Goal: Task Accomplishment & Management: Manage account settings

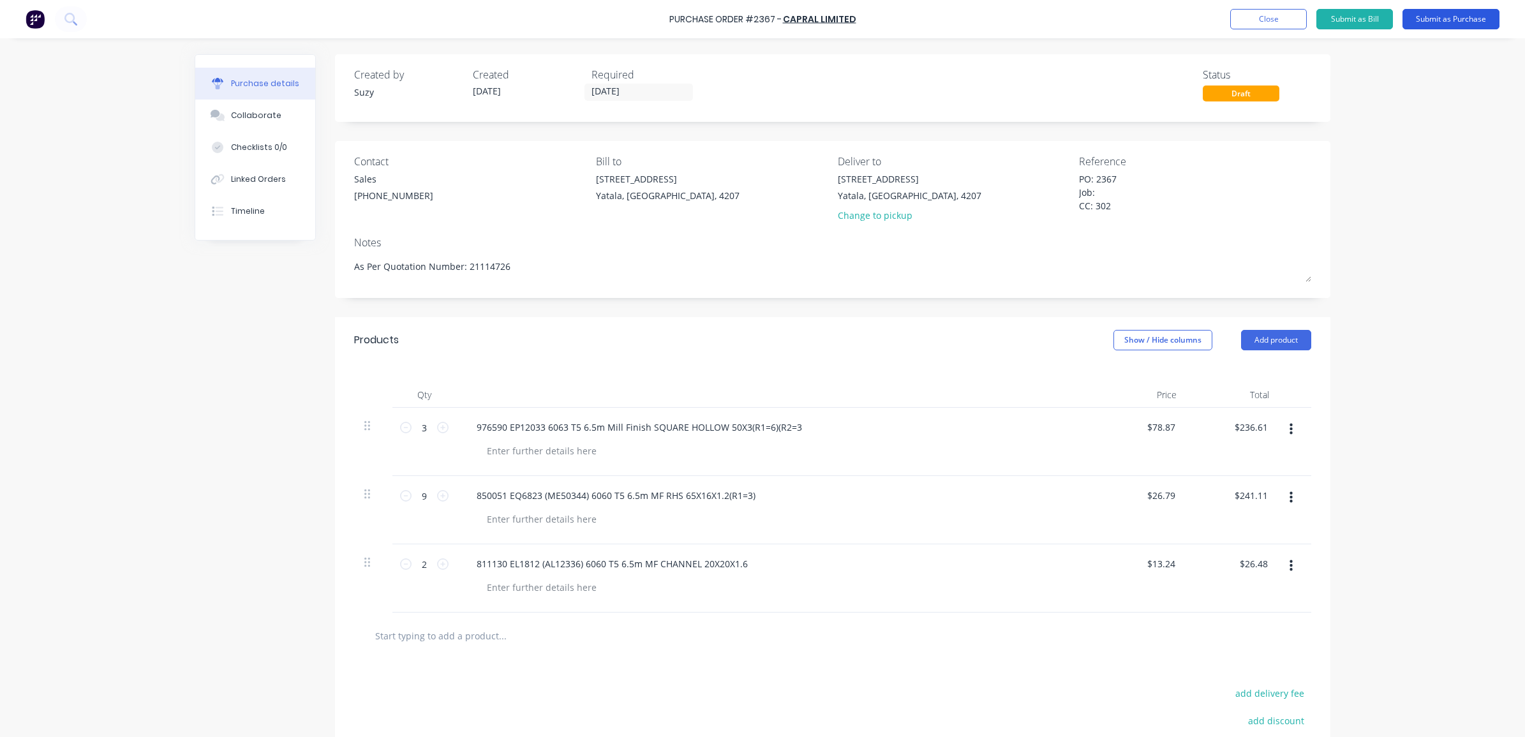
click at [1448, 10] on button "Submit as Purchase" at bounding box center [1450, 19] width 97 height 20
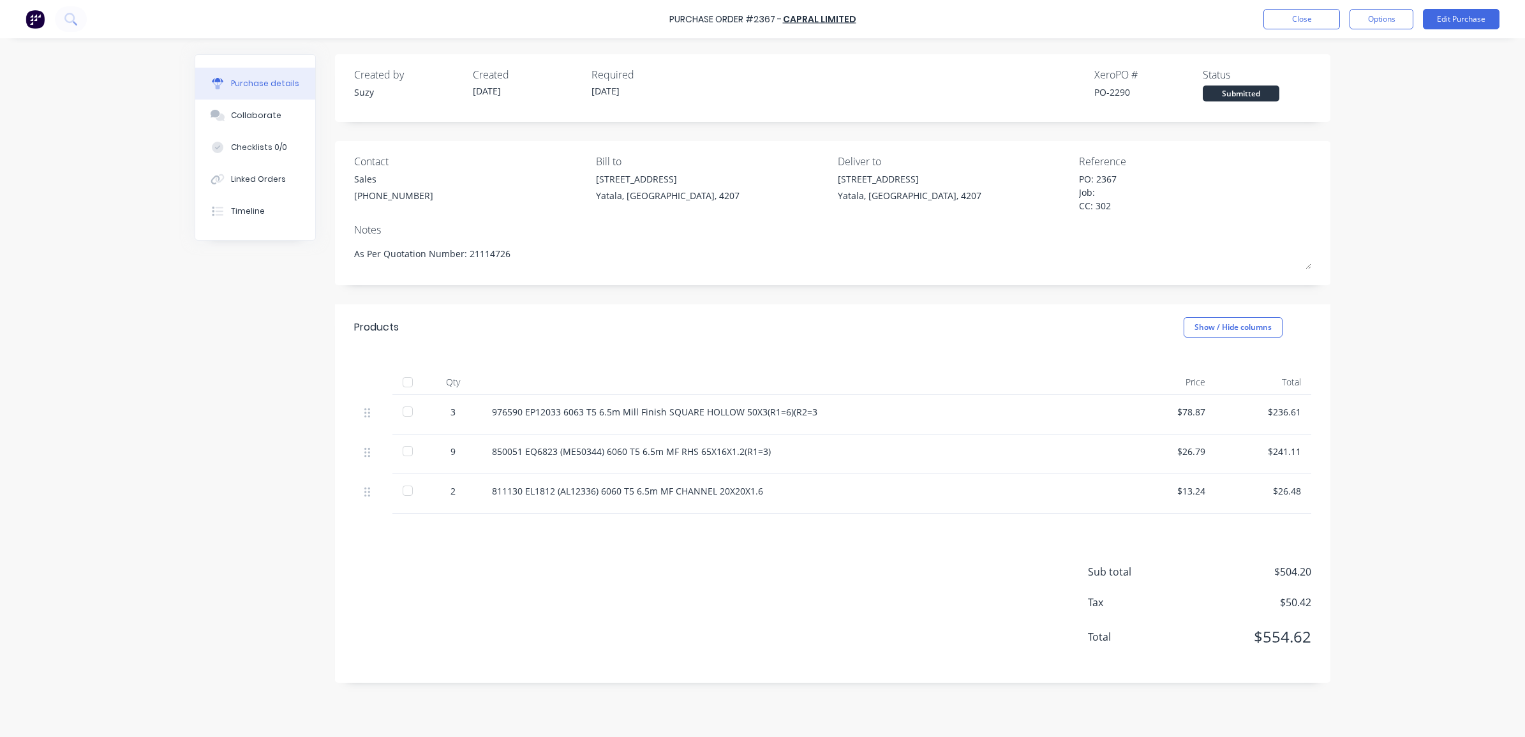
click at [1079, 176] on div "PO: 2367 Job: CC: 302" at bounding box center [1158, 193] width 159 height 43
click at [1359, 15] on button "Options" at bounding box center [1381, 19] width 64 height 20
click at [1350, 51] on div "Print / Email" at bounding box center [1352, 52] width 98 height 18
click at [1330, 81] on div "With pricing" at bounding box center [1352, 77] width 98 height 18
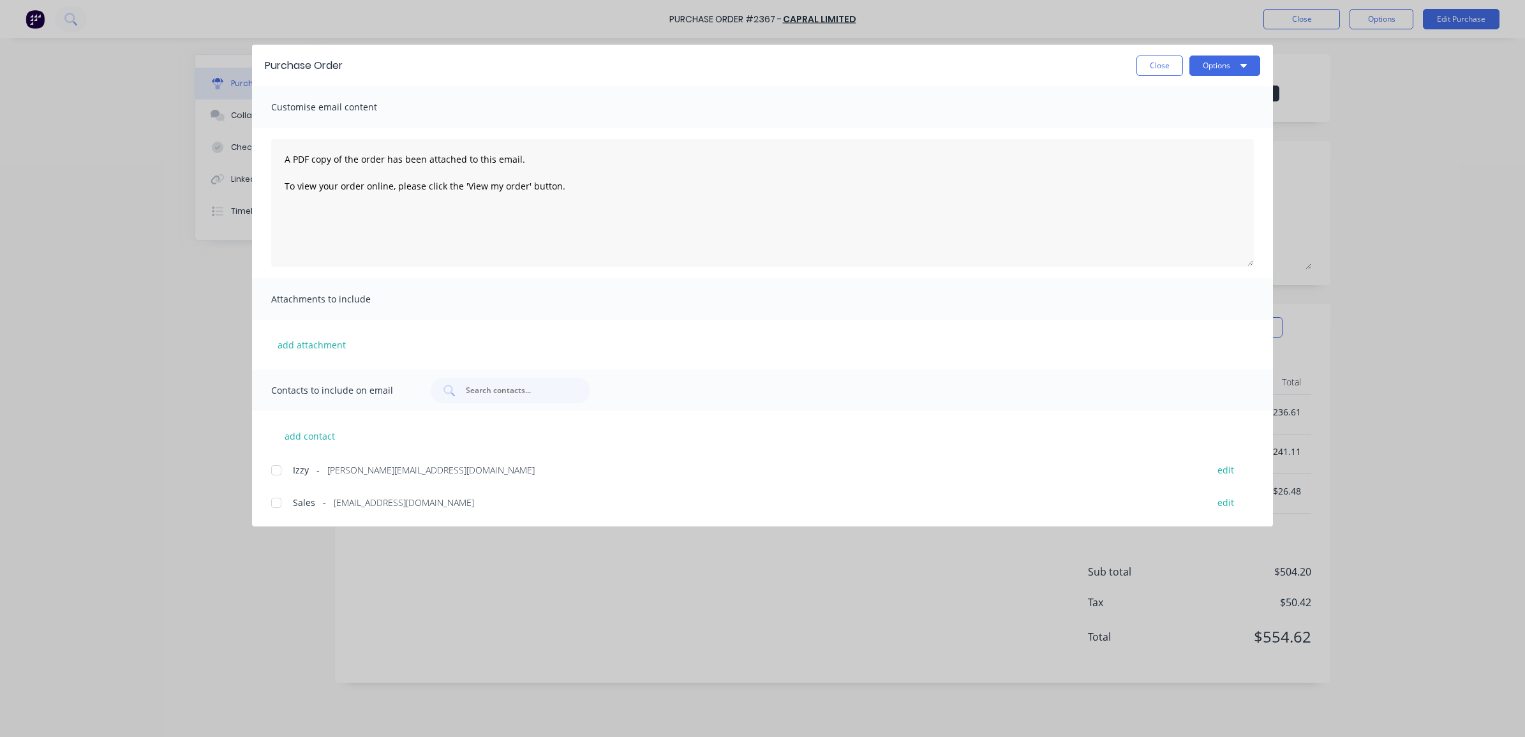
click at [269, 499] on div at bounding box center [276, 503] width 26 height 26
click at [281, 469] on div at bounding box center [276, 470] width 26 height 26
click at [1244, 64] on icon "button" at bounding box center [1243, 66] width 6 height 4
click at [1197, 154] on div "Email" at bounding box center [1199, 149] width 98 height 18
click at [1161, 68] on button "Close" at bounding box center [1159, 65] width 47 height 20
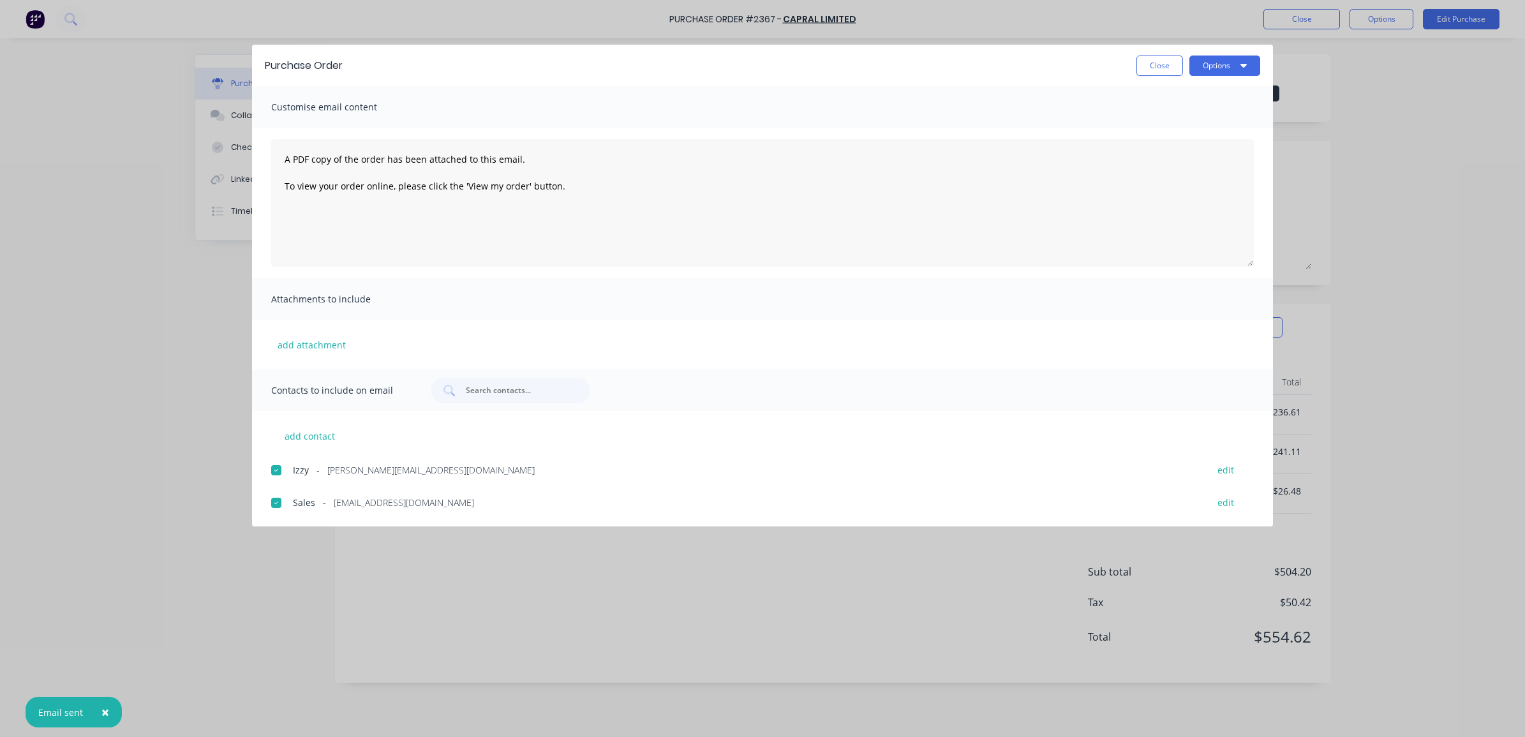
type textarea "x"
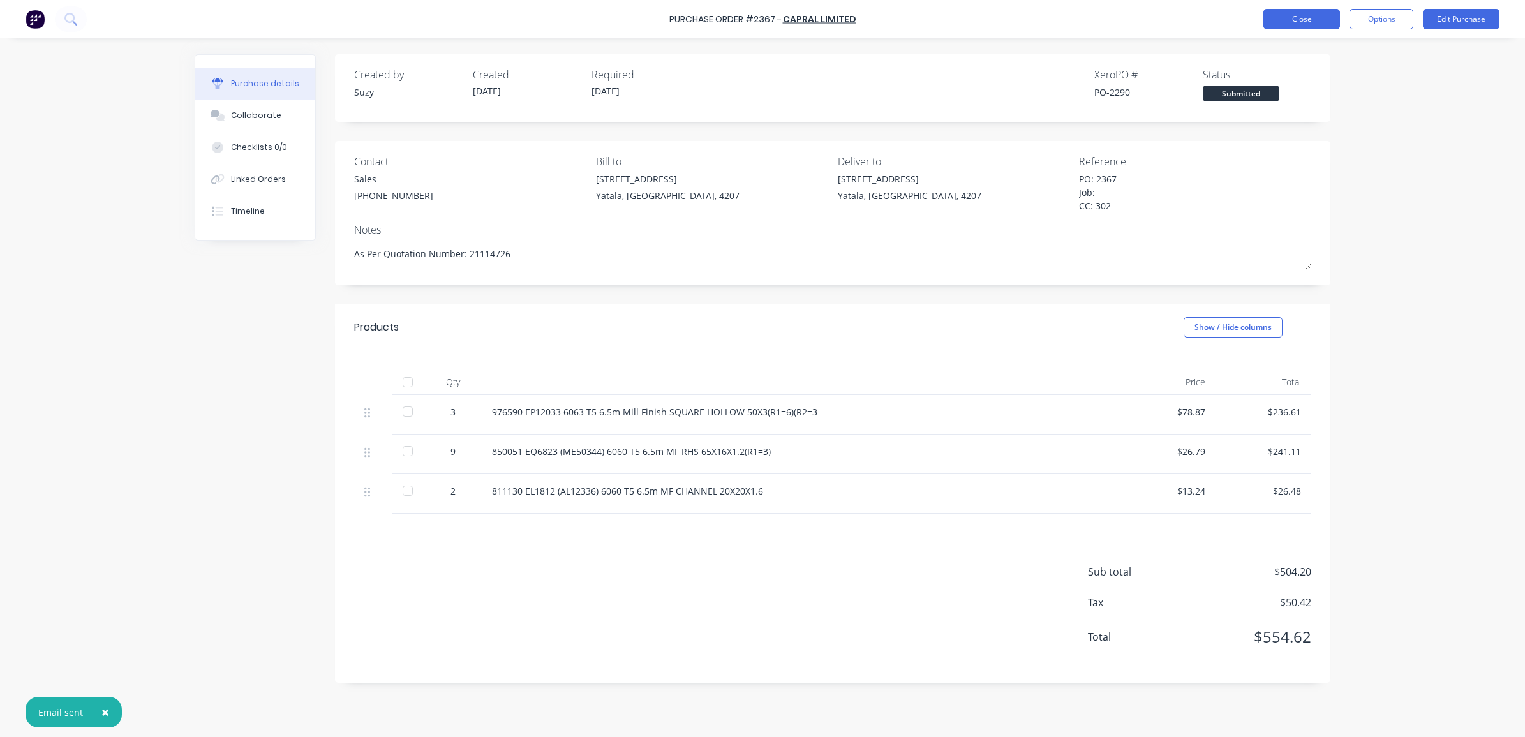
click at [1309, 18] on button "Close" at bounding box center [1301, 19] width 77 height 20
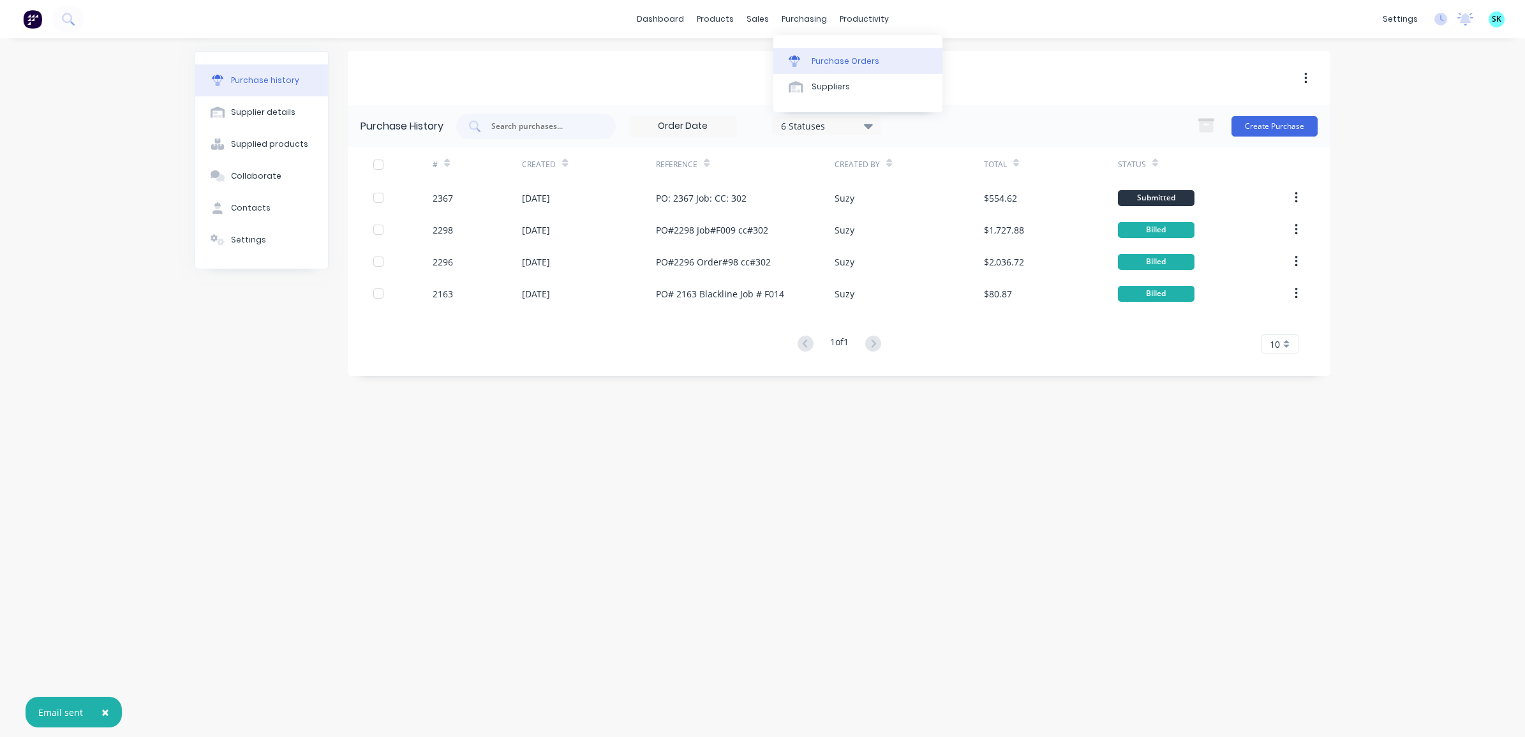
click at [796, 59] on icon at bounding box center [793, 60] width 11 height 11
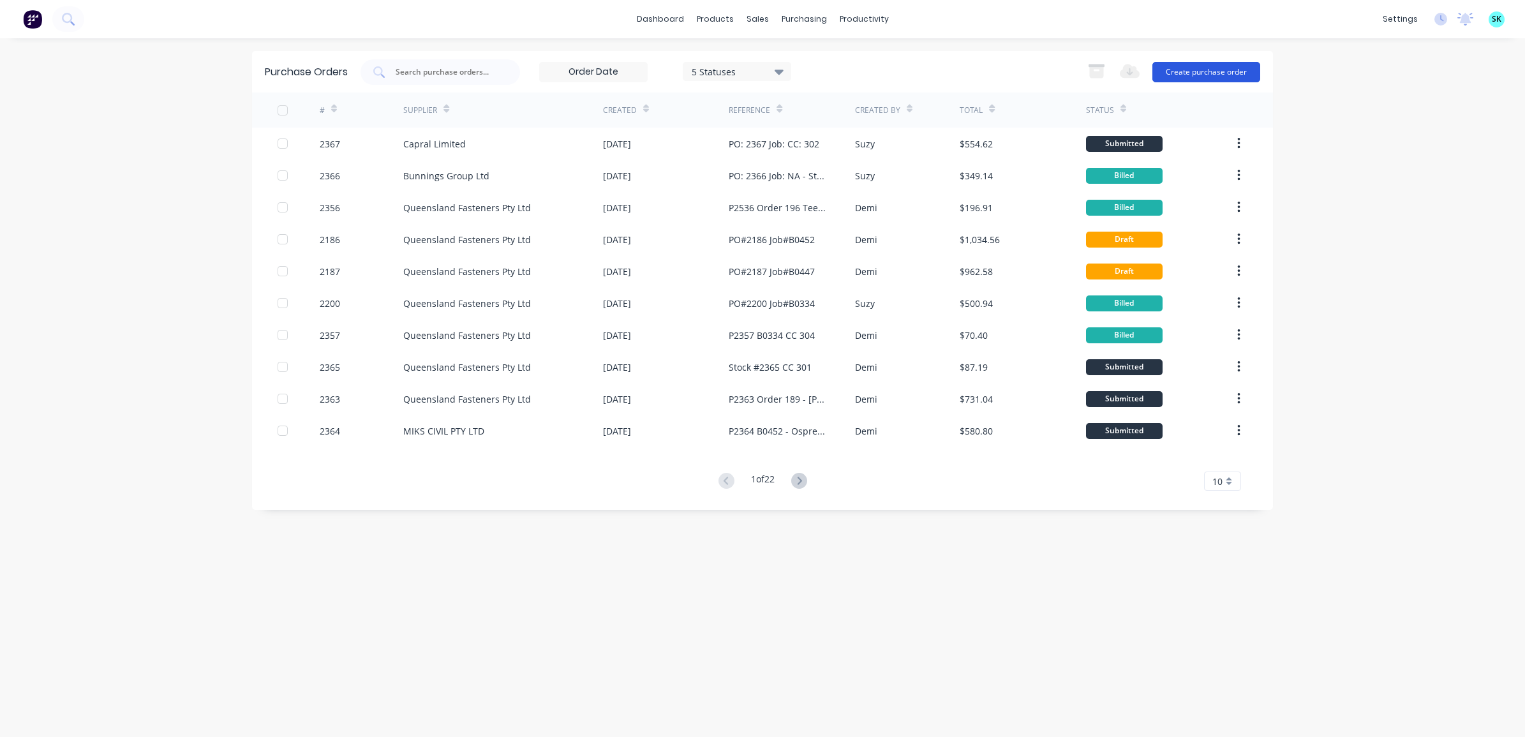
click at [1214, 70] on button "Create purchase order" at bounding box center [1206, 72] width 108 height 20
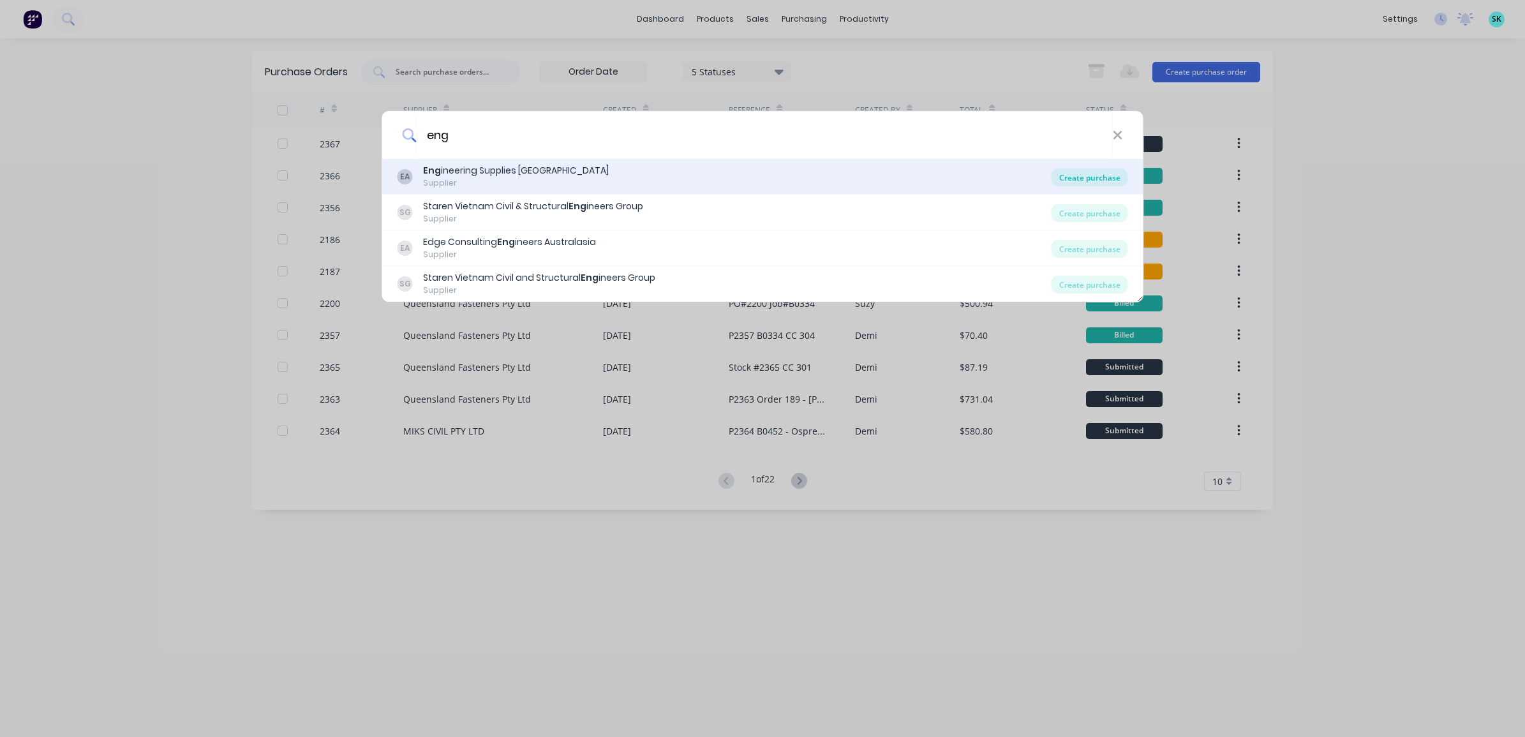
type input "eng"
click at [1101, 173] on div "Create purchase" at bounding box center [1089, 177] width 77 height 18
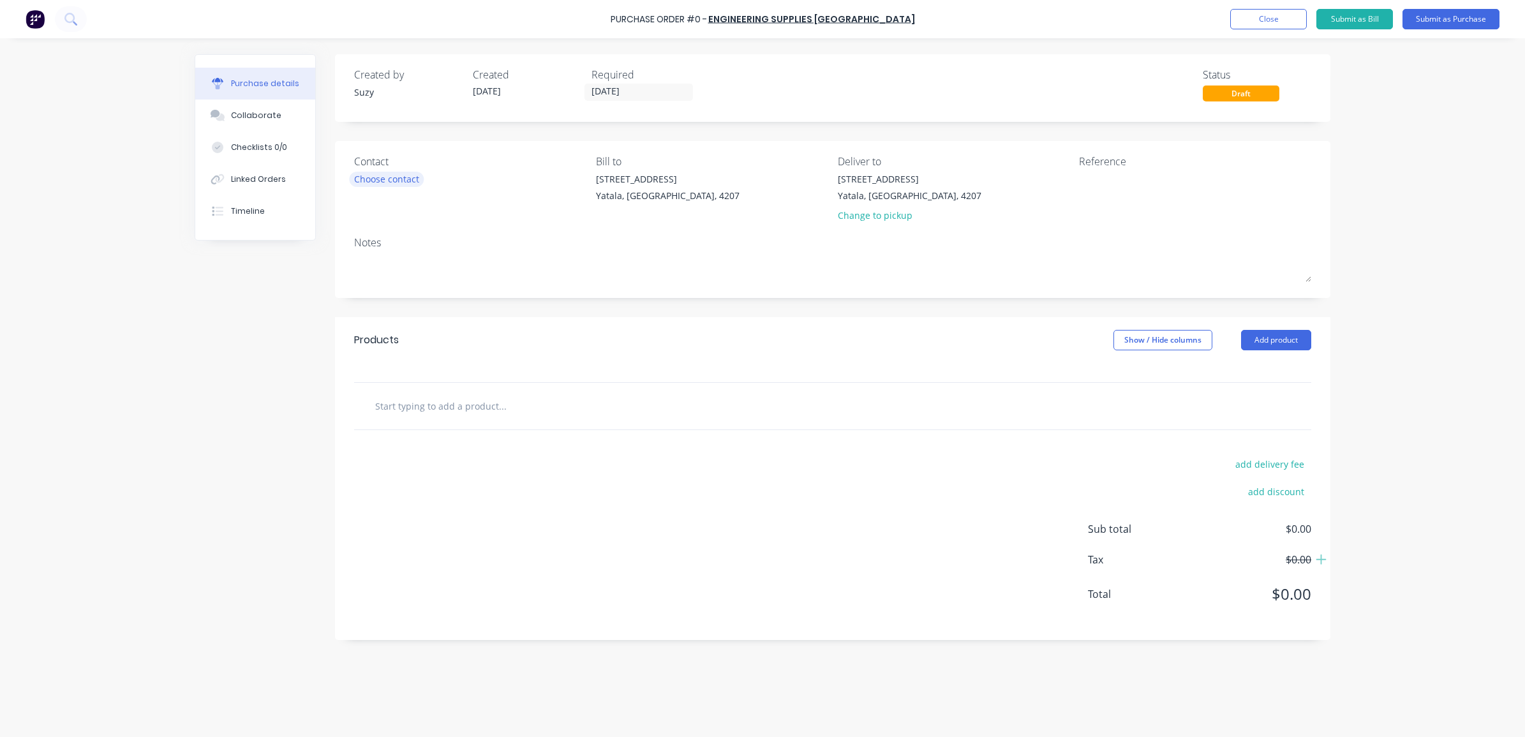
click at [399, 182] on div "Choose contact" at bounding box center [386, 178] width 65 height 13
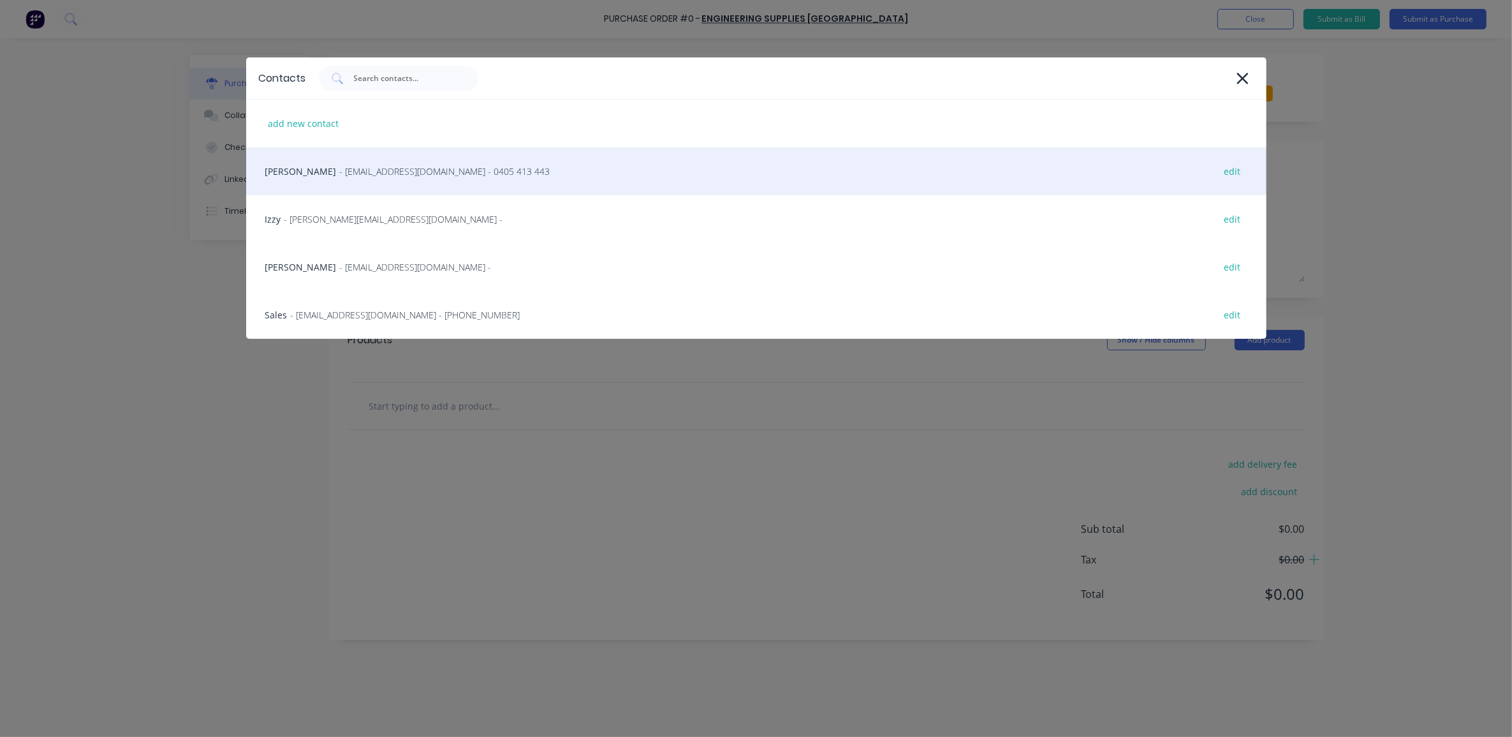
click at [340, 177] on span "- [EMAIL_ADDRESS][DOMAIN_NAME] - 0405 413 443" at bounding box center [445, 171] width 211 height 13
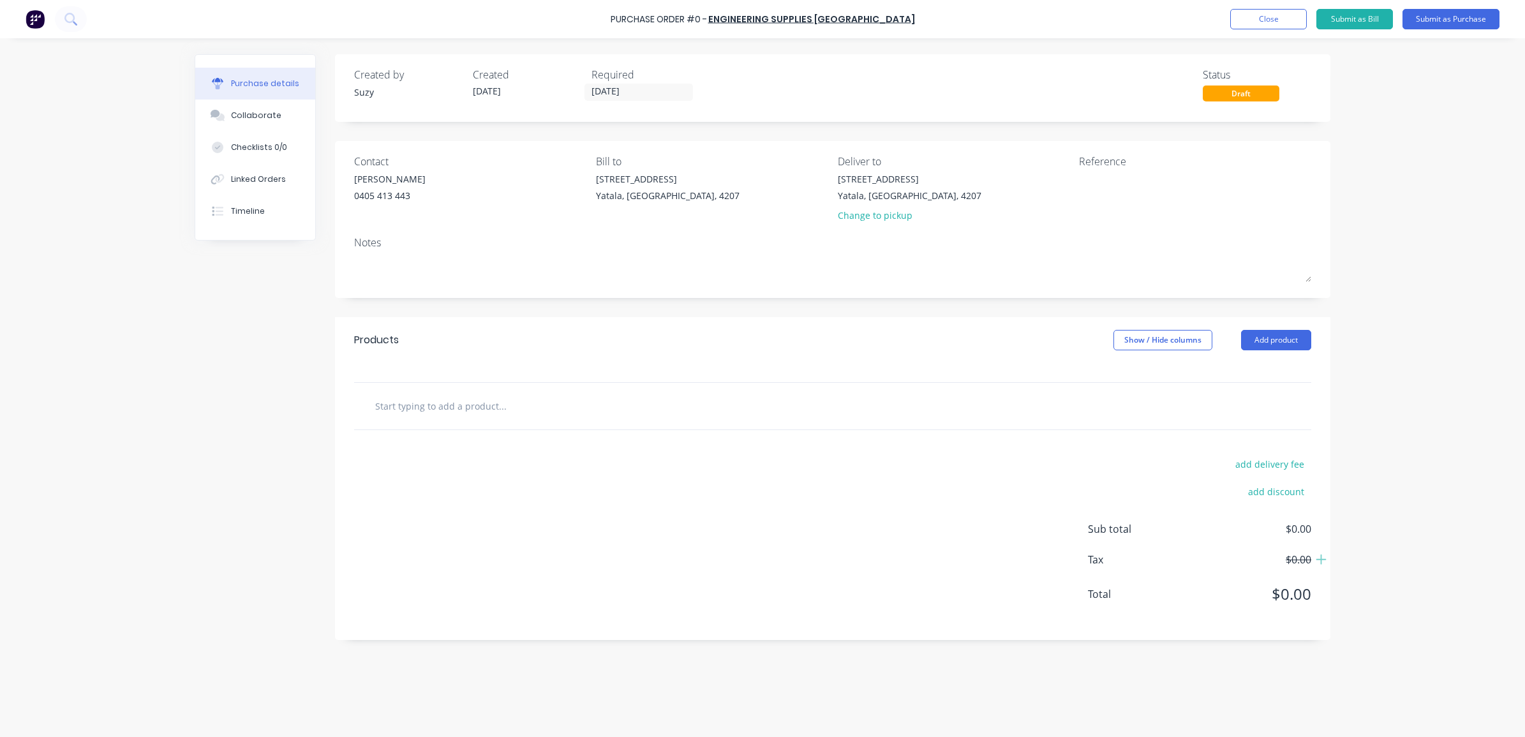
click at [425, 405] on input "text" at bounding box center [501, 406] width 255 height 26
paste input "WIA AUSRARC 12P Electrode 3.2mm 5 kg Pkt / Ctn 15kgs (6013)"
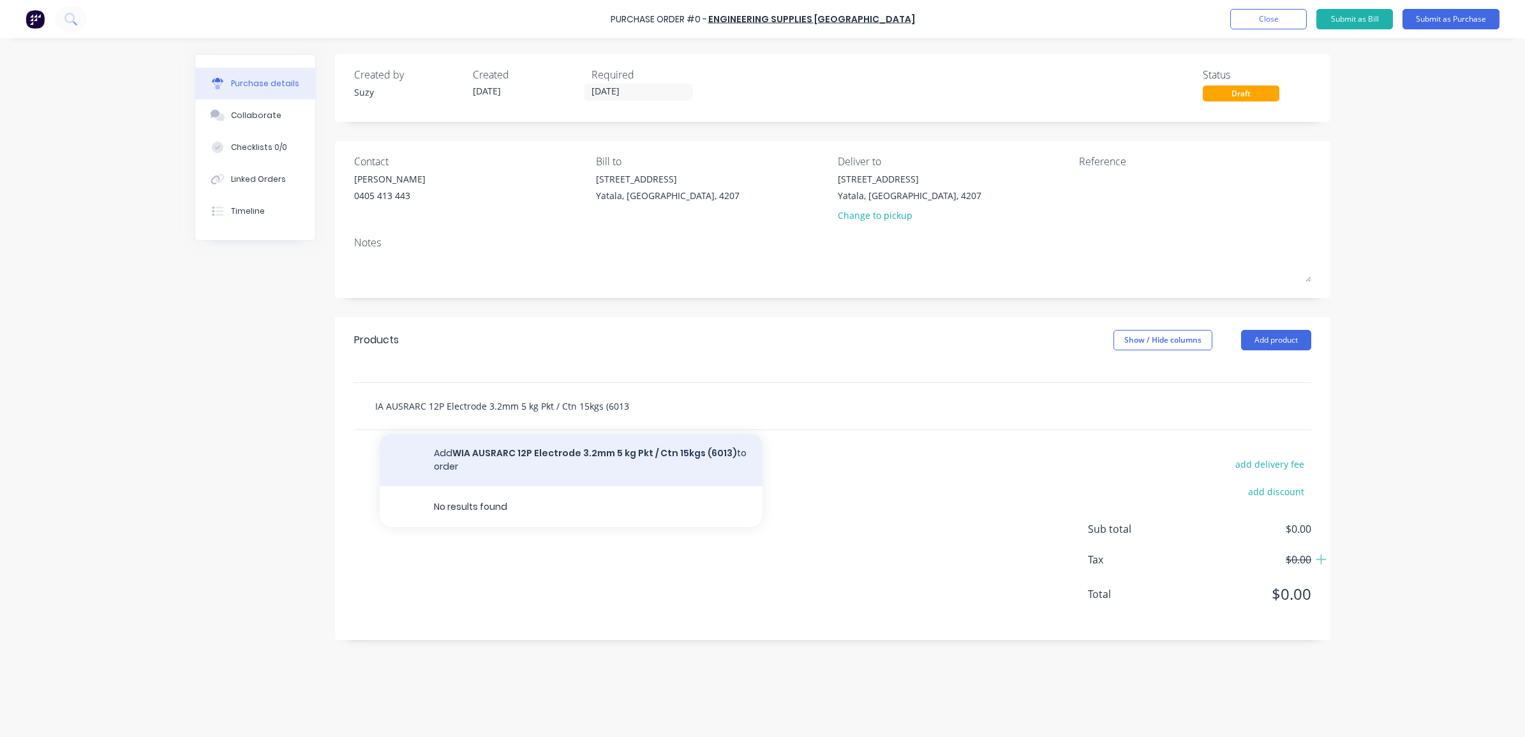
type input "WIA AUSRARC 12P Electrode 3.2mm 5 kg Pkt / Ctn 15kgs (6013)"
click at [541, 454] on button "Add WIA AUSRARC 12P Electrode 3.2mm 5 kg Pkt / Ctn 15kgs (6013) to order" at bounding box center [571, 460] width 383 height 52
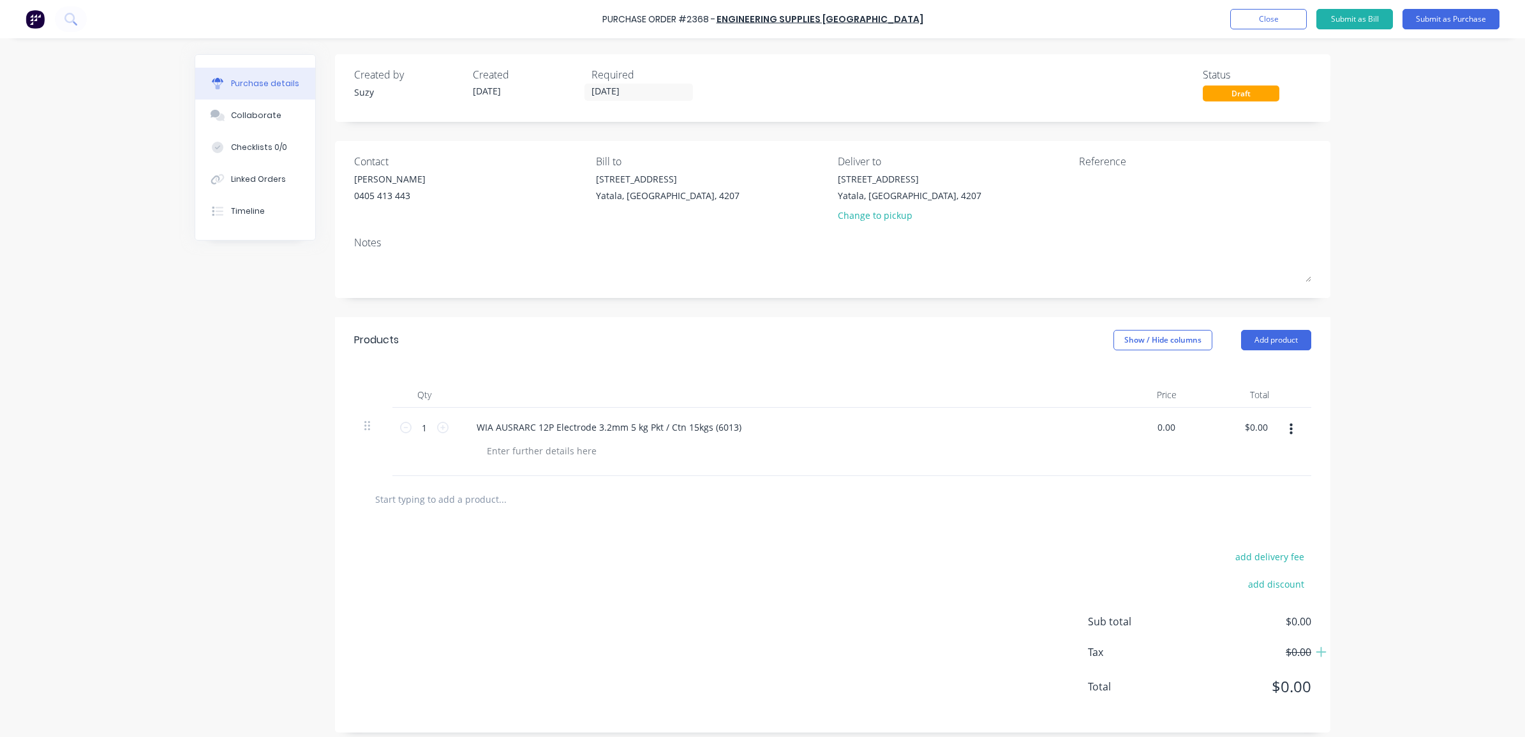
drag, startPoint x: 1169, startPoint y: 425, endPoint x: 1142, endPoint y: 421, distance: 26.5
click at [1142, 421] on div "0.00 0.00" at bounding box center [1140, 442] width 92 height 68
type input "$16.34"
click at [424, 426] on input "1" at bounding box center [424, 427] width 26 height 19
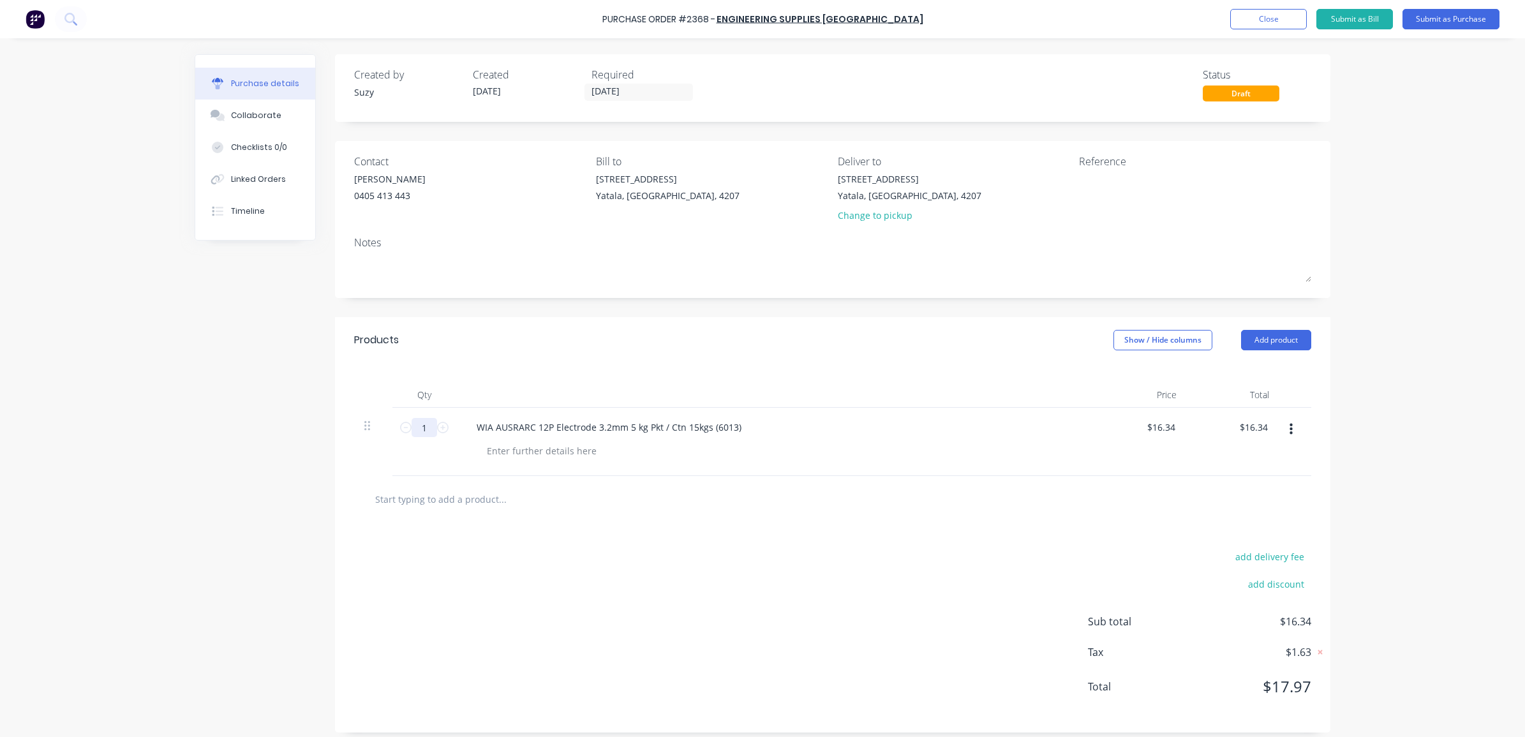
type input "5"
type input "$81.70"
type input "5"
click at [514, 549] on div "add delivery fee add discount Sub total $81.70 Tax $8.17 Total $89.87" at bounding box center [832, 627] width 995 height 210
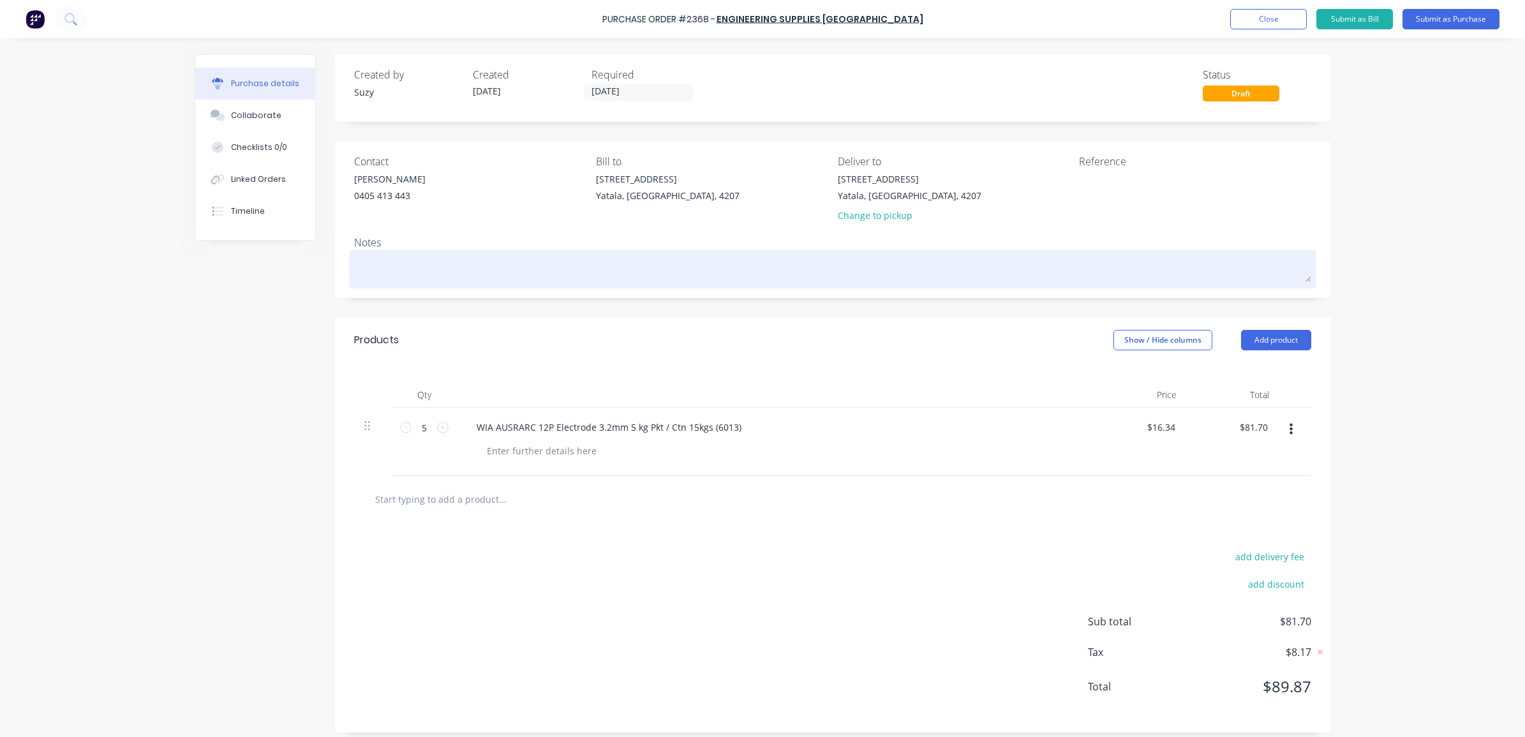
click at [508, 268] on textarea at bounding box center [832, 267] width 957 height 29
type textarea "x"
type textarea "A"
type textarea "x"
type textarea "As"
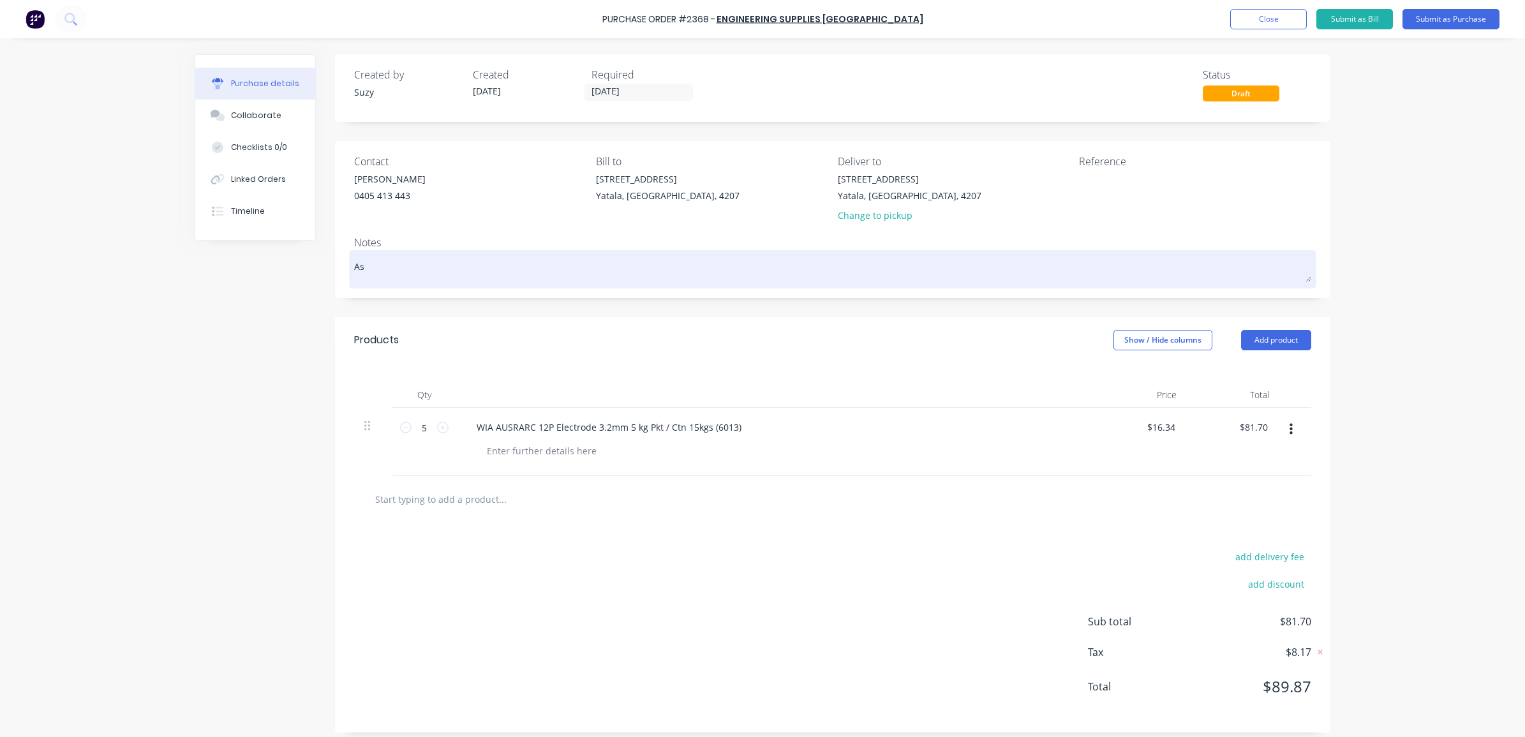
type textarea "x"
type textarea "As"
type textarea "x"
type textarea "As P"
type textarea "x"
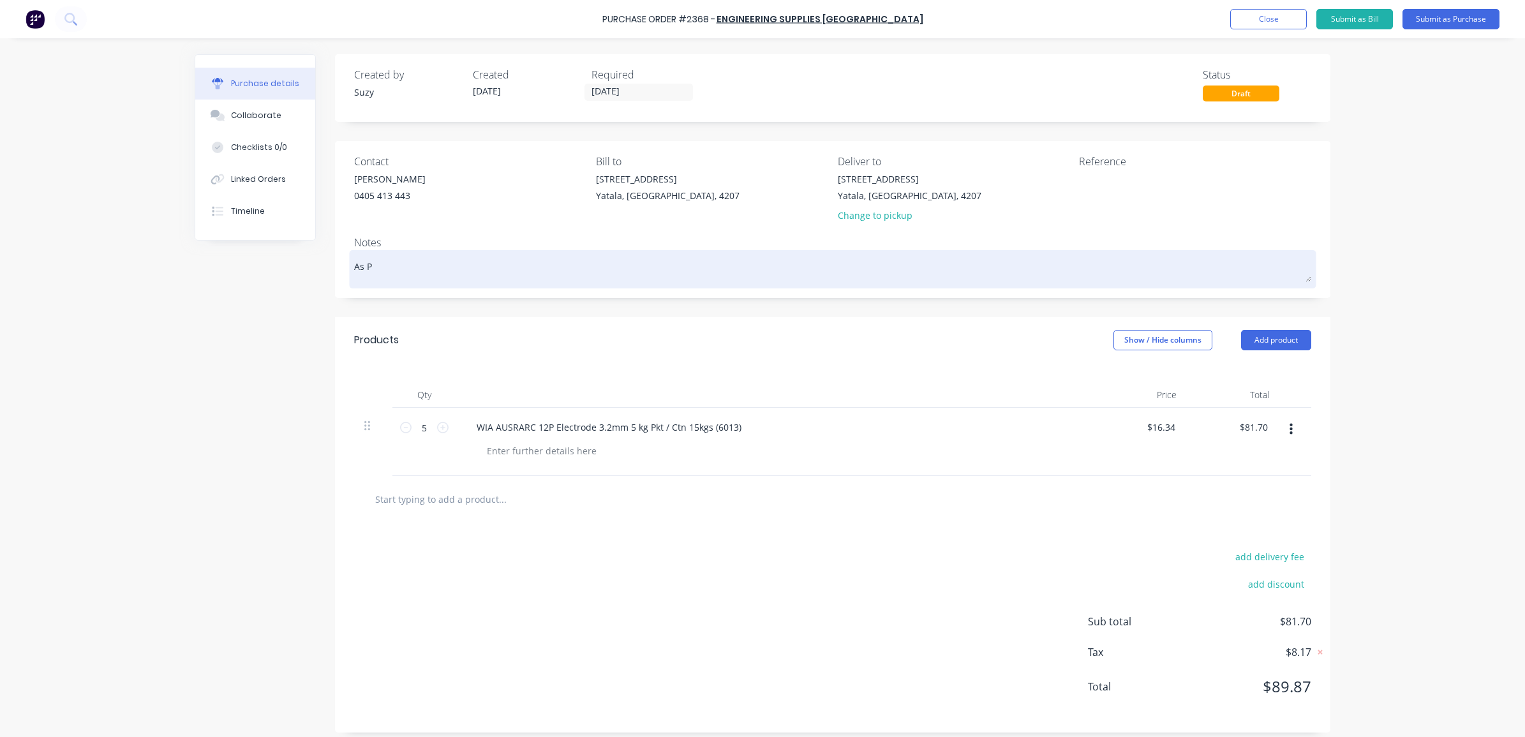
type textarea "As Pe"
type textarea "x"
type textarea "As Per"
type textarea "x"
type textarea "As Per"
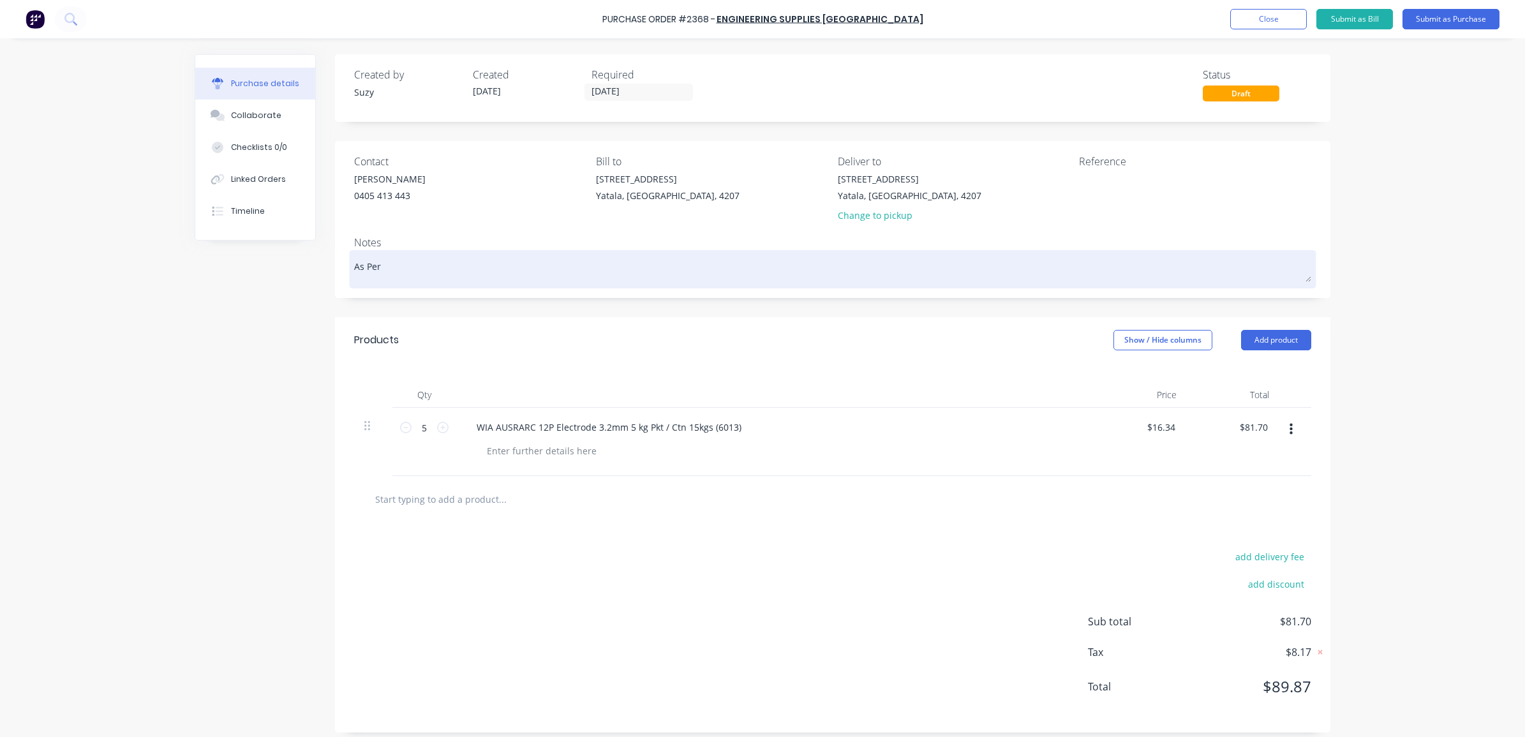
type textarea "x"
type textarea "As Per S"
type textarea "x"
type textarea "As Per Sa"
type textarea "x"
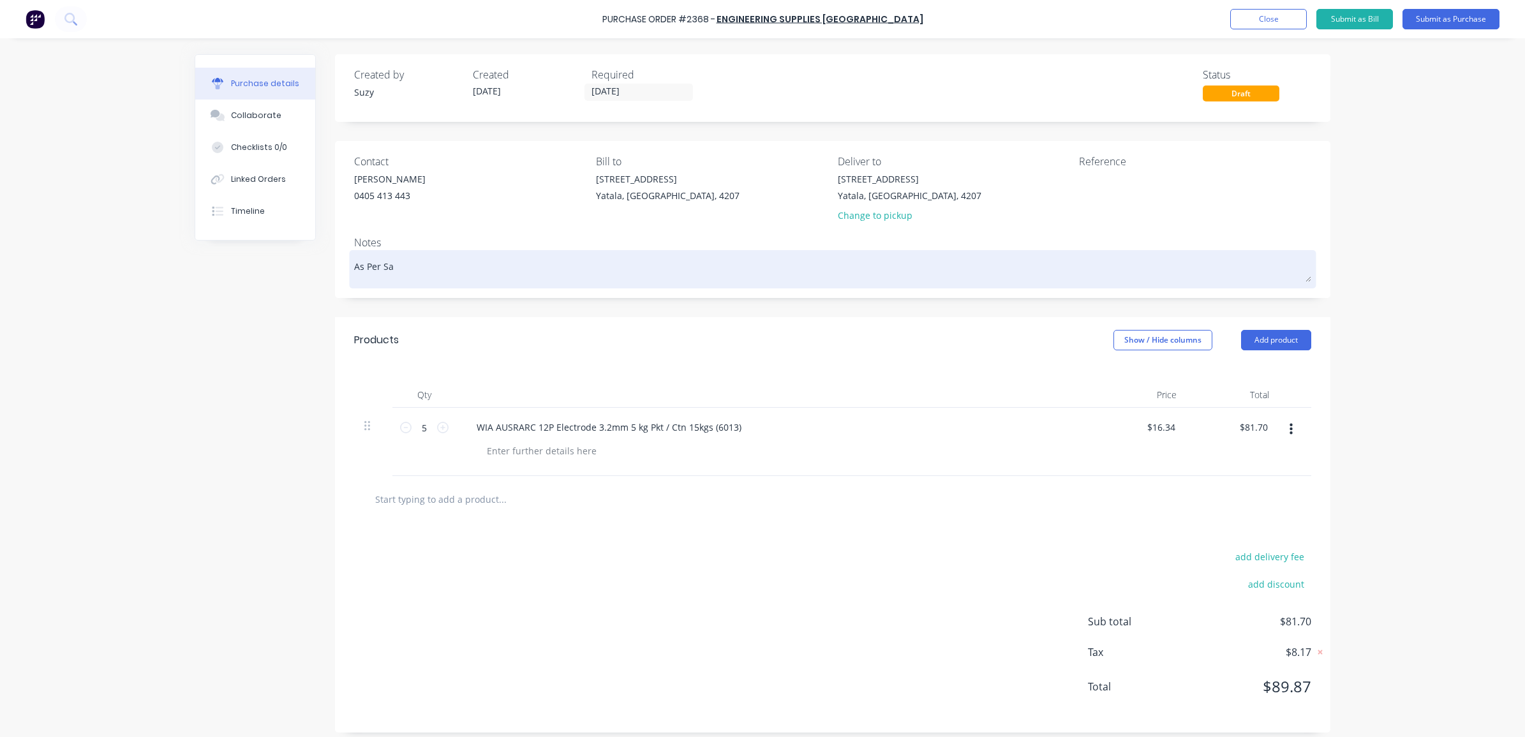
type textarea "As Per [PERSON_NAME]"
type textarea "x"
type textarea "As Per Sale"
type textarea "x"
type textarea "As Per Sales"
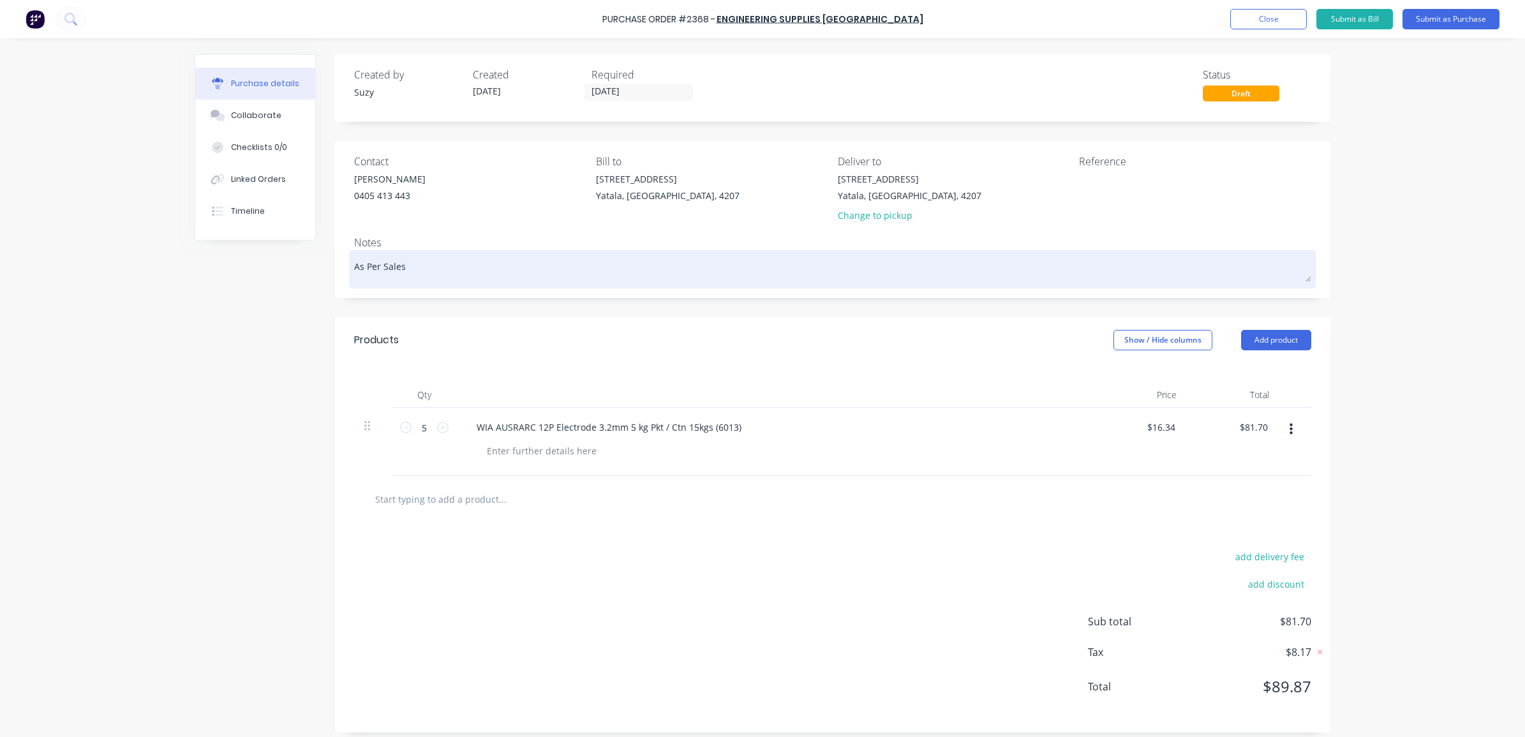
type textarea "x"
type textarea "As Per Sales"
type textarea "x"
type textarea "As Per Sales Q"
type textarea "x"
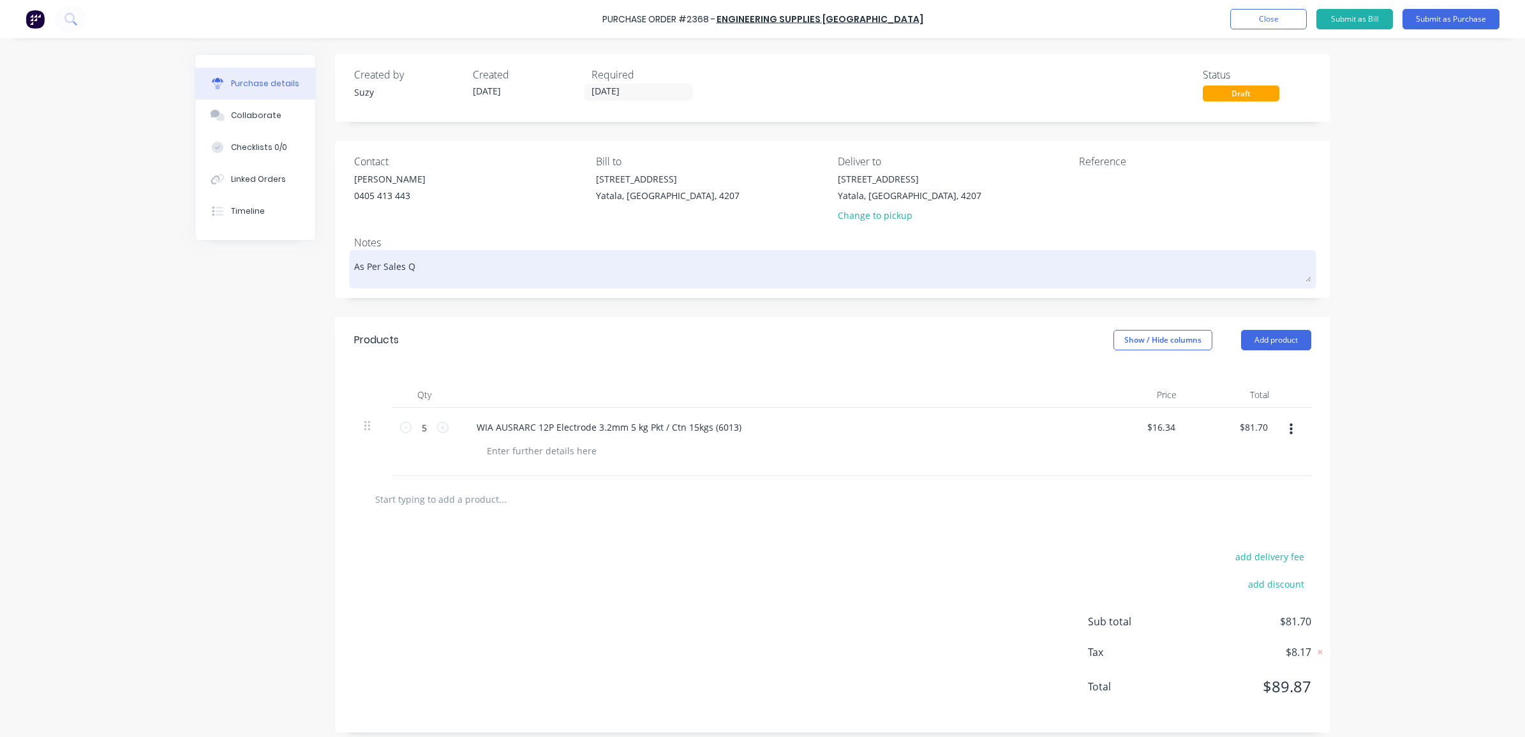
type textarea "As Per Sales Qu"
type textarea "x"
type textarea "As Per Sales Quo"
type textarea "x"
type textarea "As Per Sales Quot"
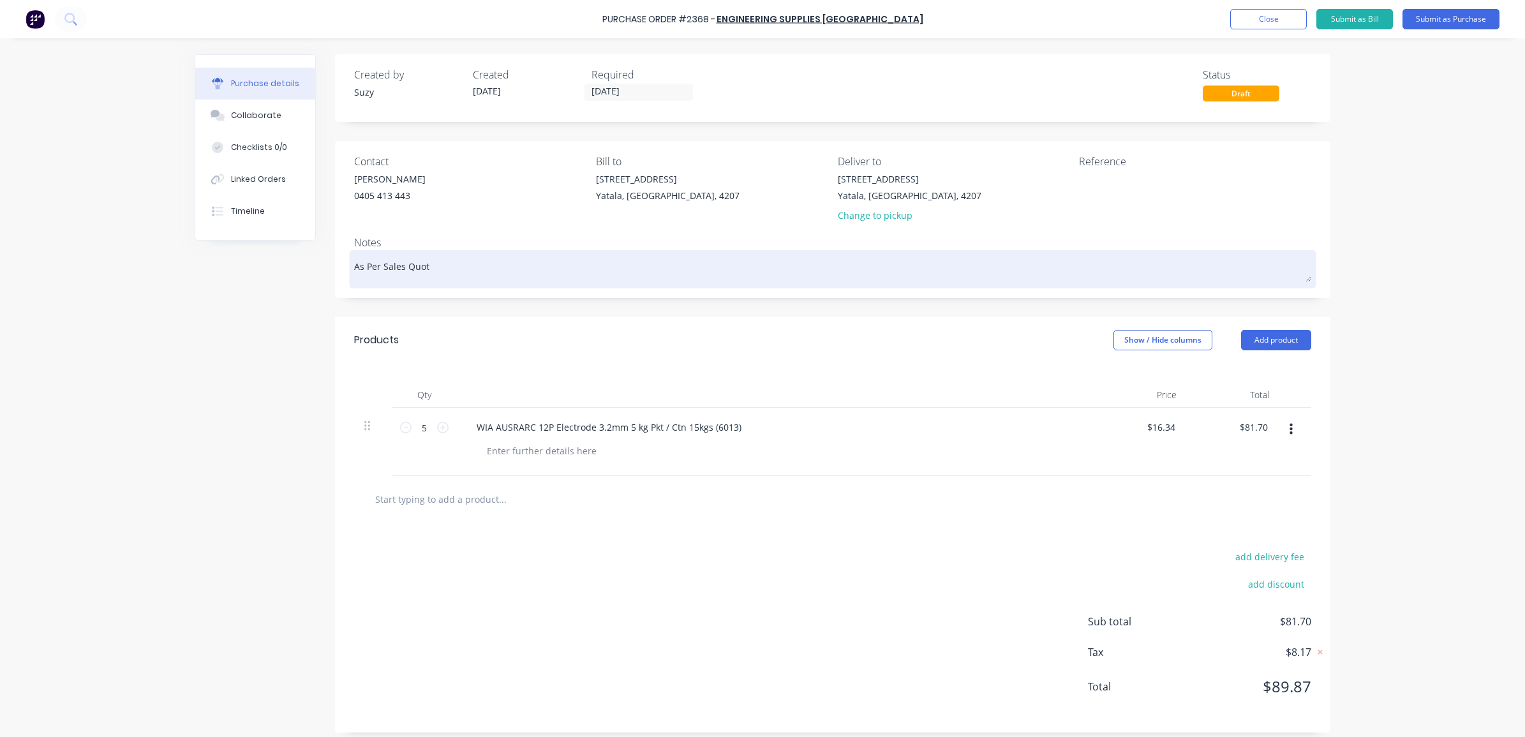
type textarea "x"
type textarea "As Per Sales Quote"
type textarea "x"
type textarea "As Per Sales Quote"
paste textarea "SQ-00004307"
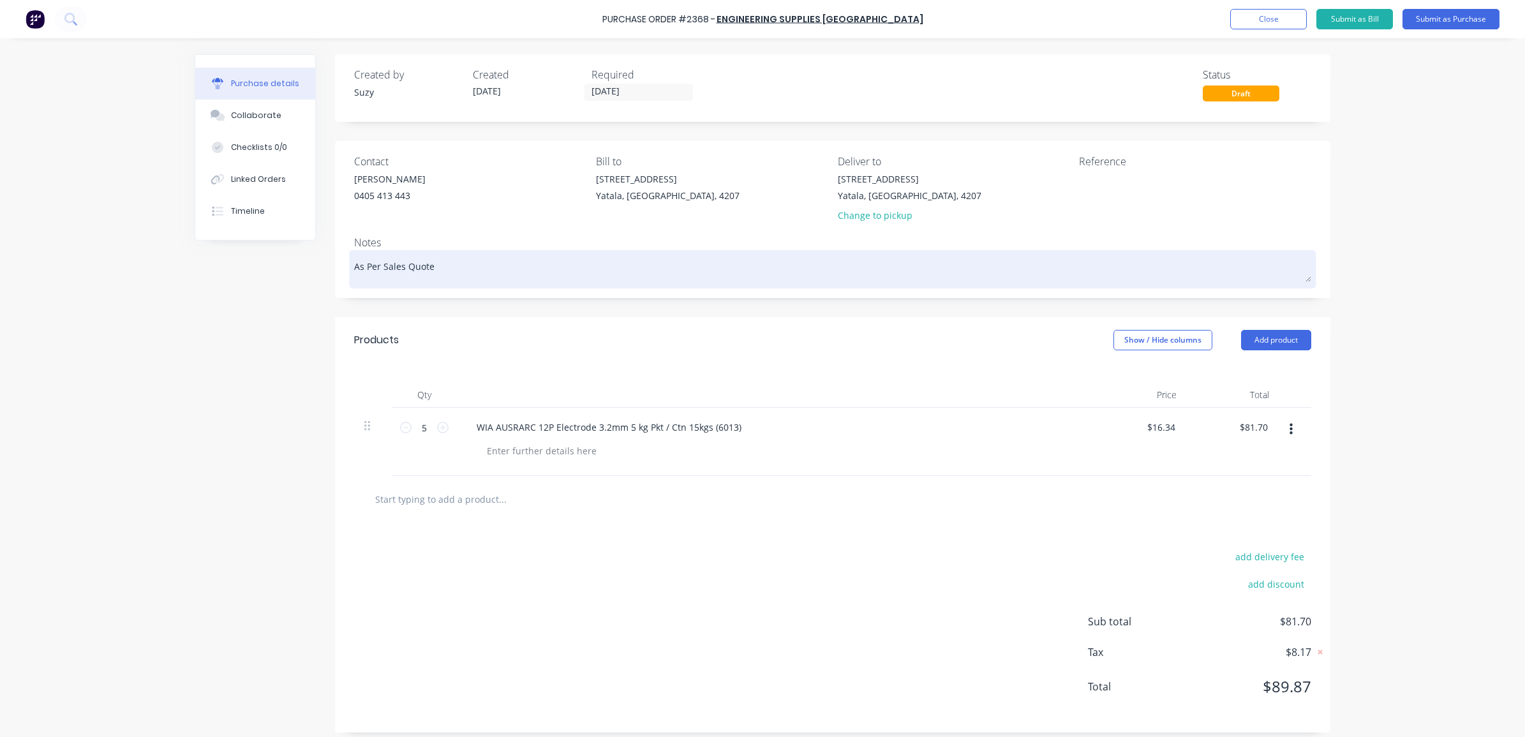
type textarea "x"
type textarea "As Per Sales Quote SQ-00004307"
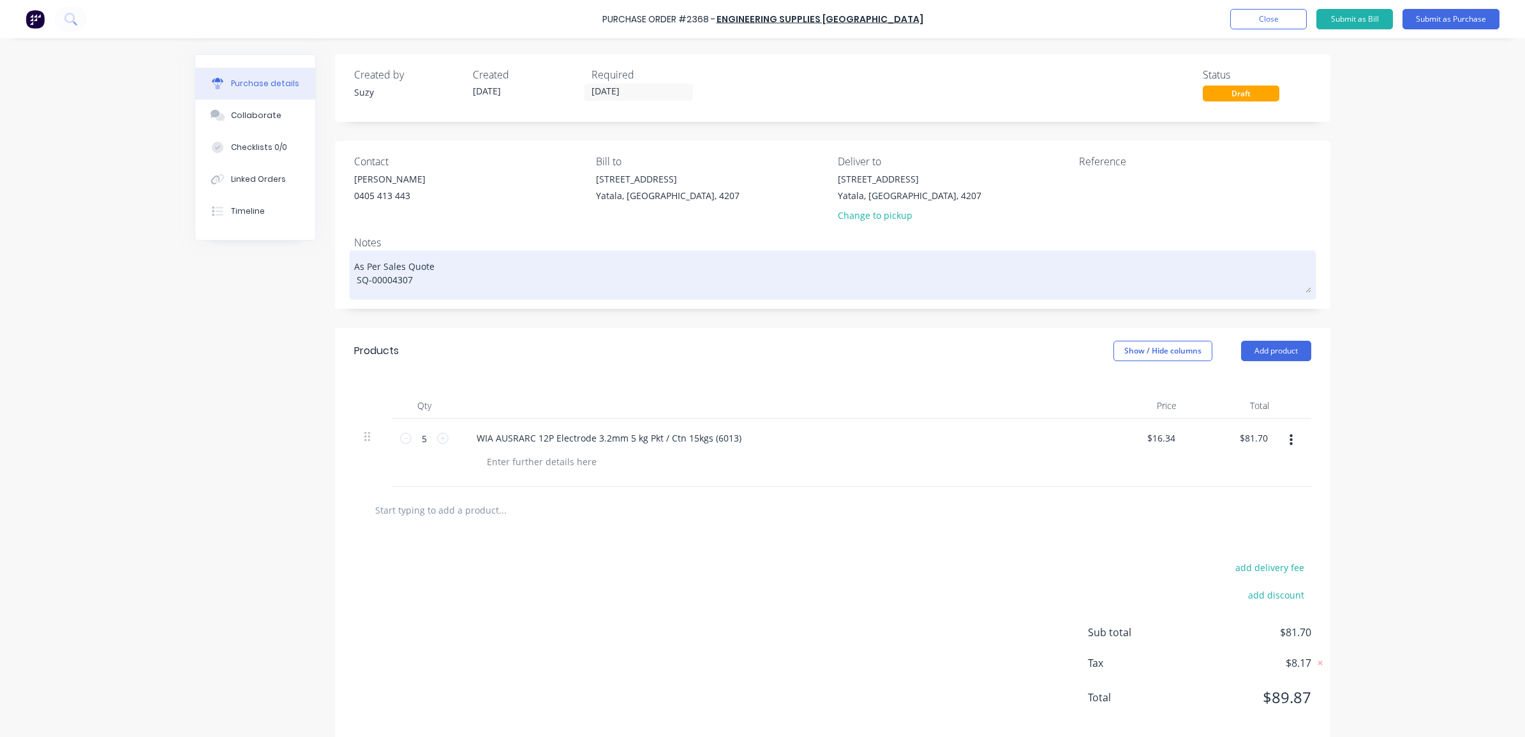
click at [354, 281] on textarea "As Per Sales Quote SQ-00004307" at bounding box center [832, 273] width 957 height 40
type textarea "x"
type textarea "As Per Sales Quote SQ-00004307"
type textarea "x"
type textarea "As Per Sales Quote SQ-00004307"
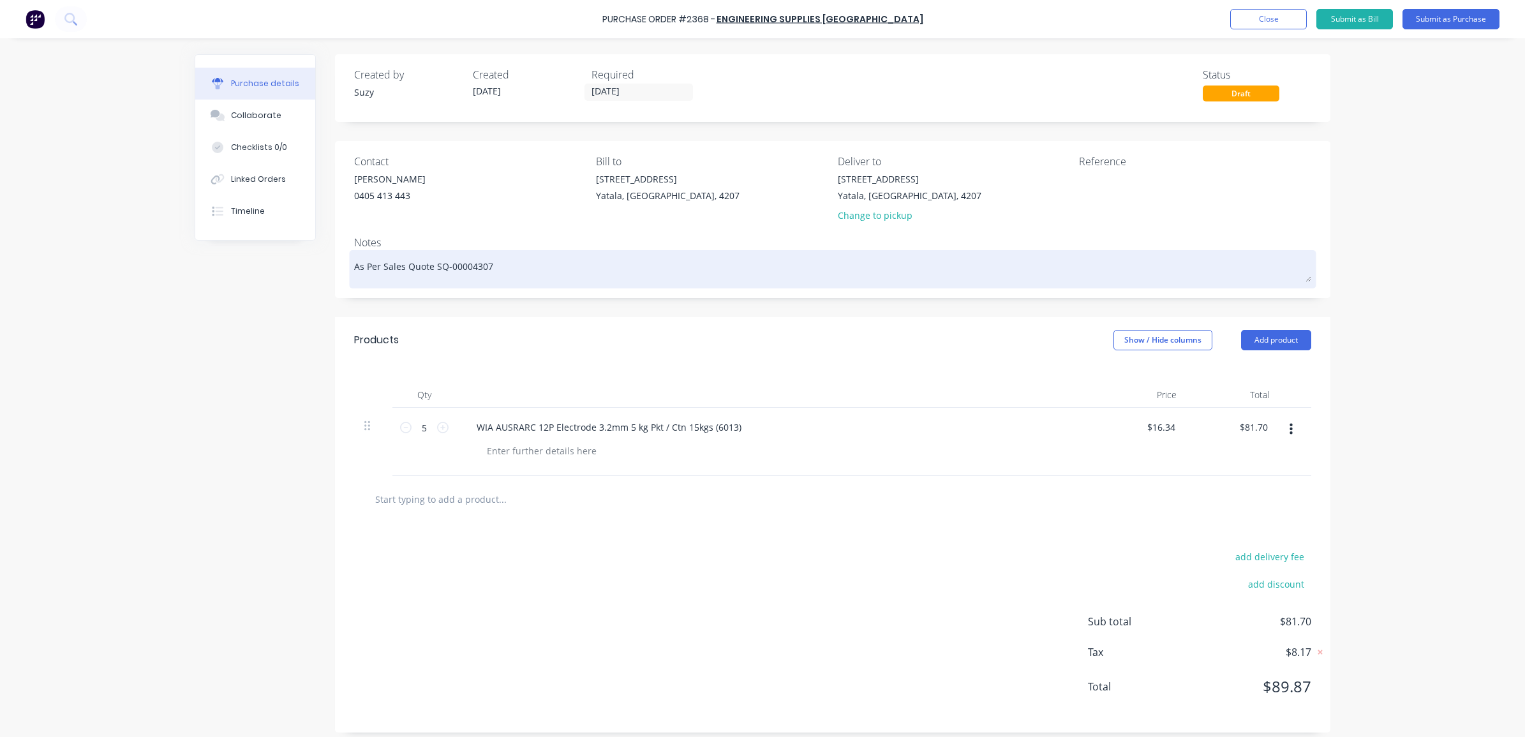
type textarea "x"
click at [550, 256] on textarea "As Per Sales Quote SQ-00004307" at bounding box center [832, 267] width 957 height 29
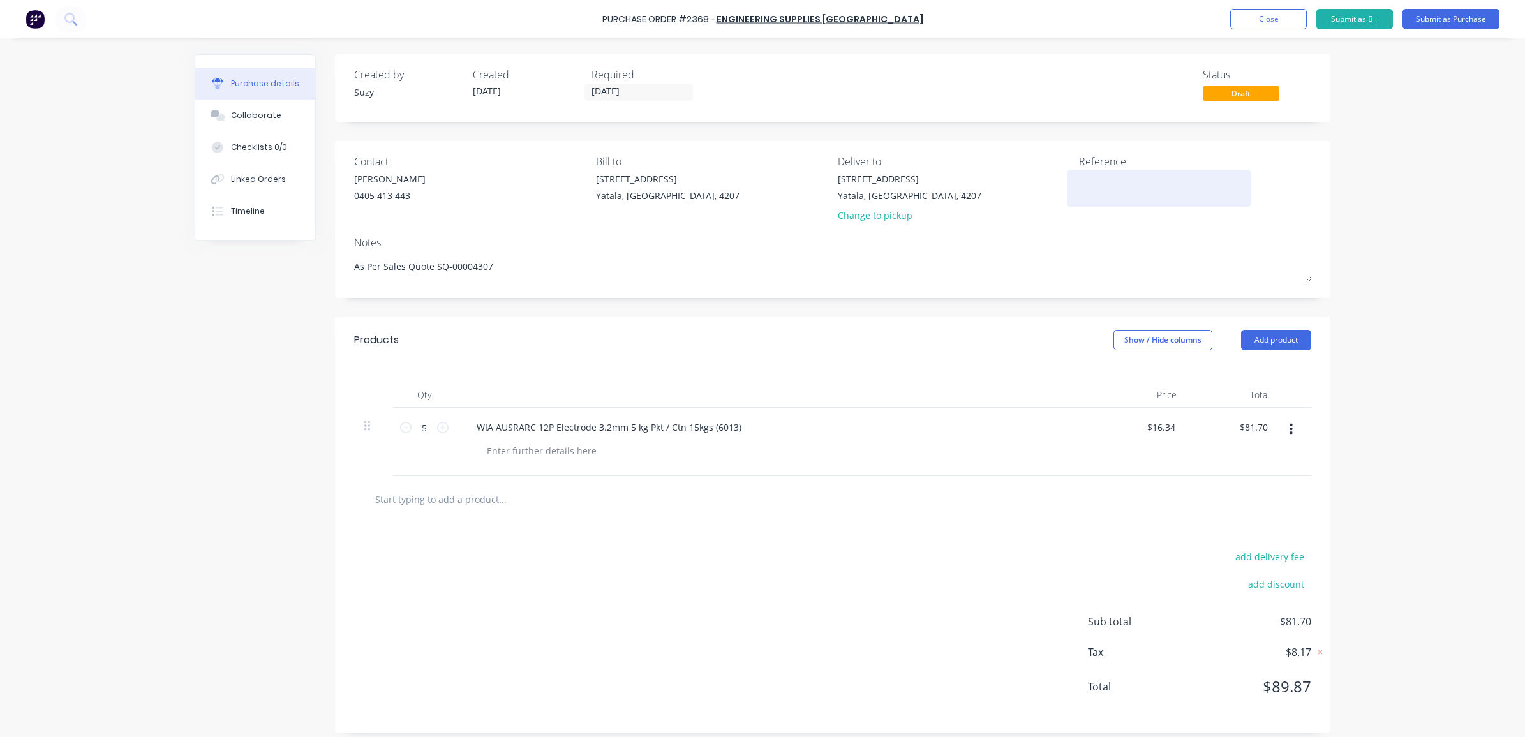
type textarea "As Per Sales Quote SQ-00004307"
type textarea "x"
type textarea "As Per Sales Quote SQ-00004307"
click at [1081, 181] on textarea at bounding box center [1158, 186] width 159 height 29
type textarea "PO: 2368 Job: Stock CC: 230"
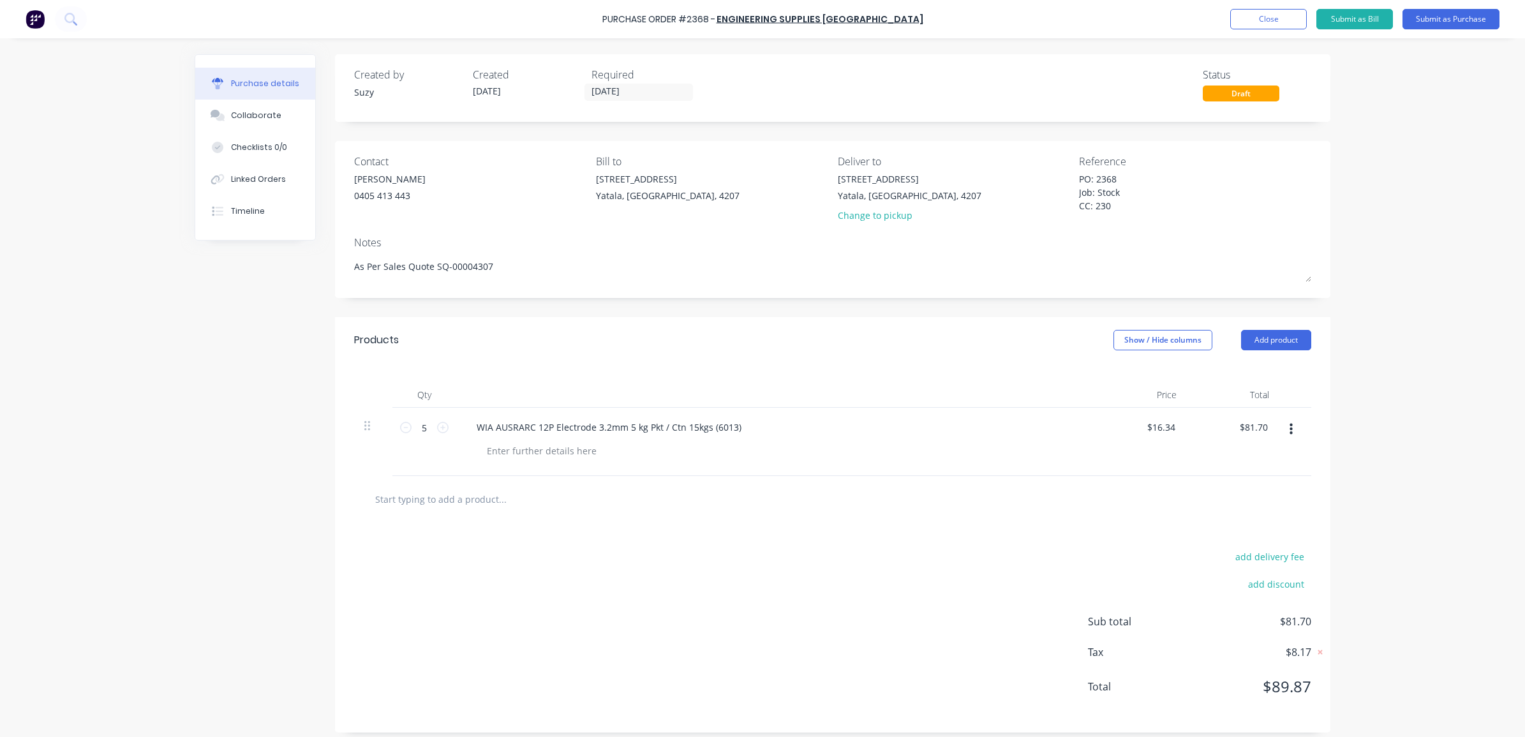
type textarea "x"
click at [775, 307] on div "Created by Suzy Created [DATE] Required [DATE] Status Draft Contact [PERSON_NAM…" at bounding box center [832, 393] width 995 height 678
drag, startPoint x: 1125, startPoint y: 196, endPoint x: 1089, endPoint y: 187, distance: 37.0
click at [1089, 187] on textarea "PO: 2368 Job: Stock CC: 230" at bounding box center [1158, 192] width 159 height 40
type textarea "PO: 2368 Job: B0424 CC: 230"
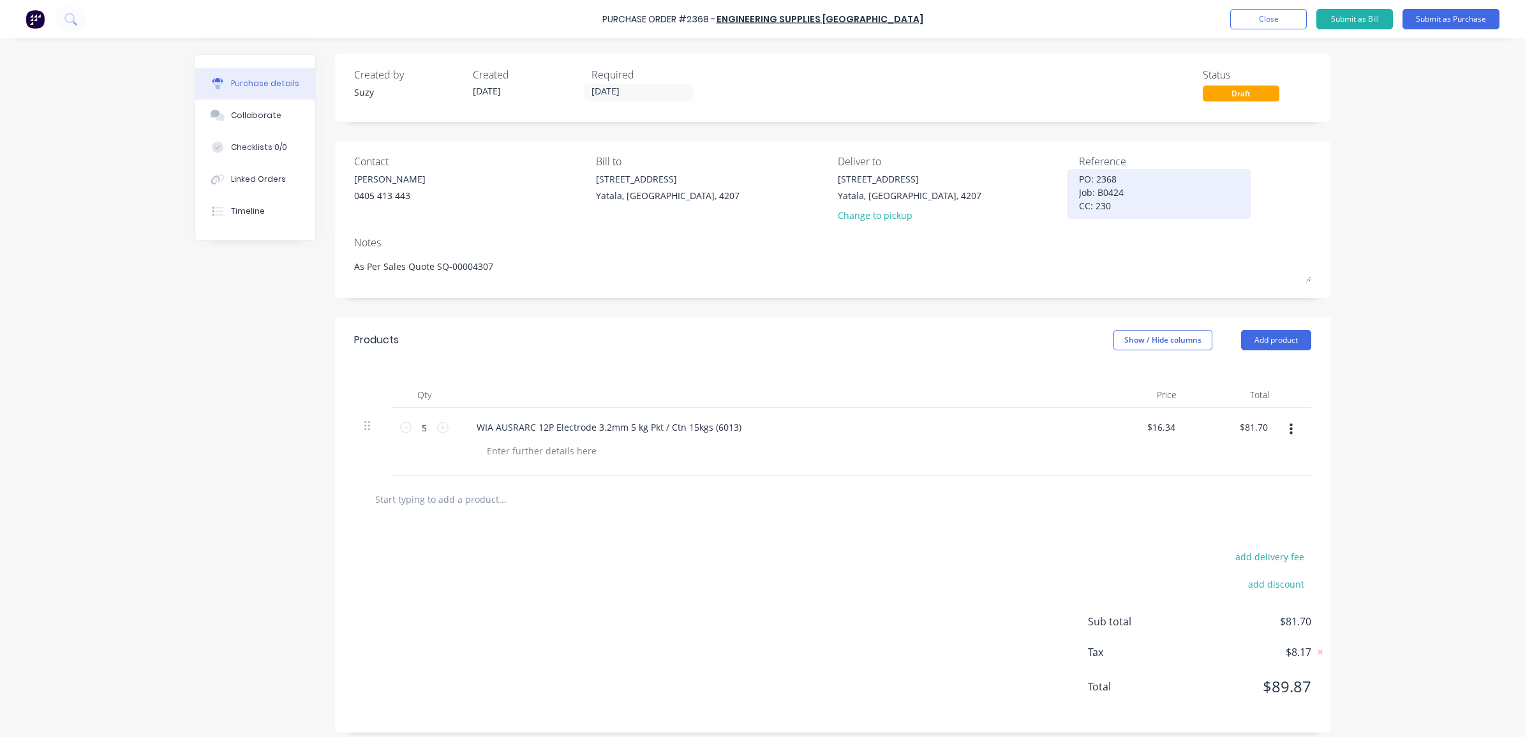
type textarea "x"
click at [1137, 207] on textarea "PO: 2368 Job: B0424 CC: 230" at bounding box center [1158, 192] width 159 height 40
type textarea "PO: 2368 Job: B0424 CC: 302"
type textarea "x"
type textarea "PO: 2368 Job: B0424 CC: 302"
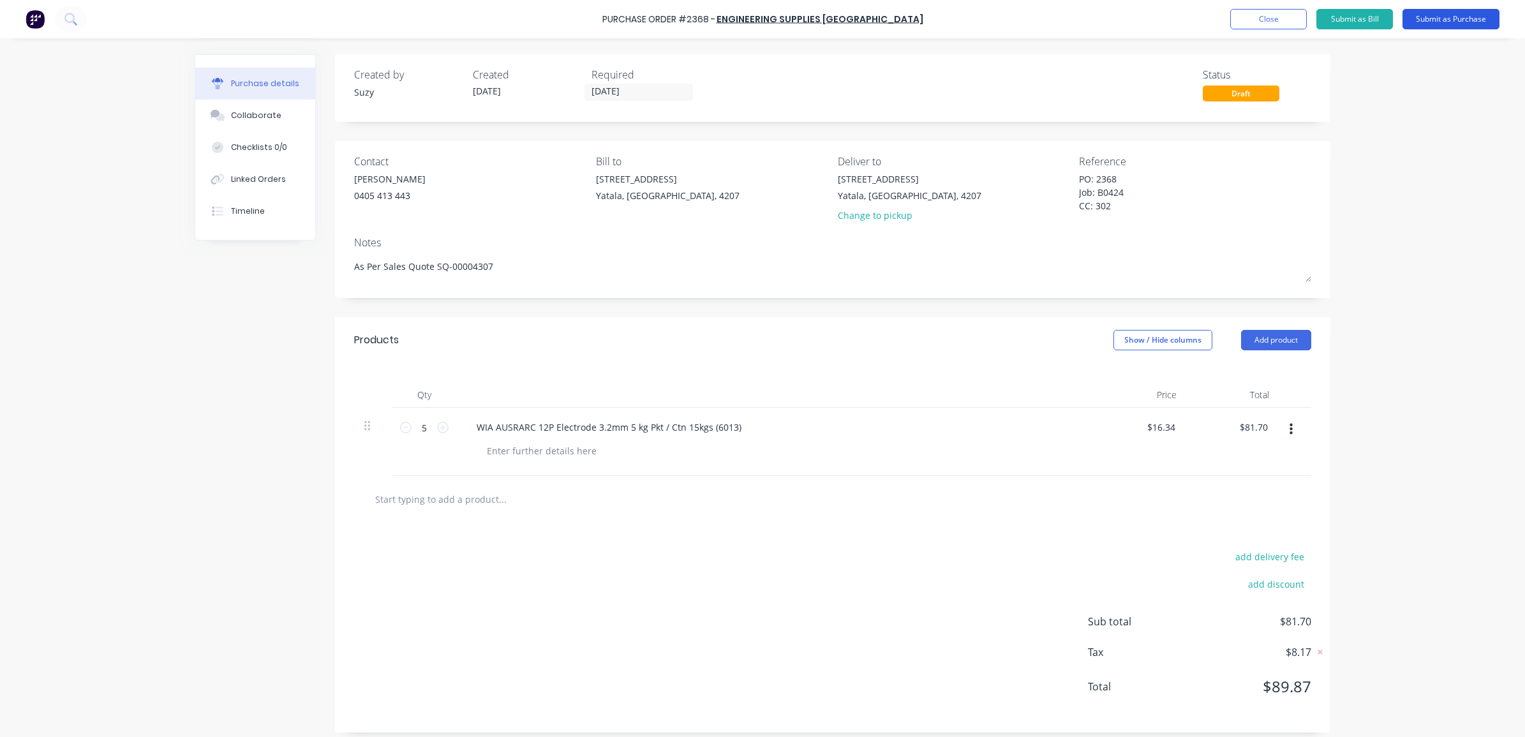
click at [1445, 11] on button "Submit as Purchase" at bounding box center [1450, 19] width 97 height 20
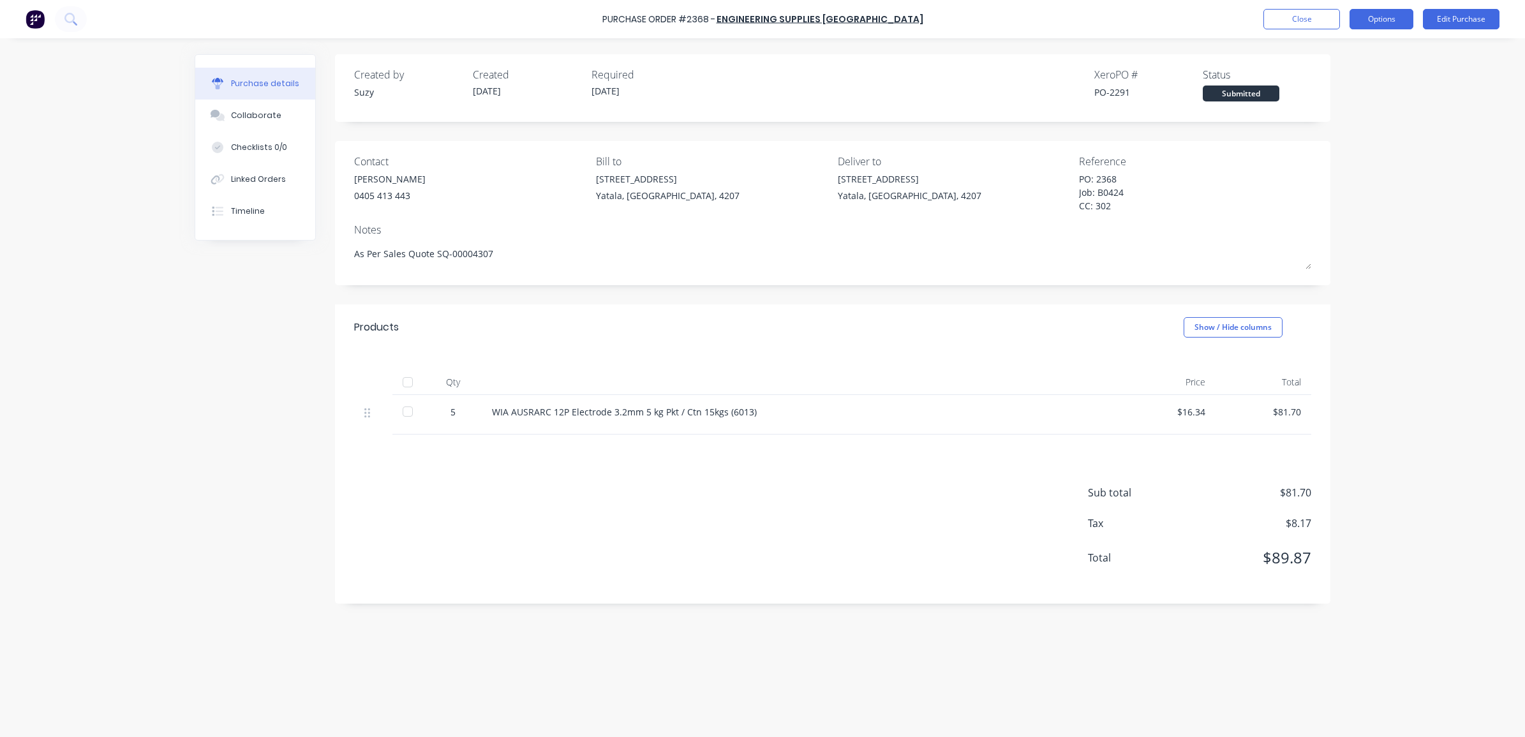
click at [1364, 22] on button "Options" at bounding box center [1381, 19] width 64 height 20
click at [1336, 48] on div "Print / Email" at bounding box center [1352, 52] width 98 height 18
click at [1334, 81] on div "With pricing" at bounding box center [1352, 77] width 98 height 18
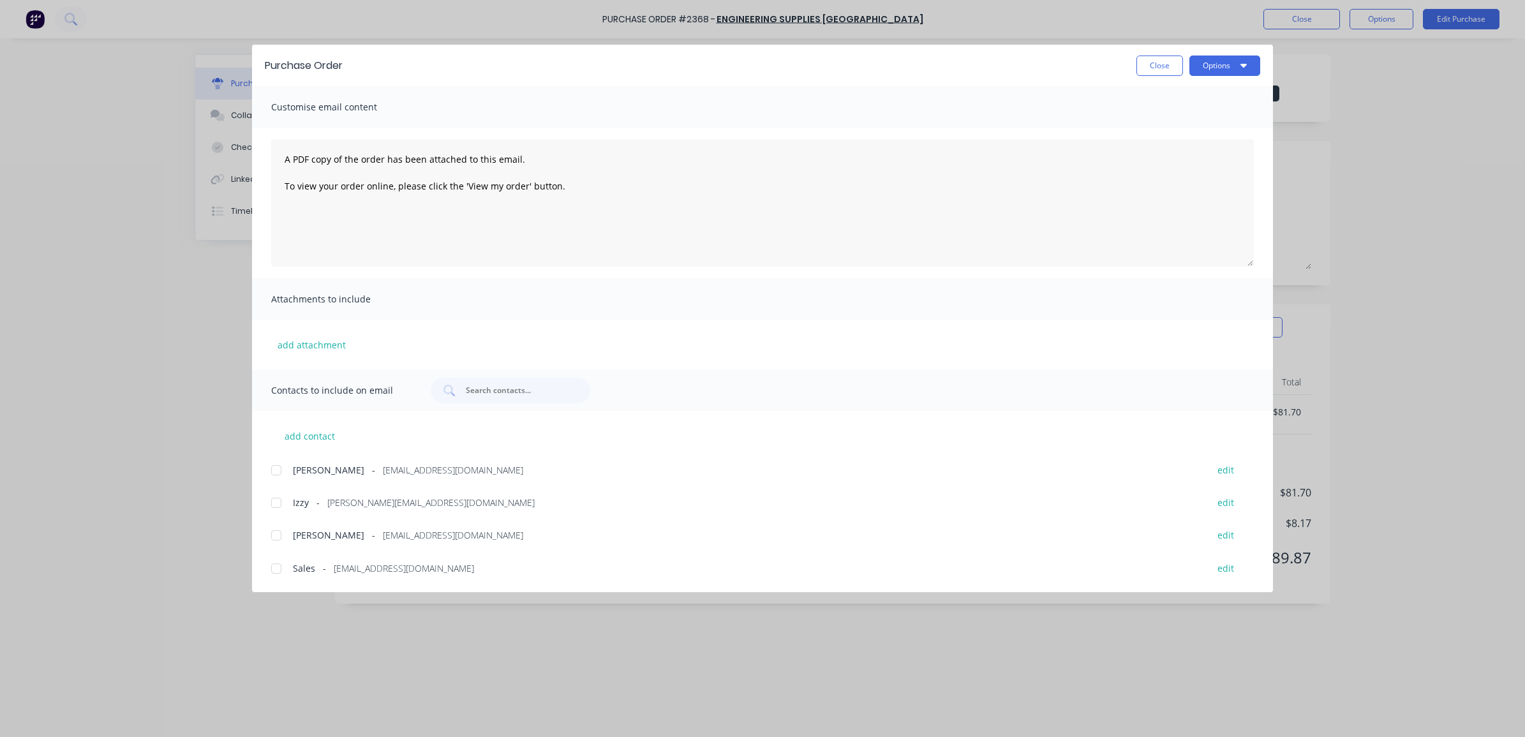
click at [279, 499] on div at bounding box center [276, 503] width 26 height 26
click at [275, 469] on div at bounding box center [276, 470] width 26 height 26
click at [1220, 64] on button "Options" at bounding box center [1224, 65] width 71 height 20
click at [1188, 142] on div "Email" at bounding box center [1199, 149] width 98 height 18
click at [1165, 61] on button "Close" at bounding box center [1159, 65] width 47 height 20
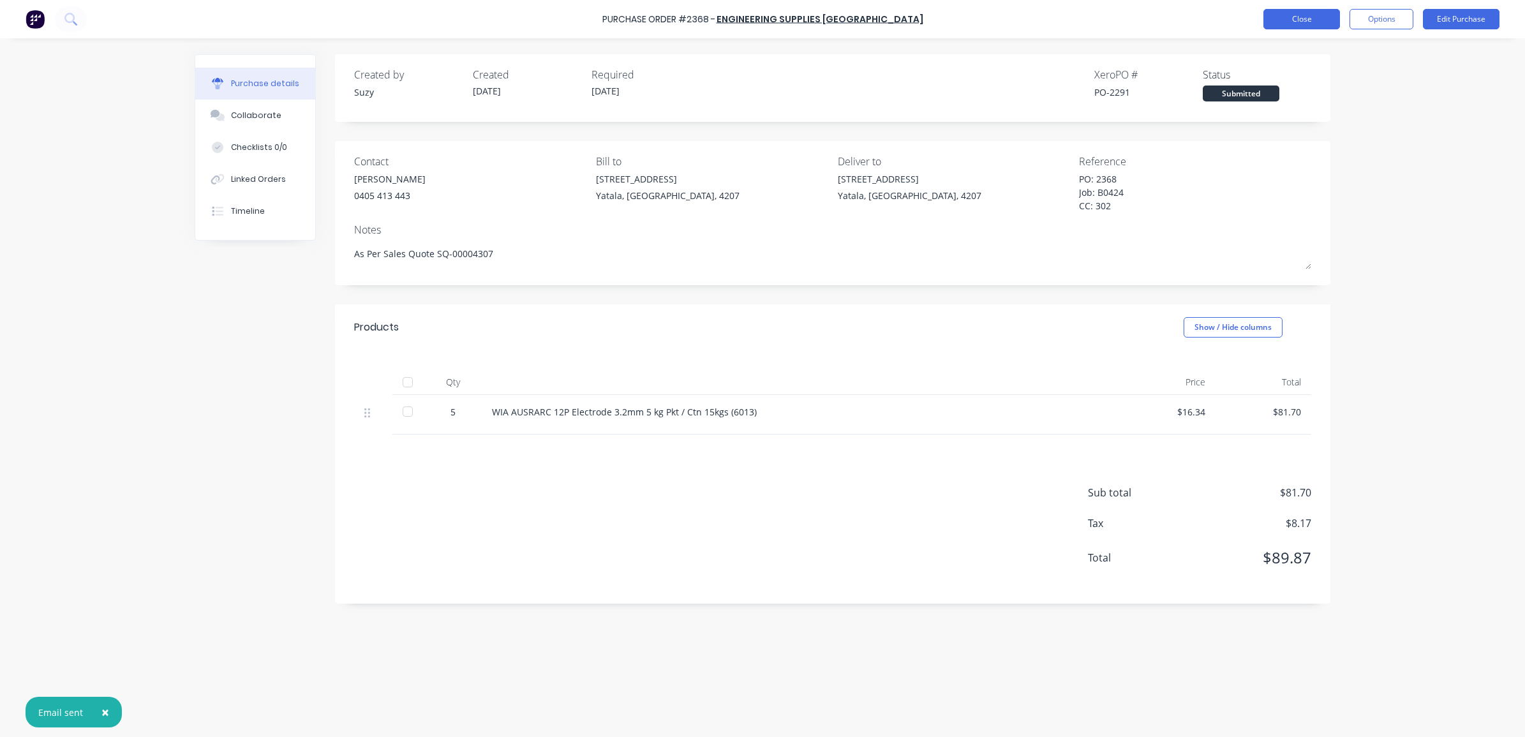
click at [1315, 24] on button "Close" at bounding box center [1301, 19] width 77 height 20
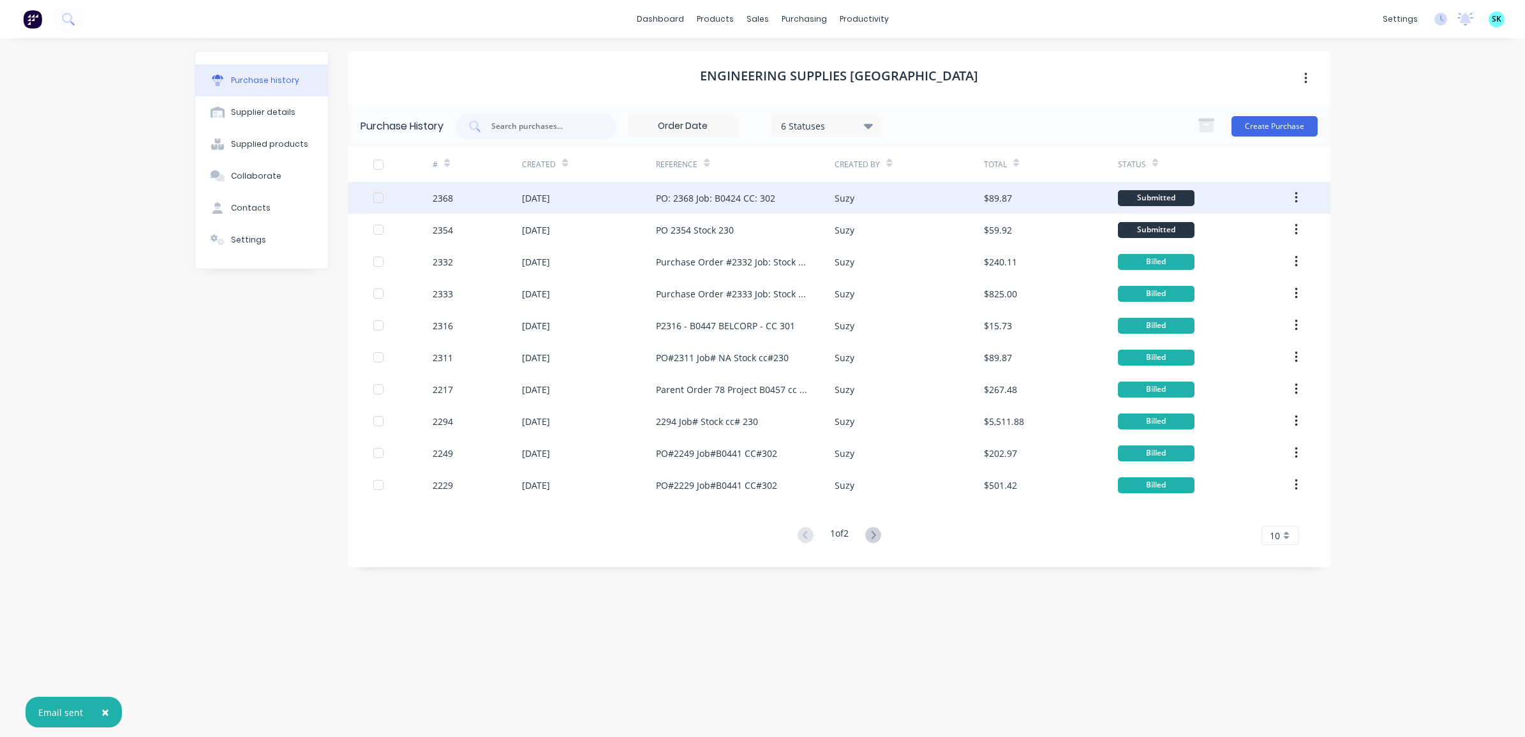
click at [637, 202] on div "[DATE]" at bounding box center [589, 198] width 134 height 32
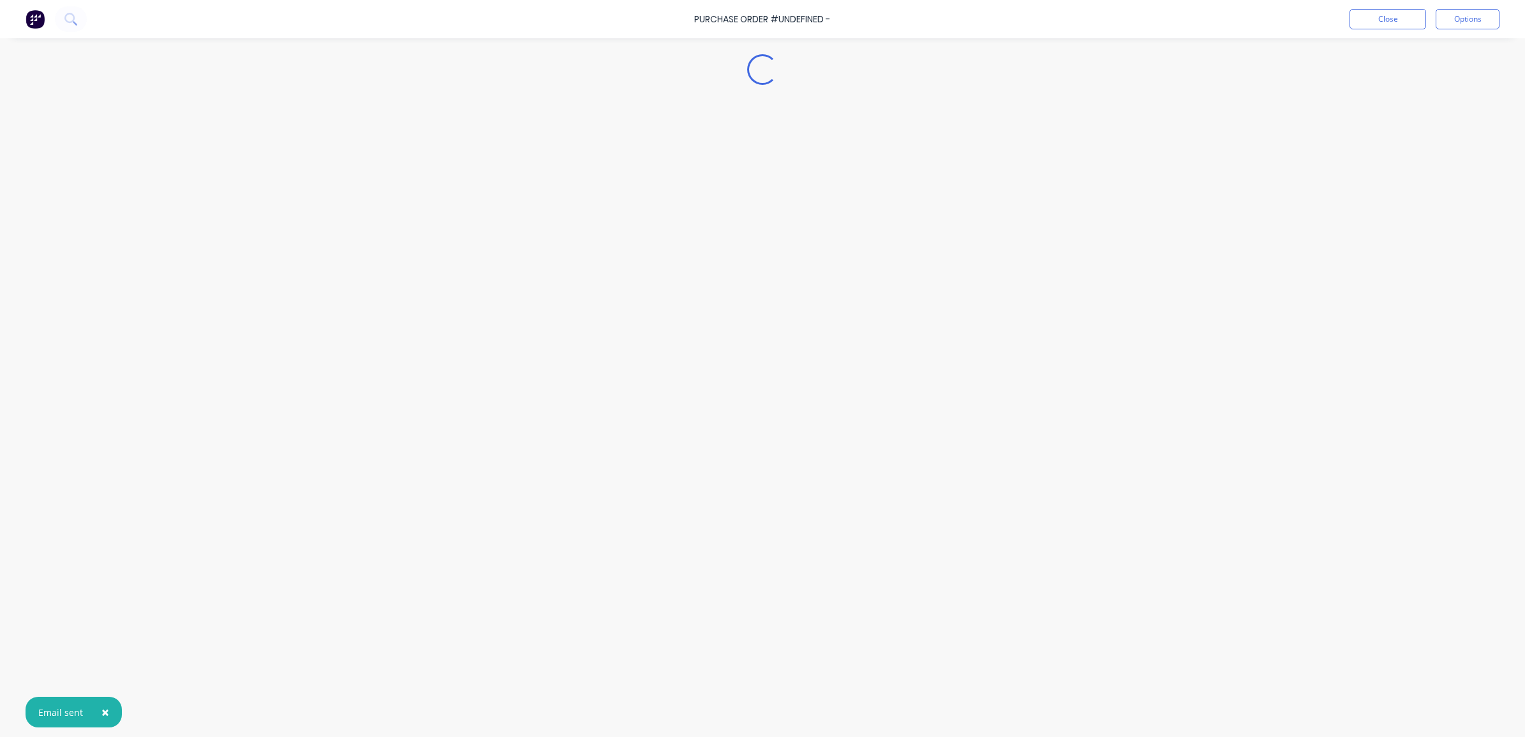
type textarea "x"
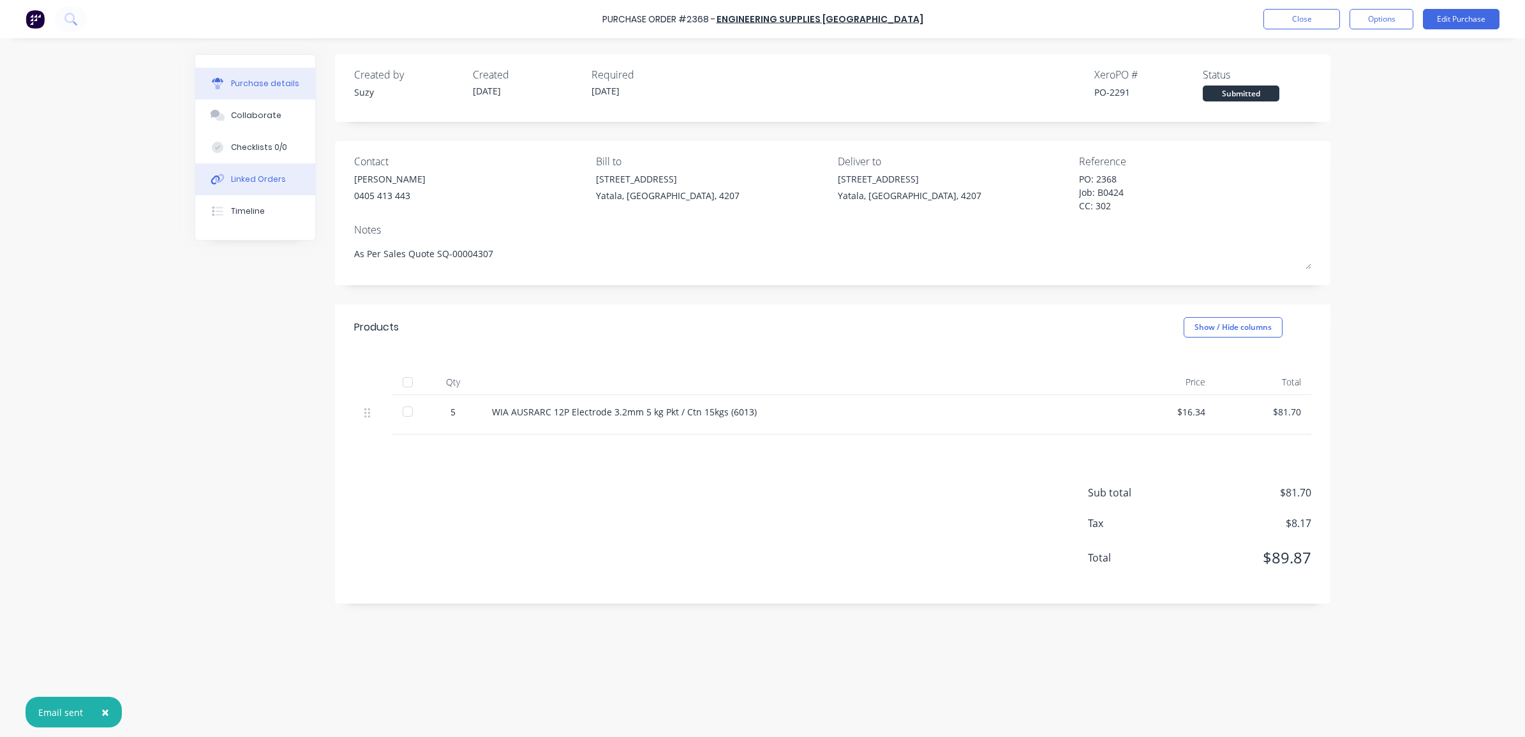
click at [272, 174] on div "Linked Orders" at bounding box center [258, 179] width 55 height 11
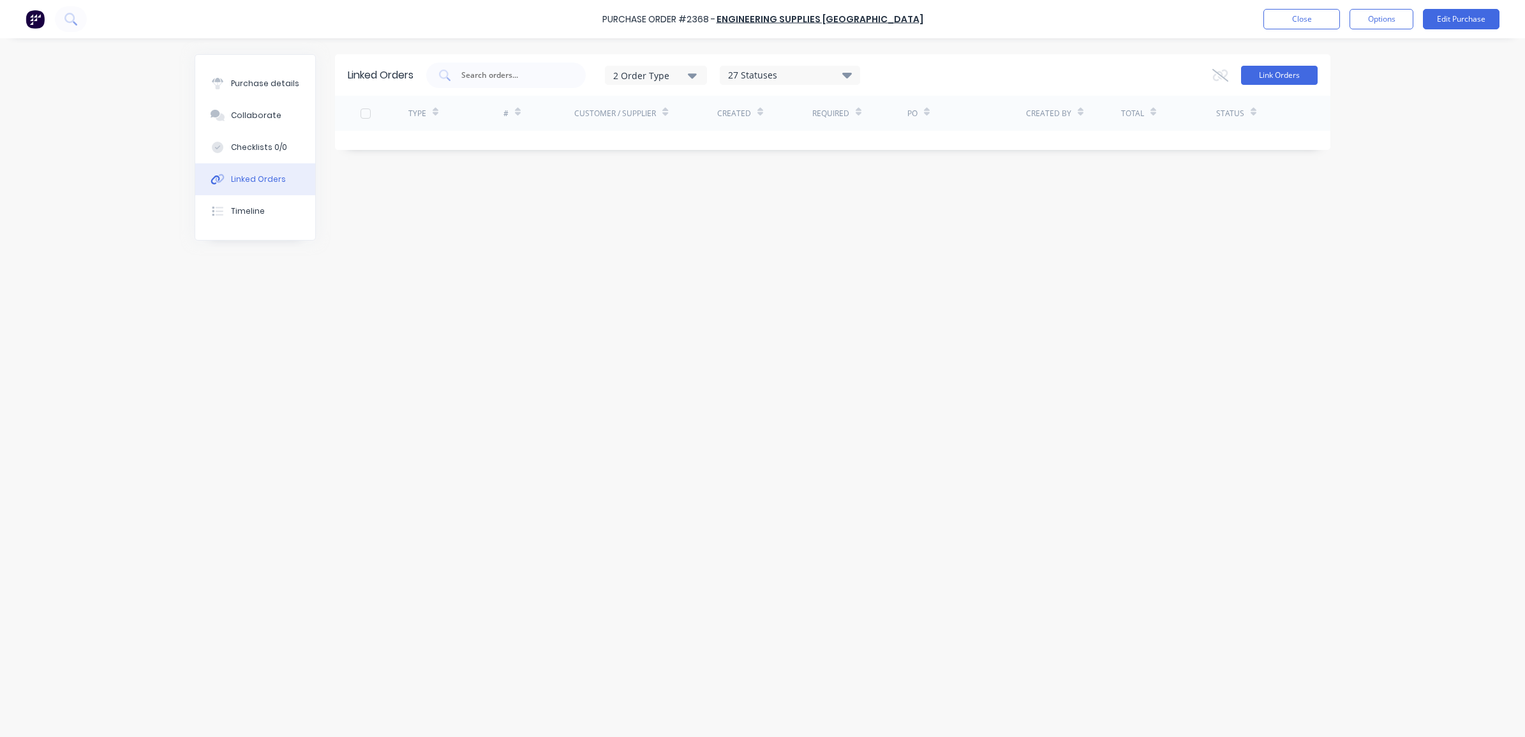
click at [1299, 75] on button "Link Orders" at bounding box center [1279, 75] width 77 height 19
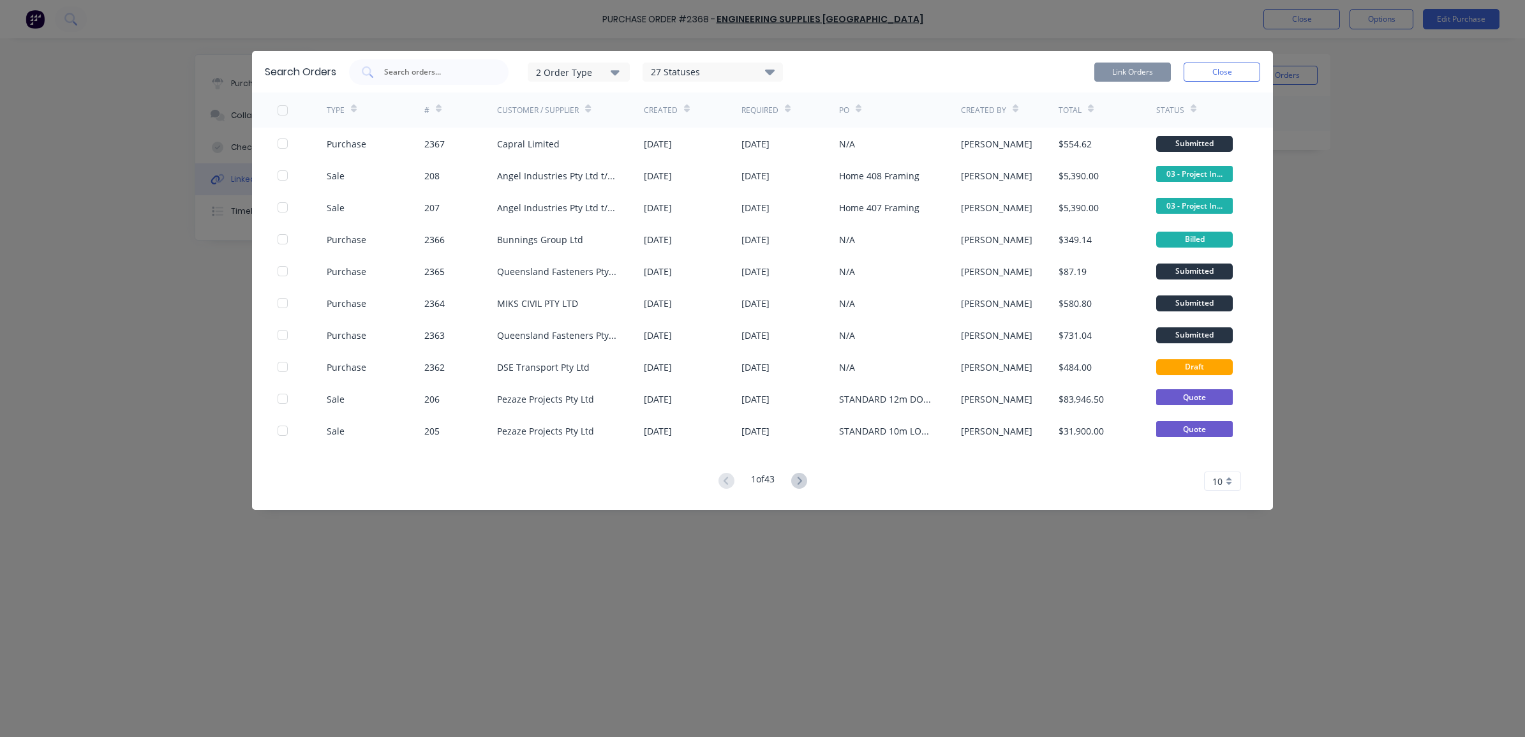
click at [600, 71] on div "2 Order Type" at bounding box center [578, 71] width 85 height 13
click at [635, 129] on div "button" at bounding box center [634, 130] width 26 height 26
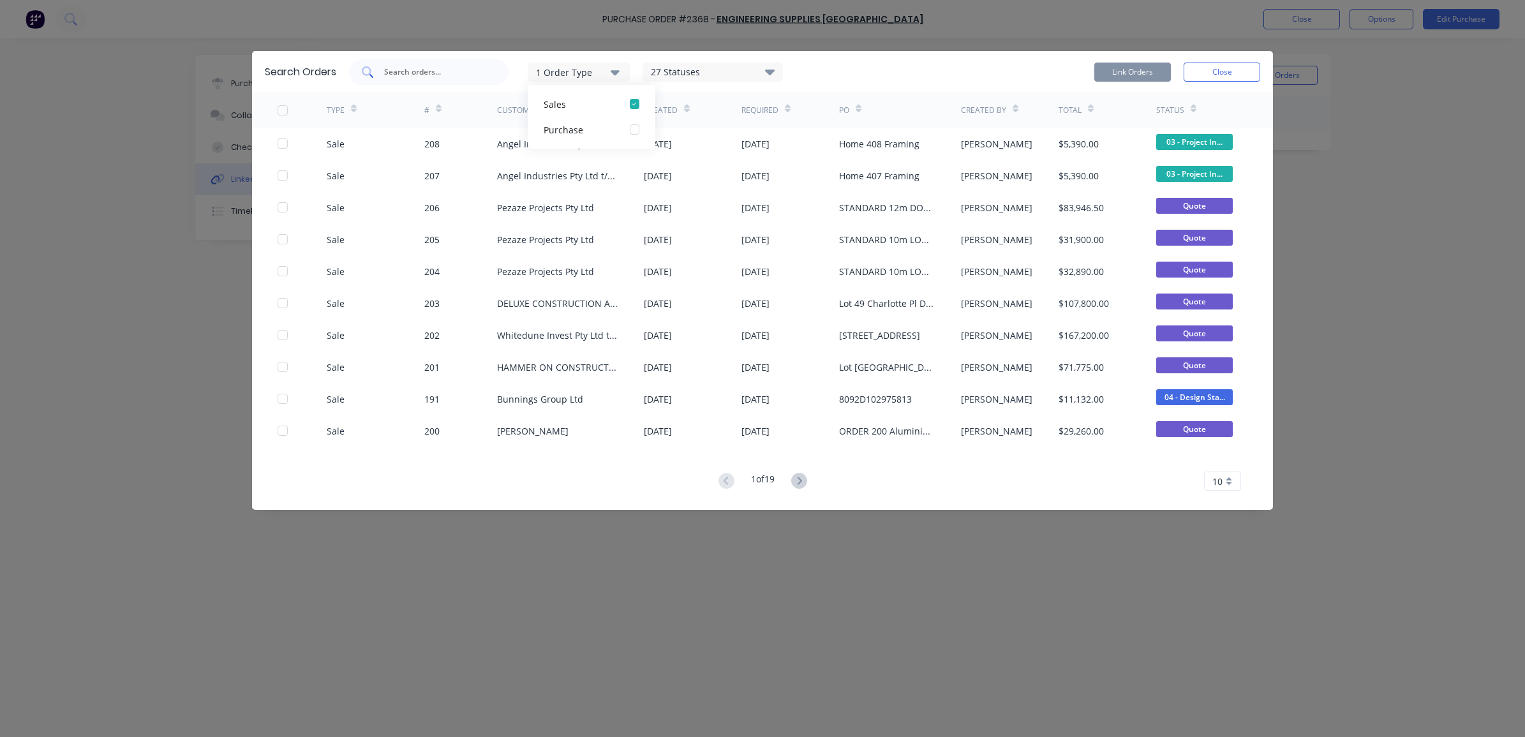
click at [454, 62] on div at bounding box center [428, 72] width 159 height 26
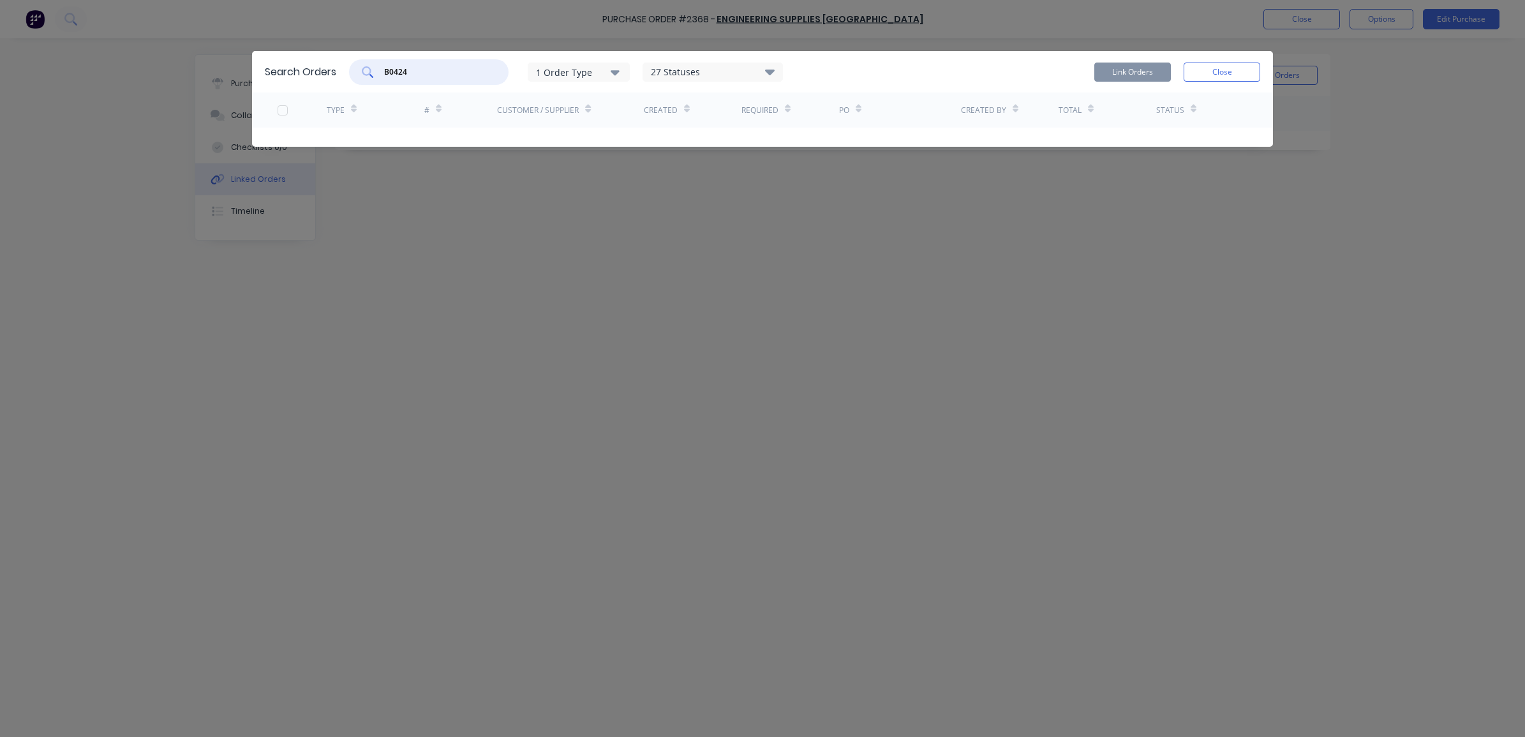
drag, startPoint x: 441, startPoint y: 71, endPoint x: 355, endPoint y: 68, distance: 86.8
click at [355, 68] on div "B0424" at bounding box center [428, 72] width 159 height 26
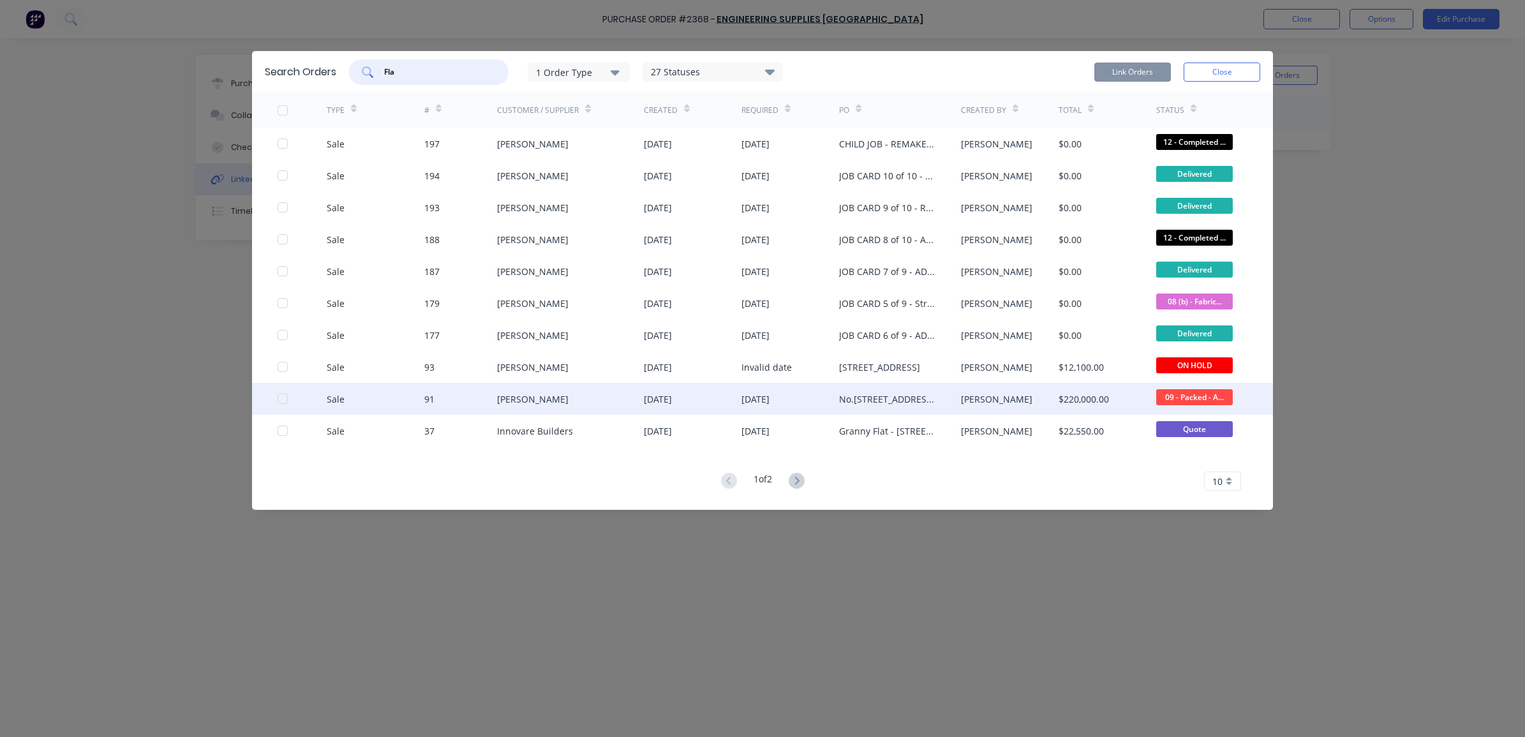
click at [279, 399] on div at bounding box center [283, 399] width 26 height 26
type input "Fla"
click at [1108, 67] on button "Link Orders" at bounding box center [1132, 72] width 77 height 19
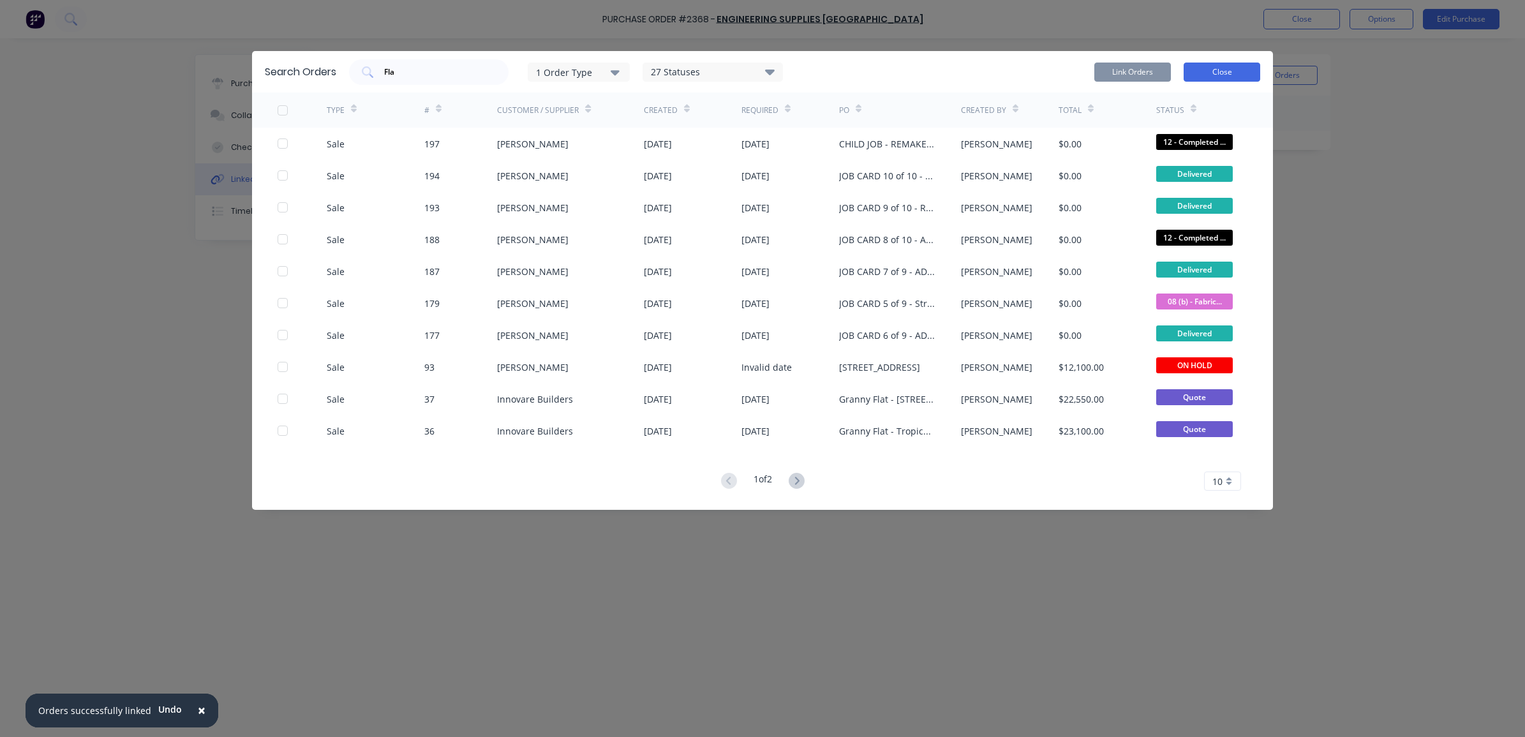
click at [1255, 78] on button "Close" at bounding box center [1221, 72] width 77 height 19
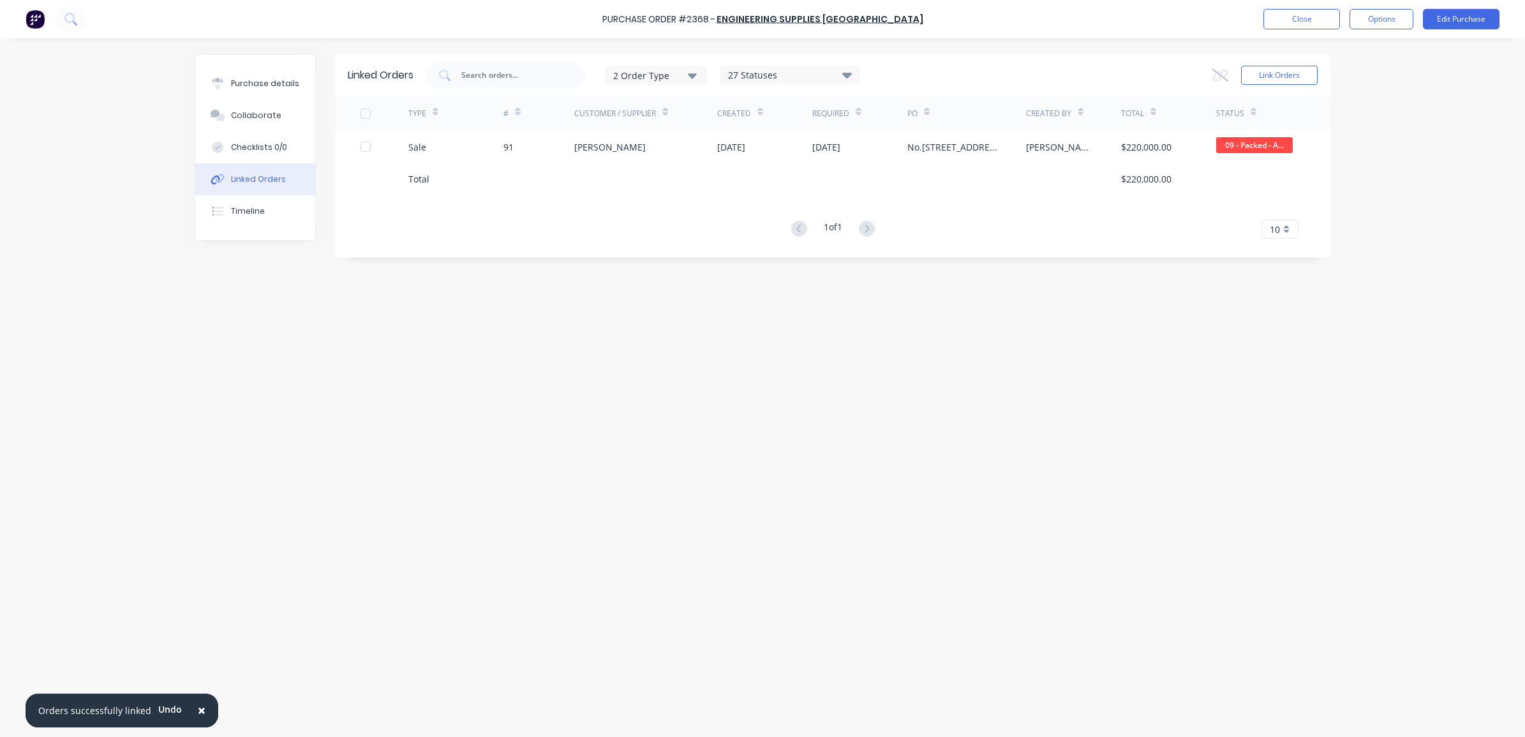
click at [1285, 30] on div "Purchase Order #2368 - Engineering Supplies [GEOGRAPHIC_DATA] Close Options Edi…" at bounding box center [762, 19] width 1525 height 38
click at [1284, 22] on button "Close" at bounding box center [1301, 19] width 77 height 20
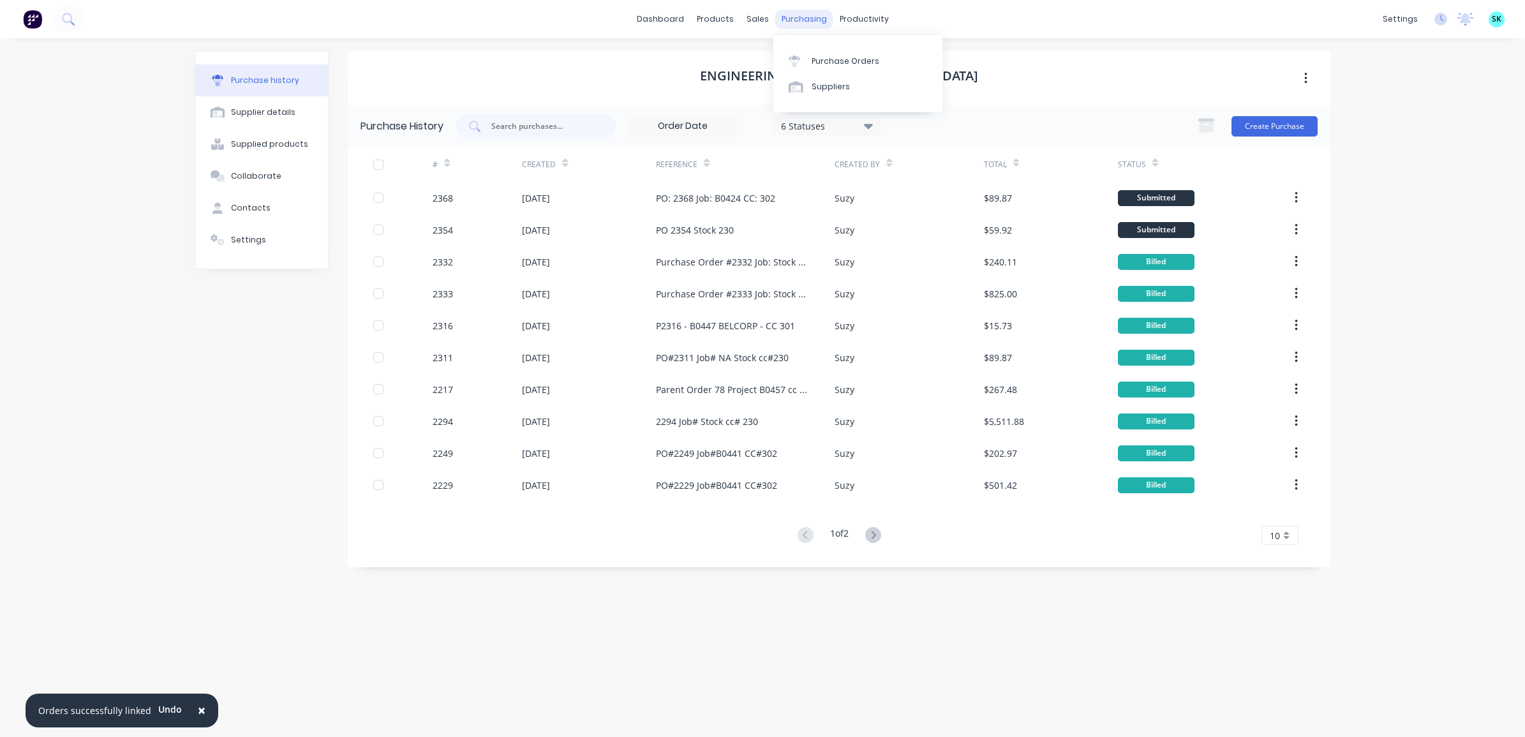
click at [813, 24] on div "purchasing" at bounding box center [804, 19] width 58 height 19
click at [804, 71] on link "Purchase Orders" at bounding box center [857, 61] width 169 height 26
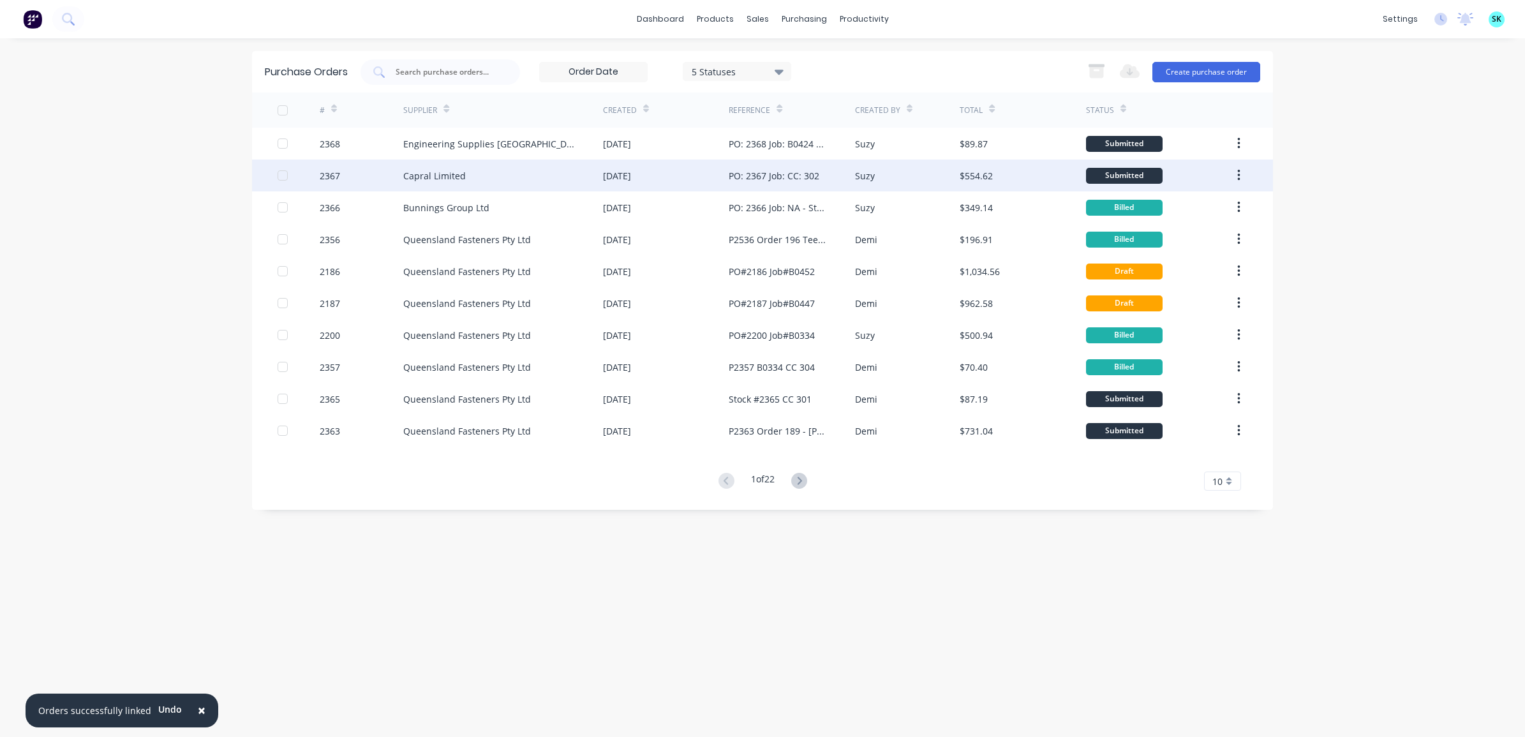
click at [525, 173] on div "Capral Limited" at bounding box center [503, 175] width 200 height 32
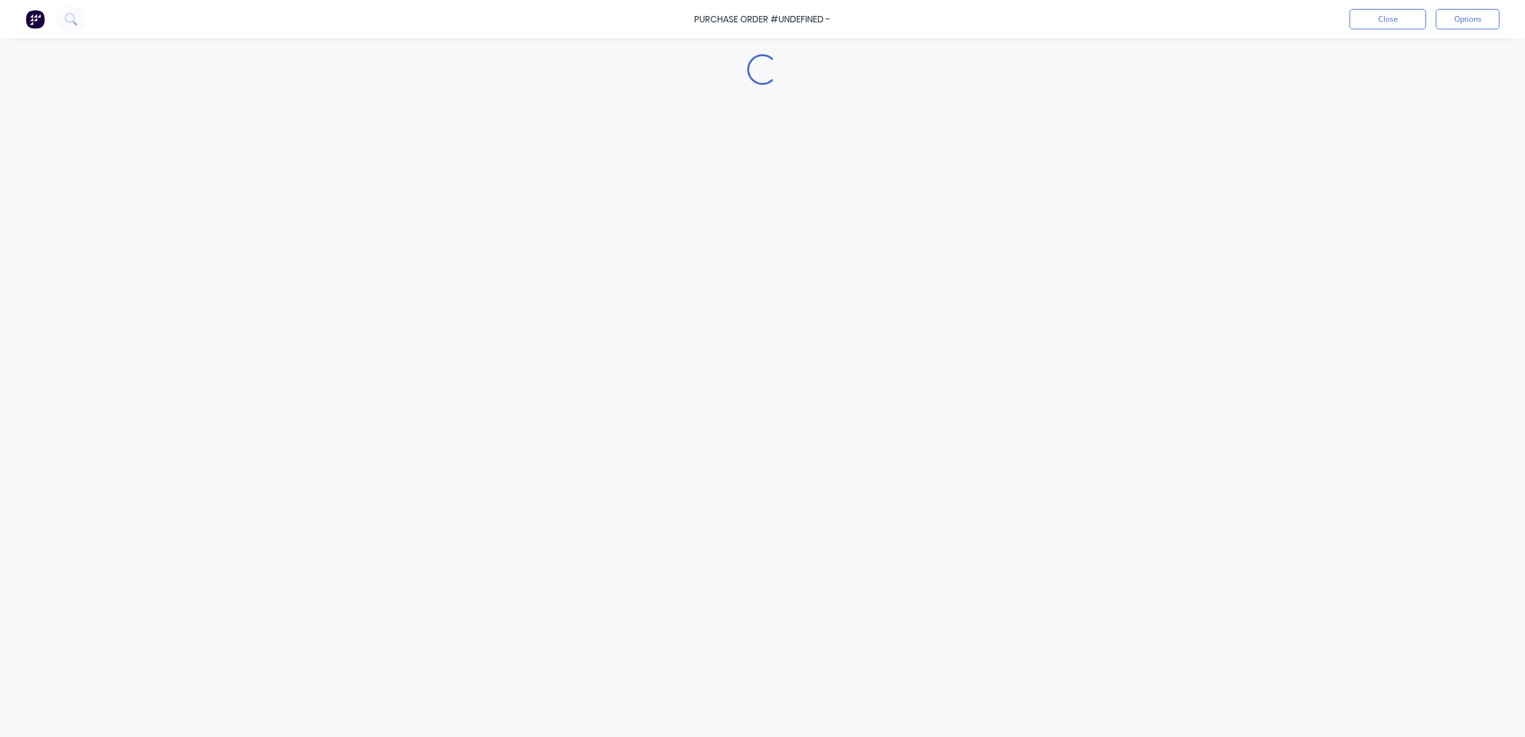
type textarea "x"
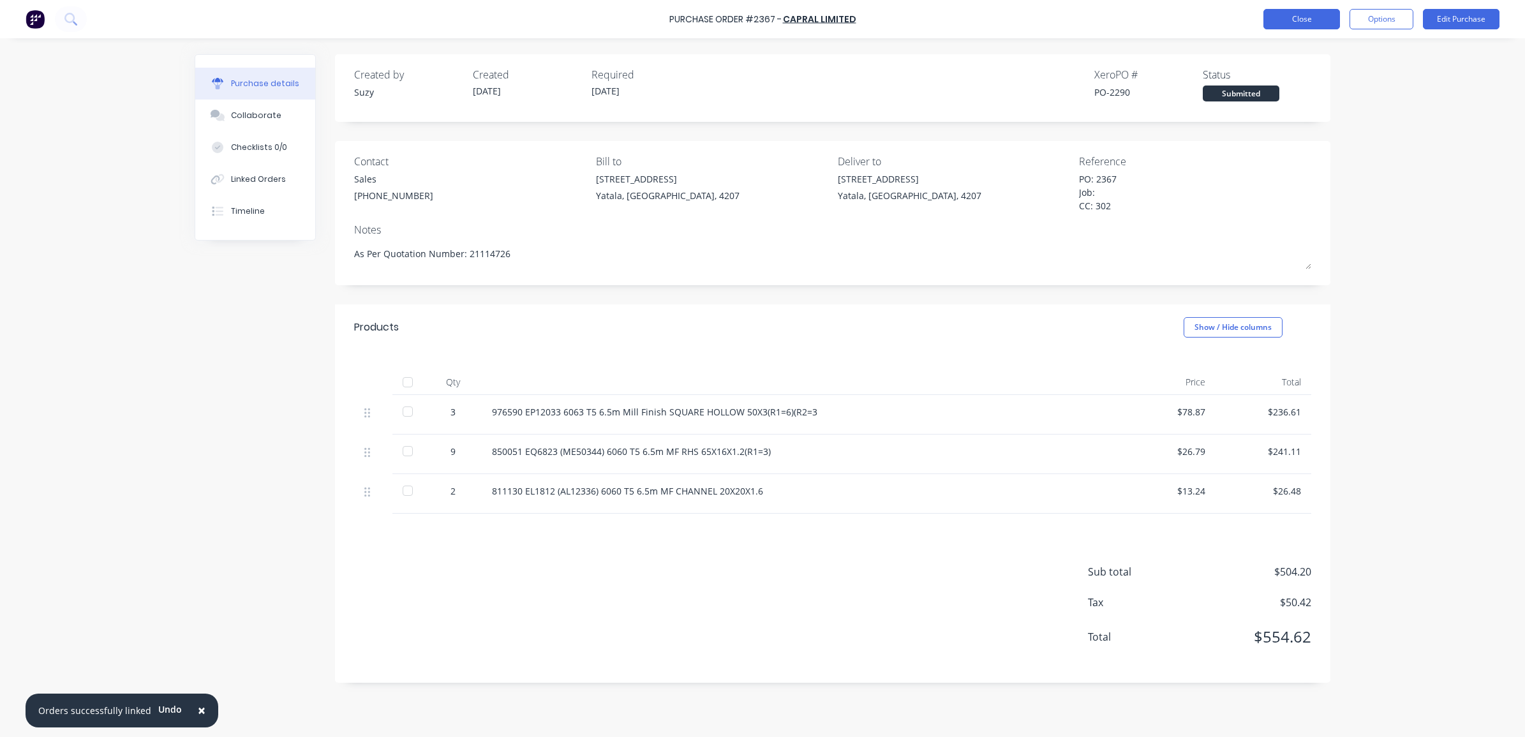
click at [1276, 24] on button "Close" at bounding box center [1301, 19] width 77 height 20
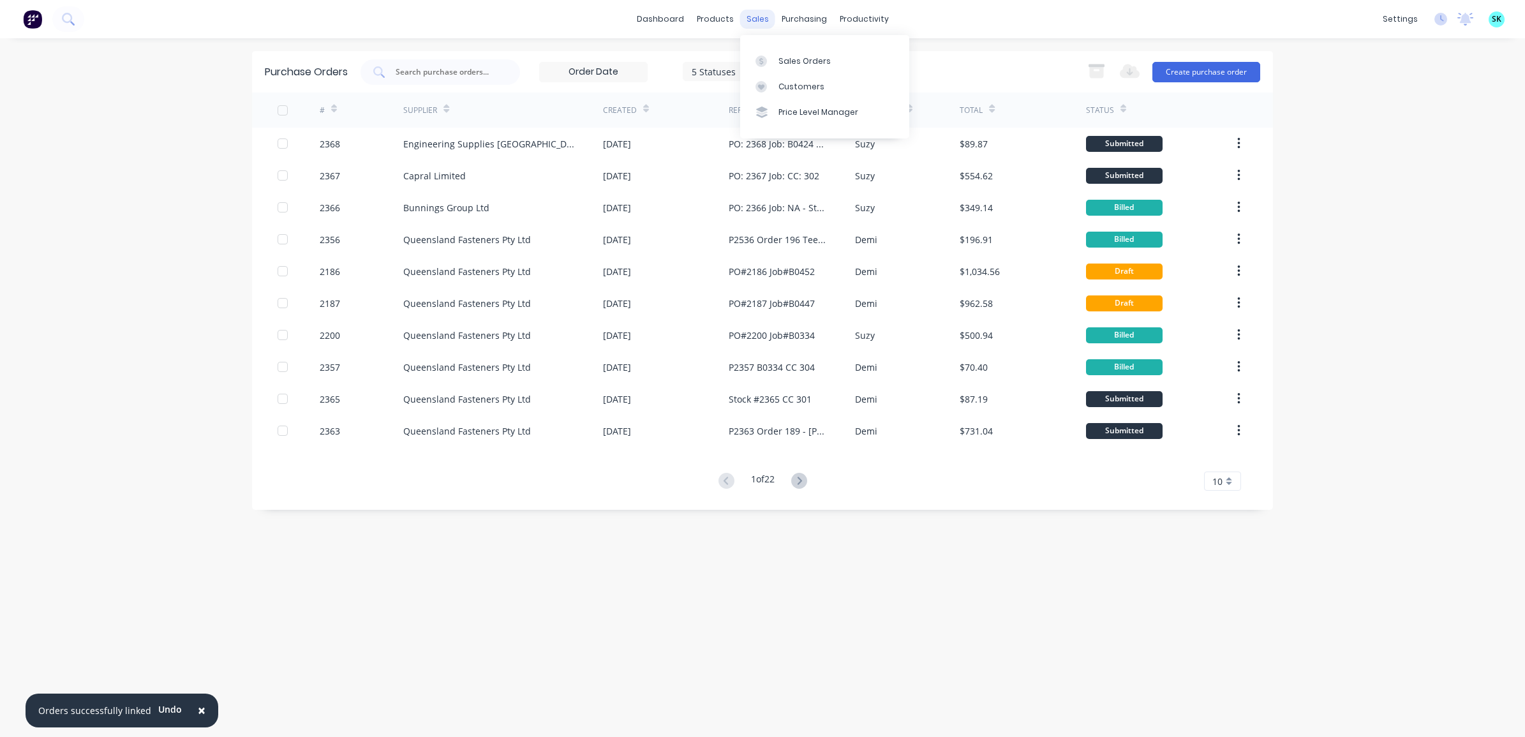
click at [760, 19] on div "sales" at bounding box center [757, 19] width 35 height 19
click at [776, 59] on link "Sales Orders" at bounding box center [824, 61] width 169 height 26
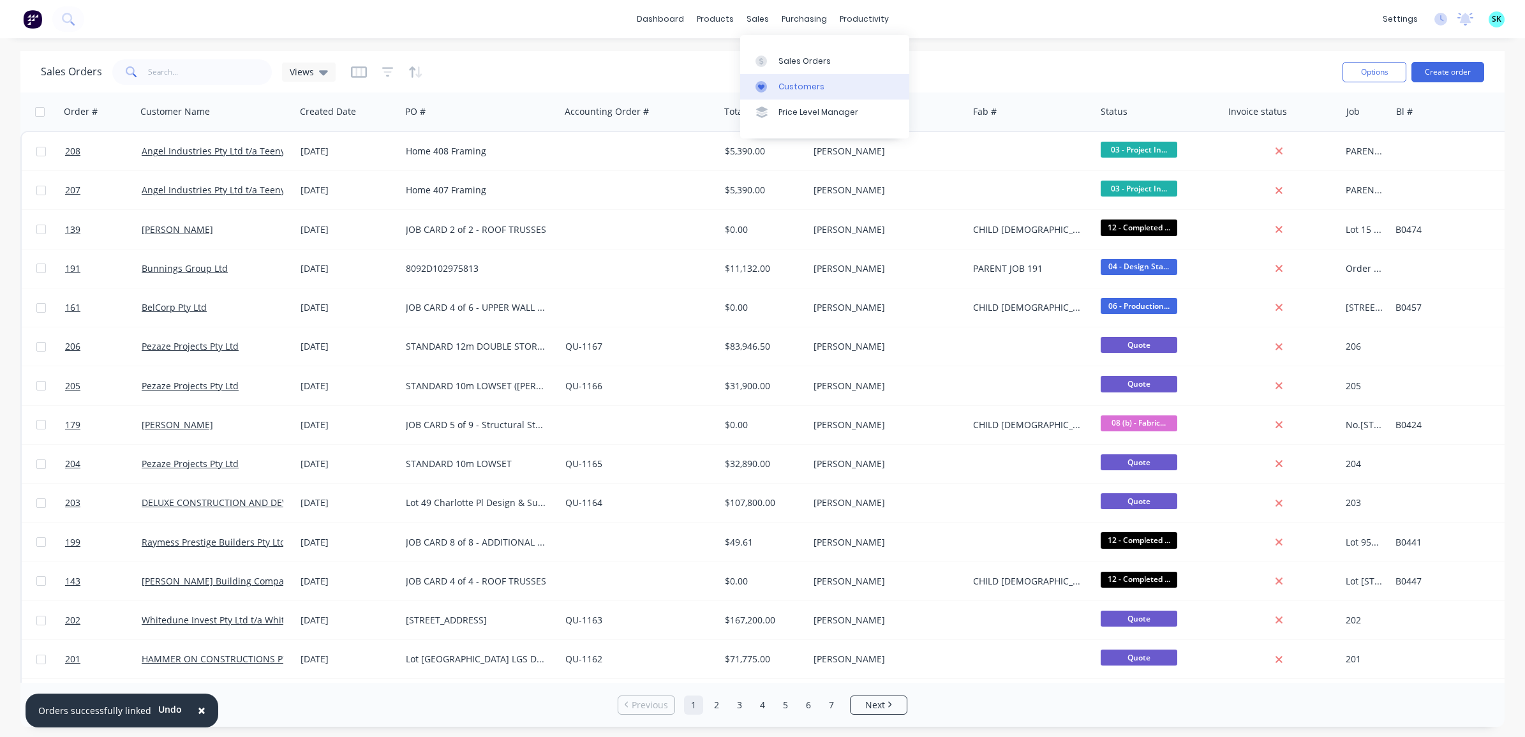
click at [759, 82] on icon at bounding box center [760, 86] width 11 height 11
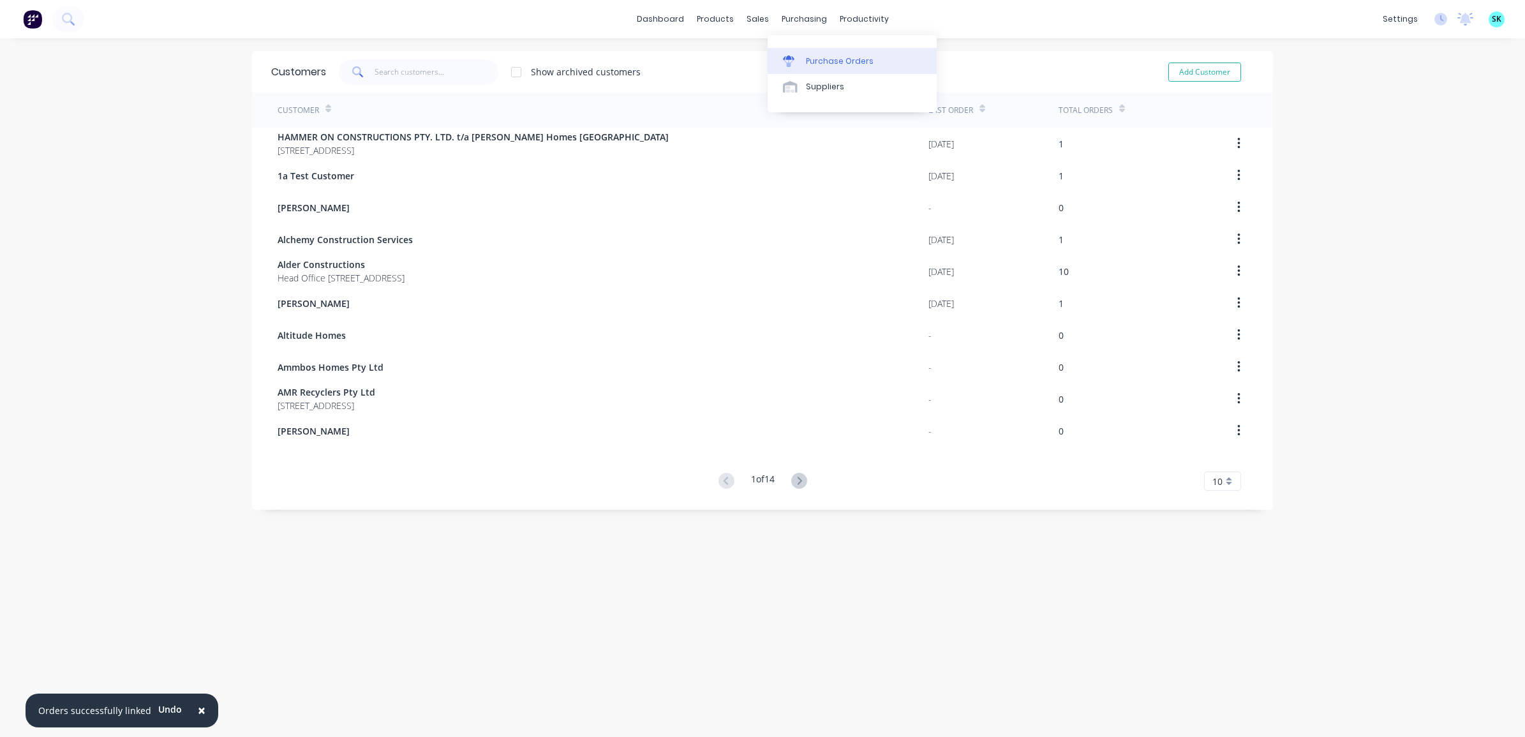
click at [802, 61] on link "Purchase Orders" at bounding box center [851, 61] width 169 height 26
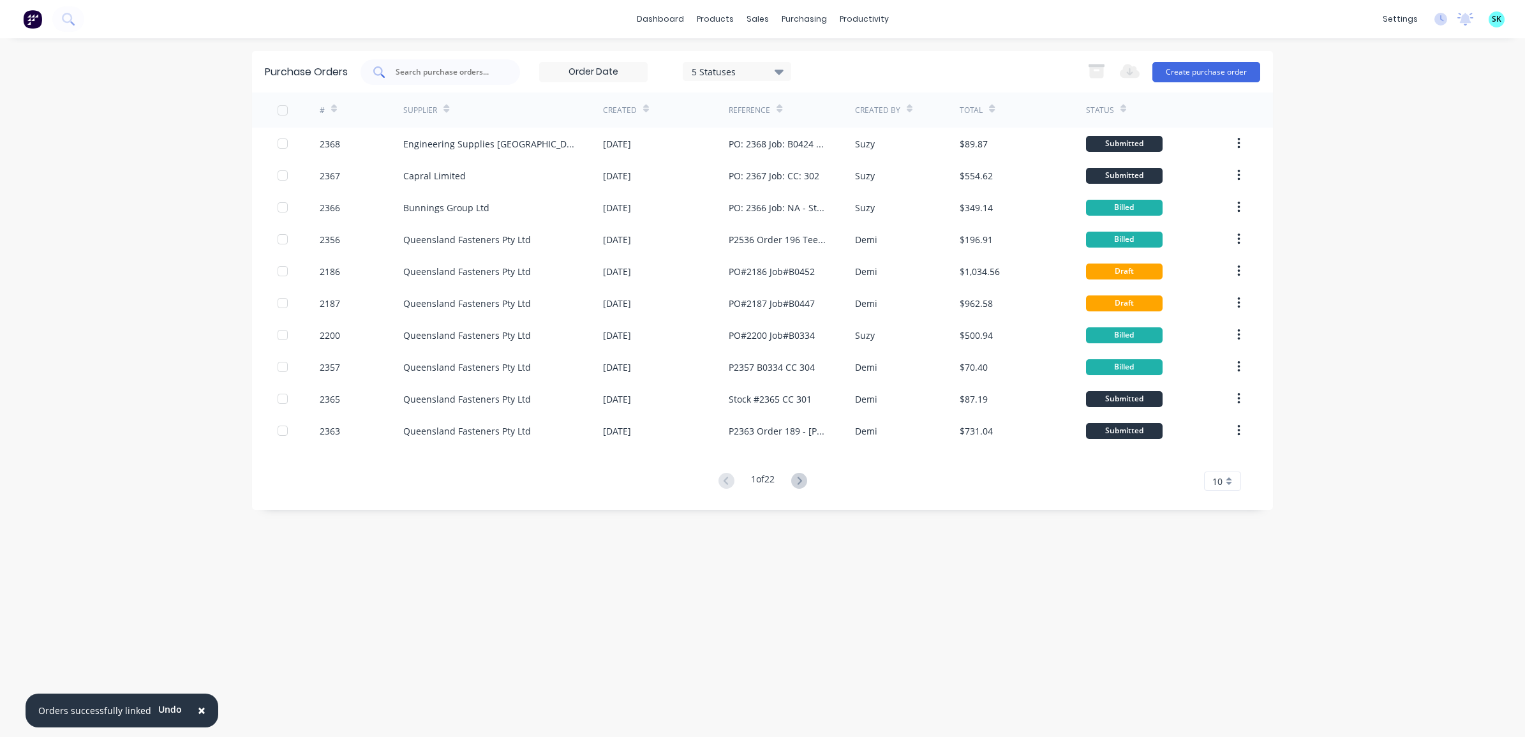
click at [418, 78] on div at bounding box center [439, 72] width 159 height 26
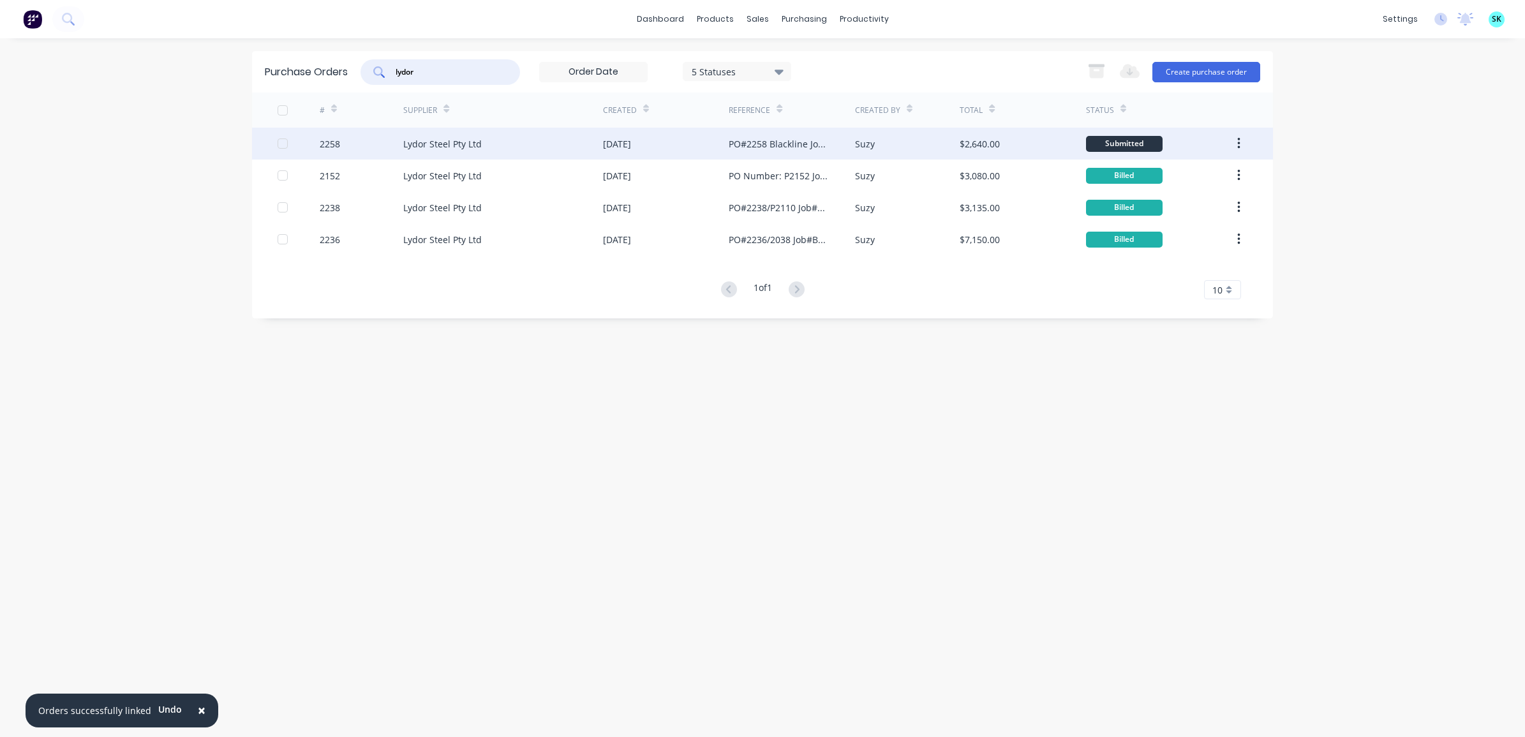
type input "lydor"
click at [777, 145] on div "PO#2258 Blackline Job #F010 CC# 305" at bounding box center [778, 143] width 100 height 13
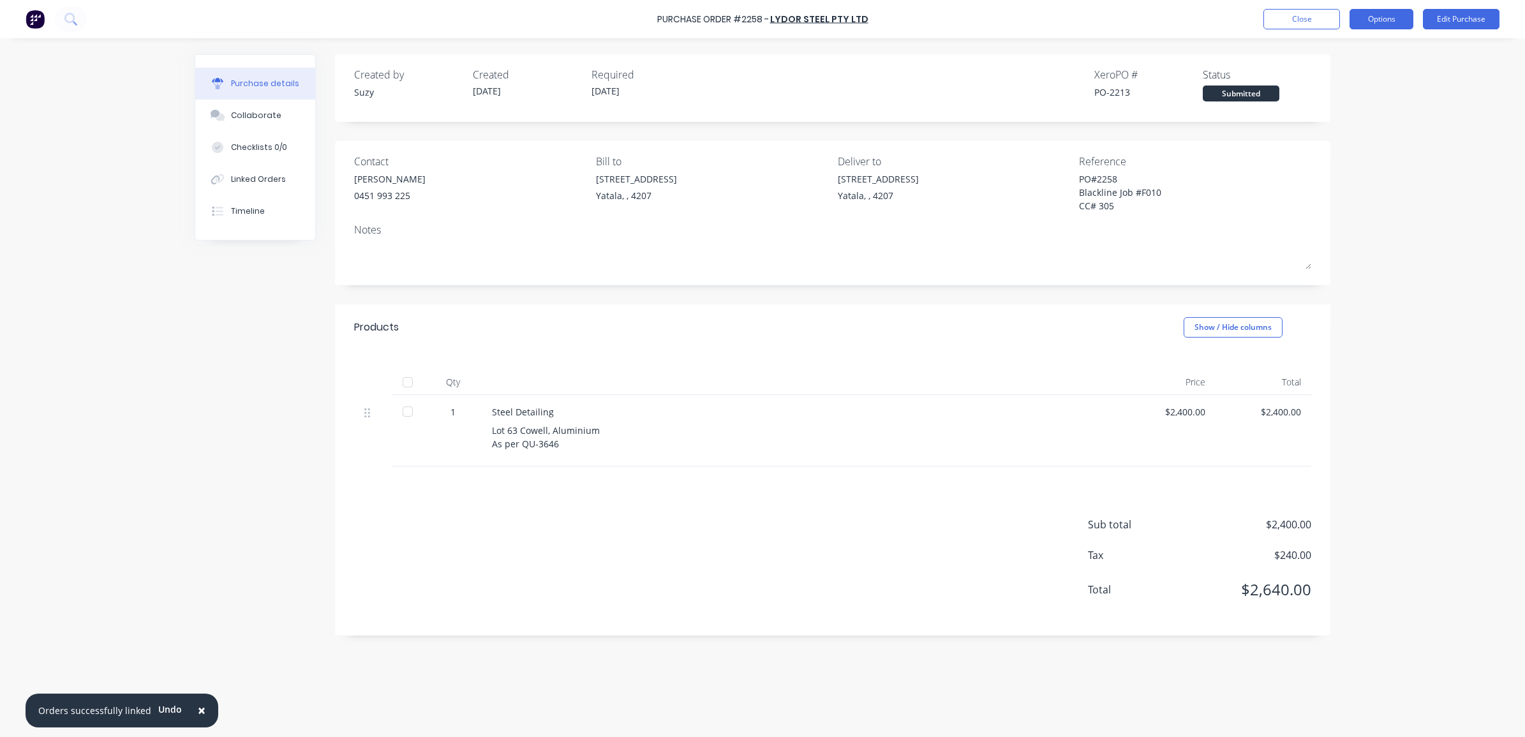
click at [1386, 21] on button "Options" at bounding box center [1381, 19] width 64 height 20
click at [1366, 77] on div "Convert to Bill" at bounding box center [1352, 77] width 98 height 18
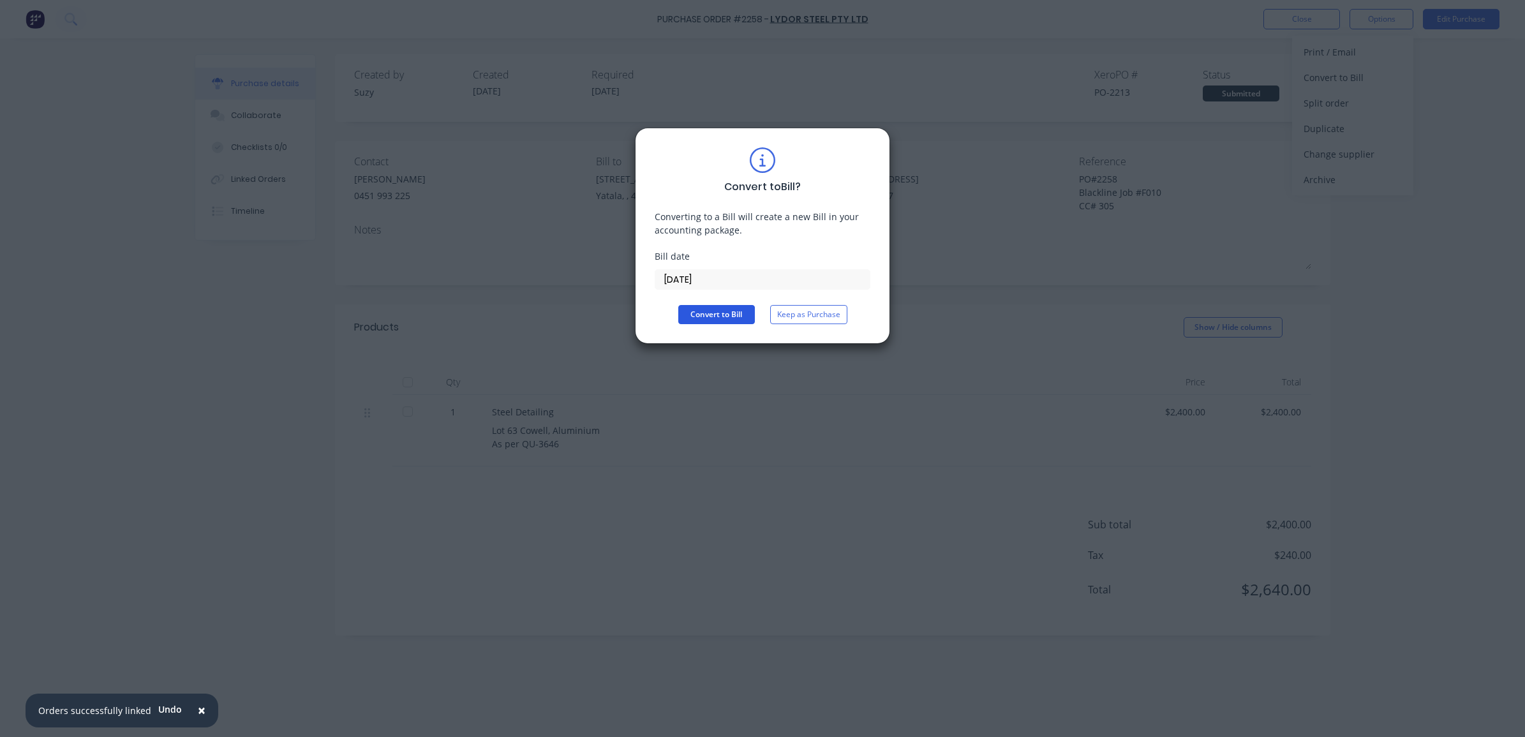
click at [709, 310] on button "Convert to Bill" at bounding box center [716, 314] width 77 height 19
type textarea "x"
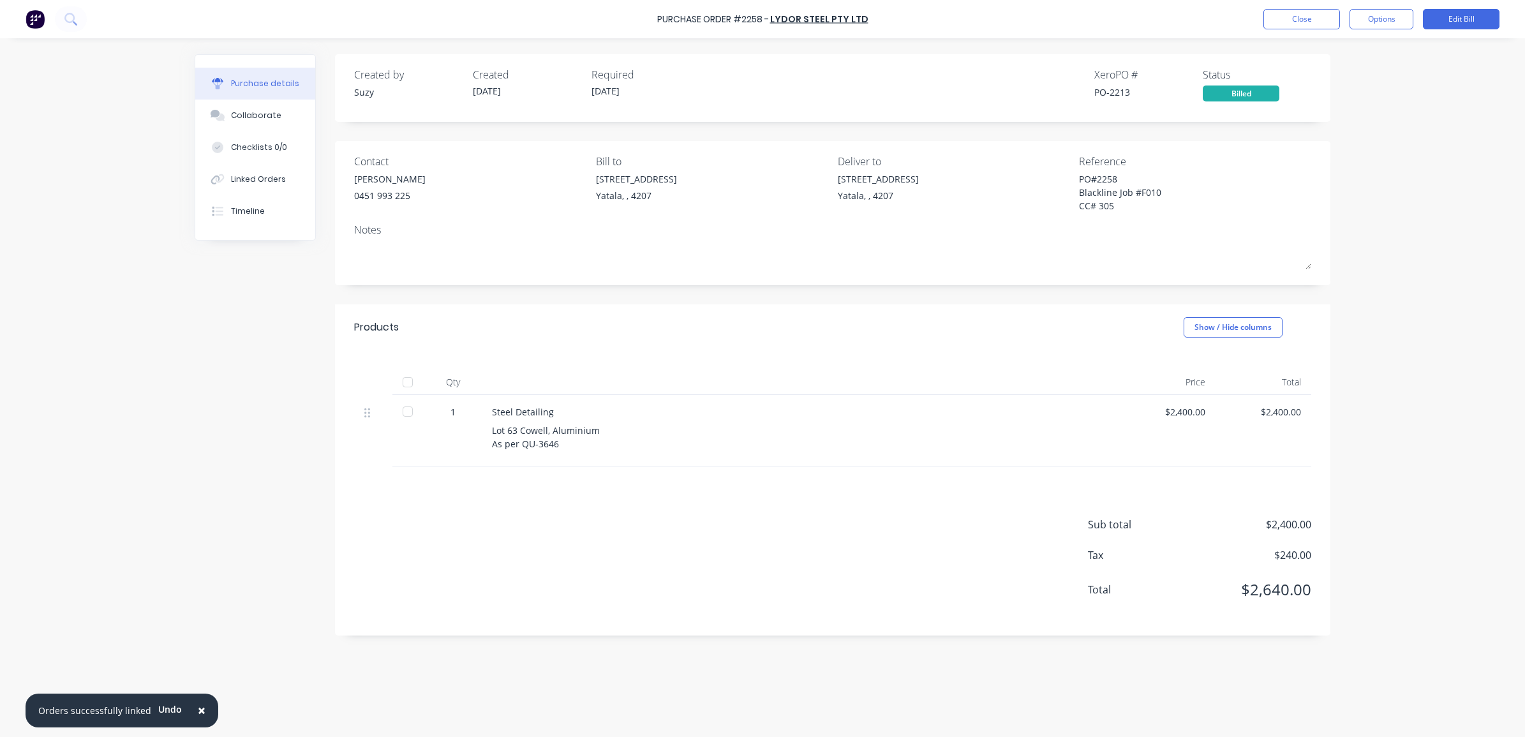
click at [374, 158] on div "Contact" at bounding box center [470, 161] width 232 height 15
click at [365, 196] on div "0451 993 225" at bounding box center [389, 195] width 71 height 13
click at [804, 30] on div "Purchase Order #2258 - Lydor Steel Pty Ltd Close Options Edit Bill" at bounding box center [762, 19] width 1525 height 38
click at [804, 20] on link "Lydor Steel Pty Ltd" at bounding box center [819, 19] width 98 height 13
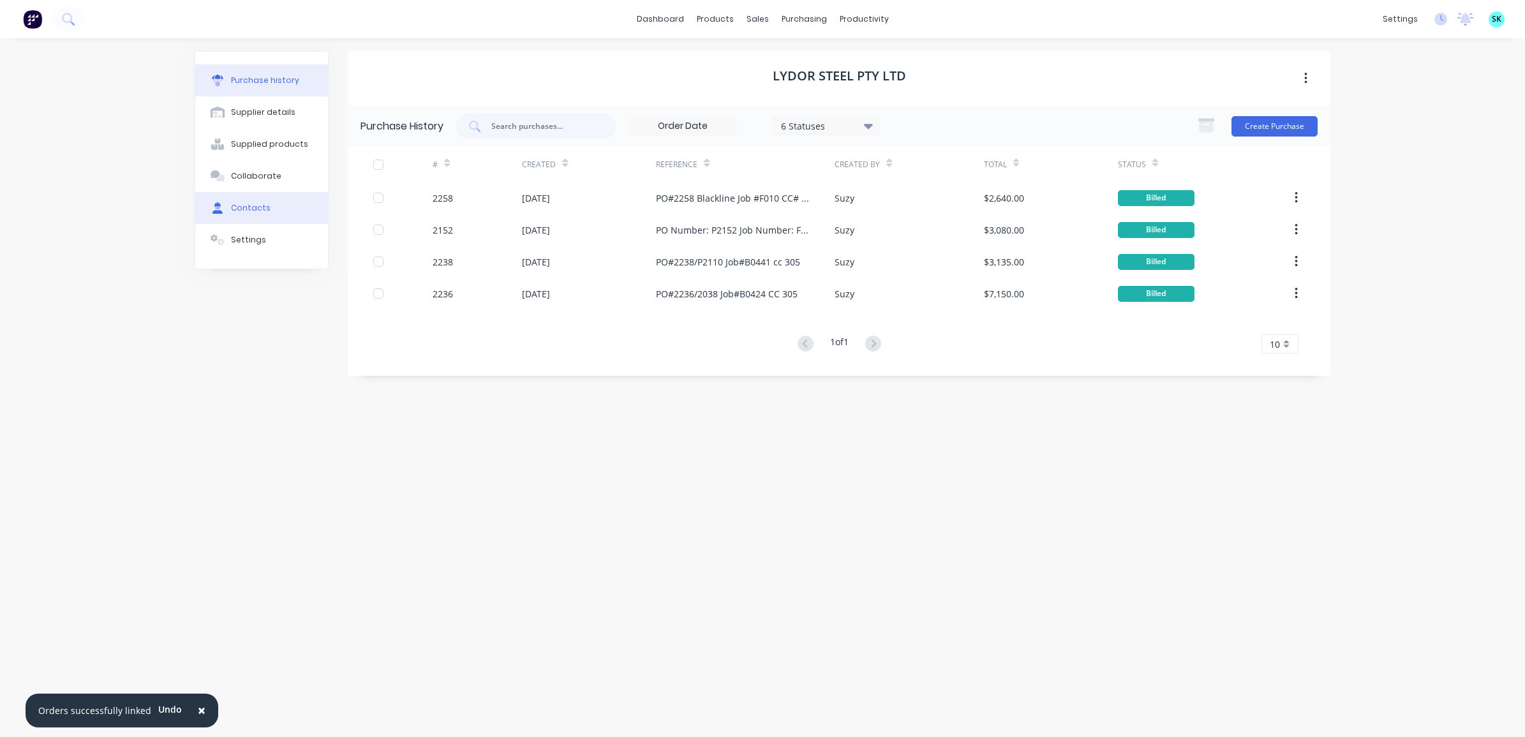
click at [302, 217] on button "Contacts" at bounding box center [261, 208] width 133 height 32
select select "AU"
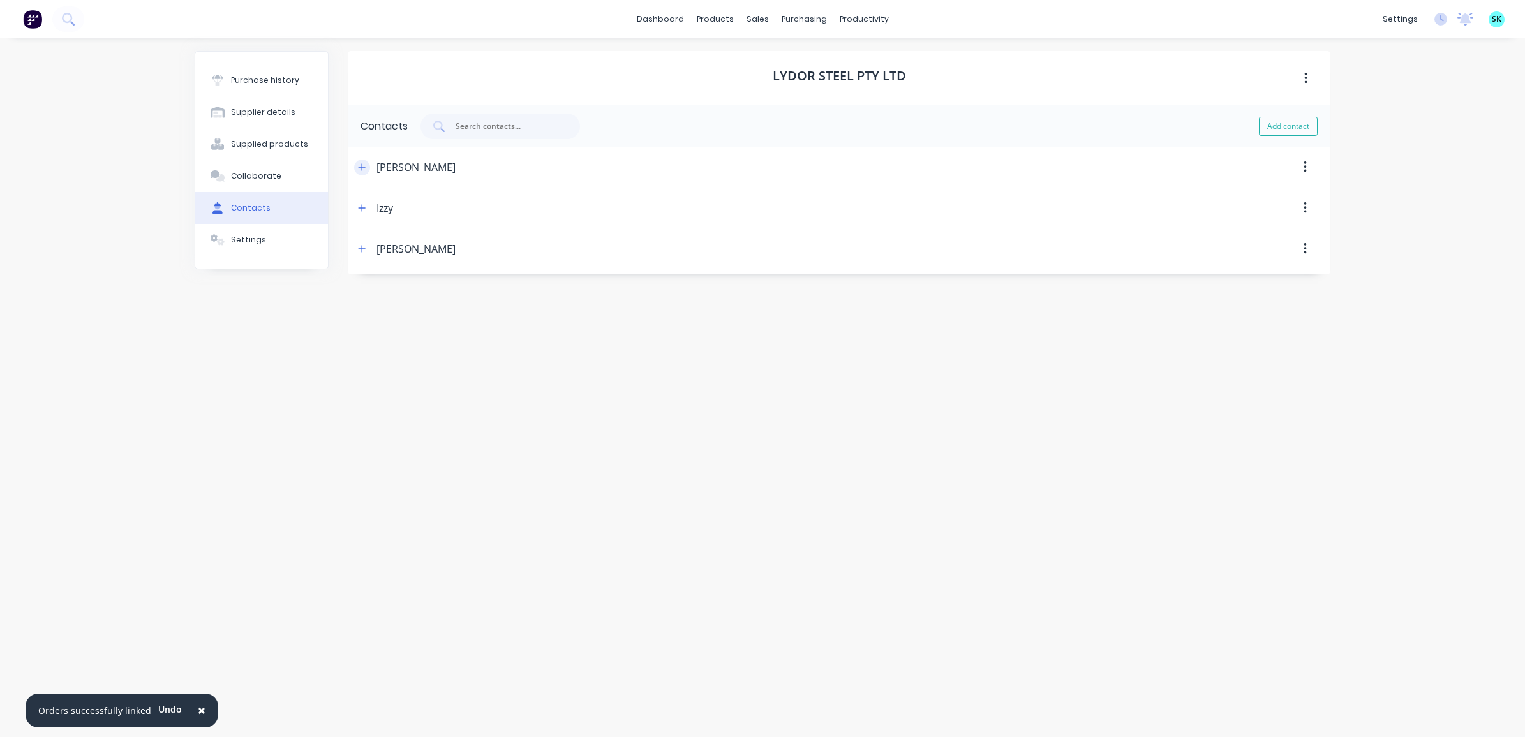
click at [361, 168] on icon "button" at bounding box center [362, 167] width 8 height 9
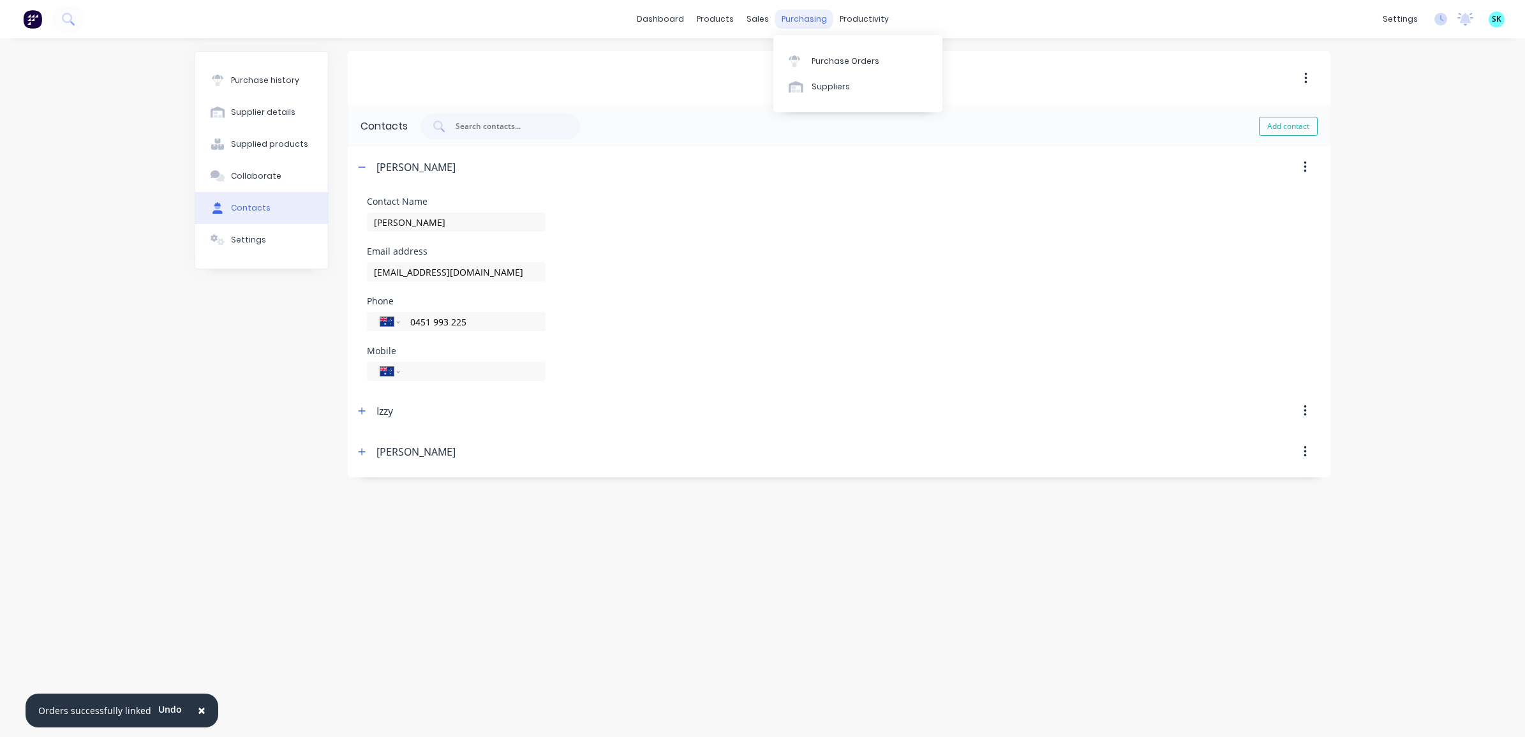
click at [805, 20] on div "purchasing" at bounding box center [804, 19] width 58 height 19
click at [814, 50] on link "Purchase Orders" at bounding box center [857, 61] width 169 height 26
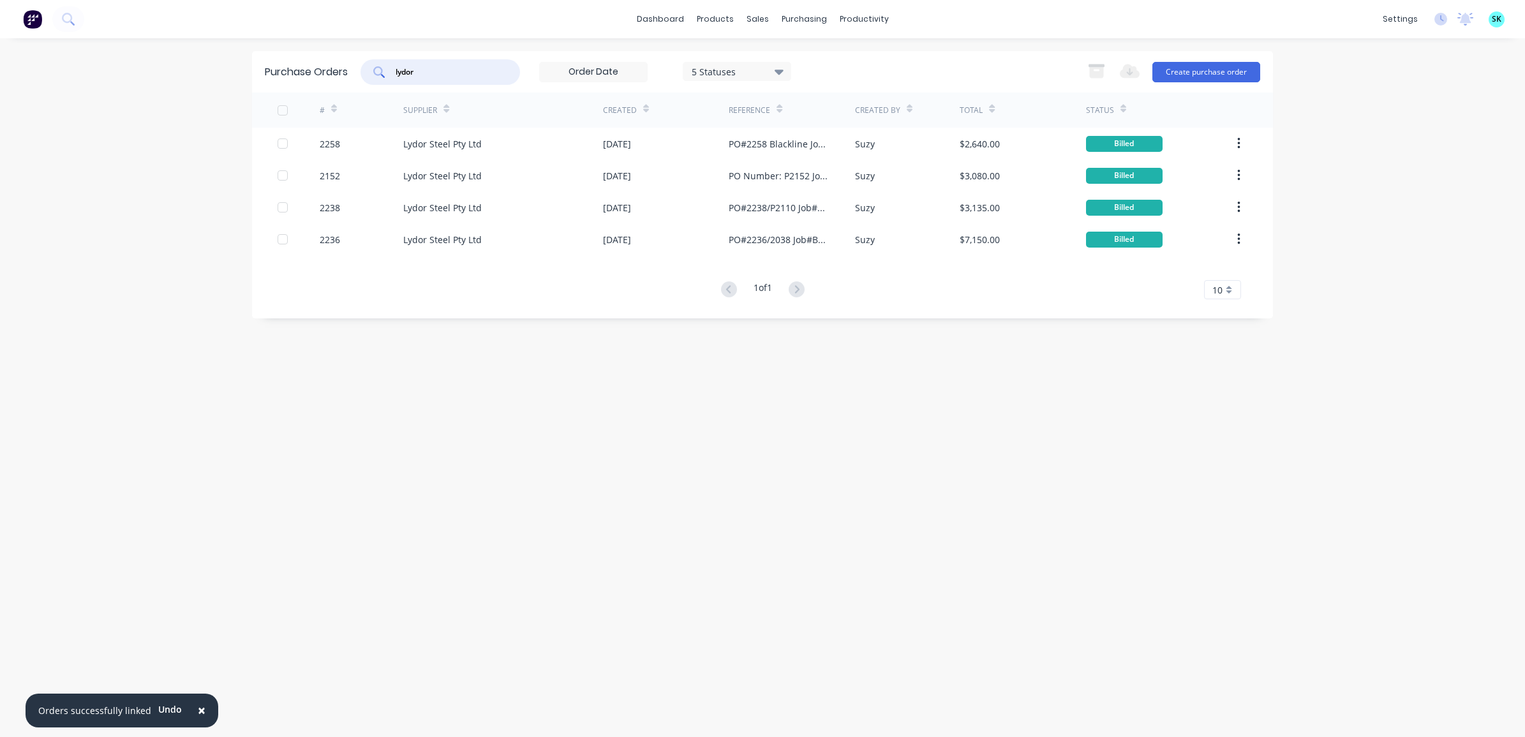
drag, startPoint x: 438, startPoint y: 70, endPoint x: 399, endPoint y: 68, distance: 39.0
click at [399, 68] on input "lydor" at bounding box center [447, 72] width 106 height 13
type input "l"
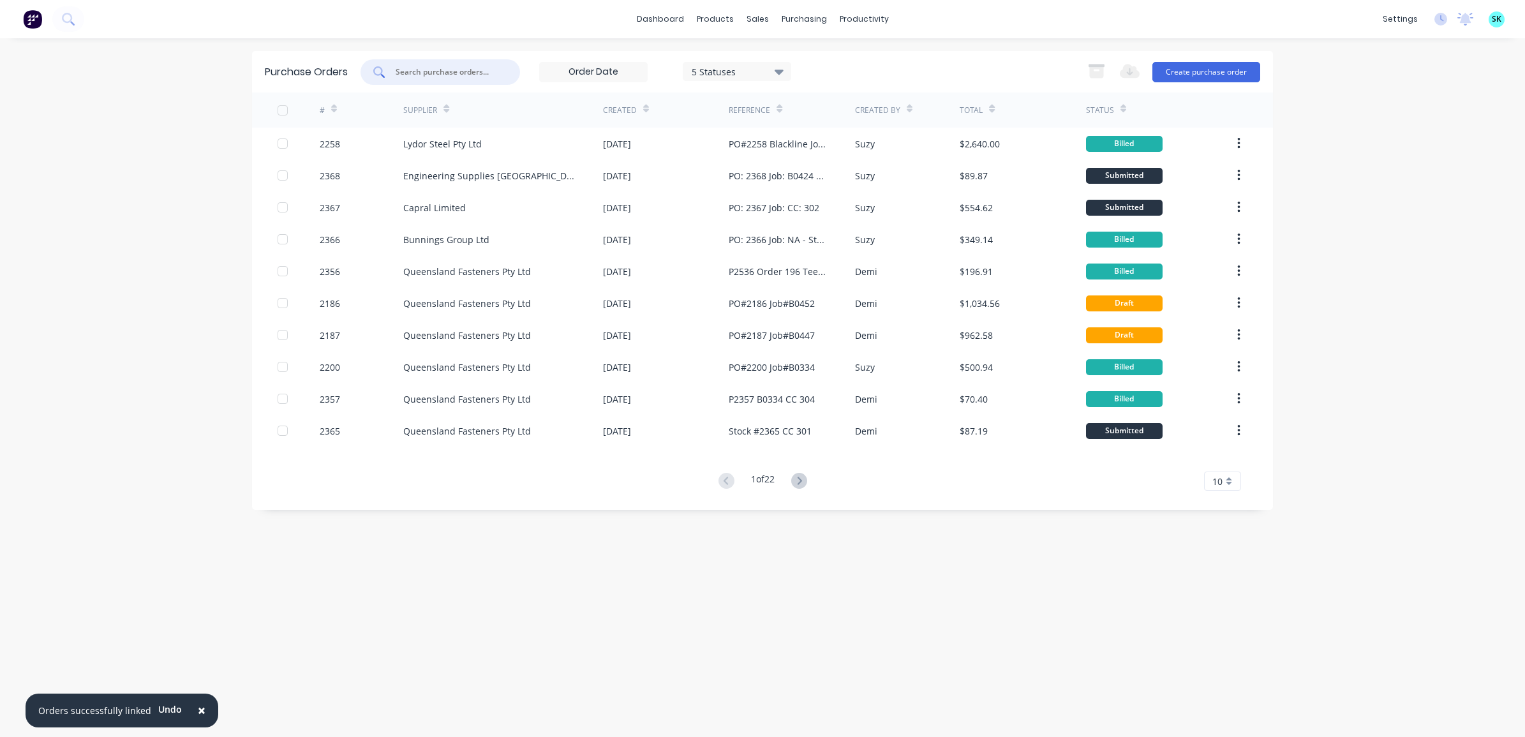
click at [439, 71] on input "text" at bounding box center [447, 72] width 106 height 13
click at [794, 58] on icon at bounding box center [793, 57] width 11 height 4
click at [444, 73] on input "text" at bounding box center [447, 72] width 106 height 13
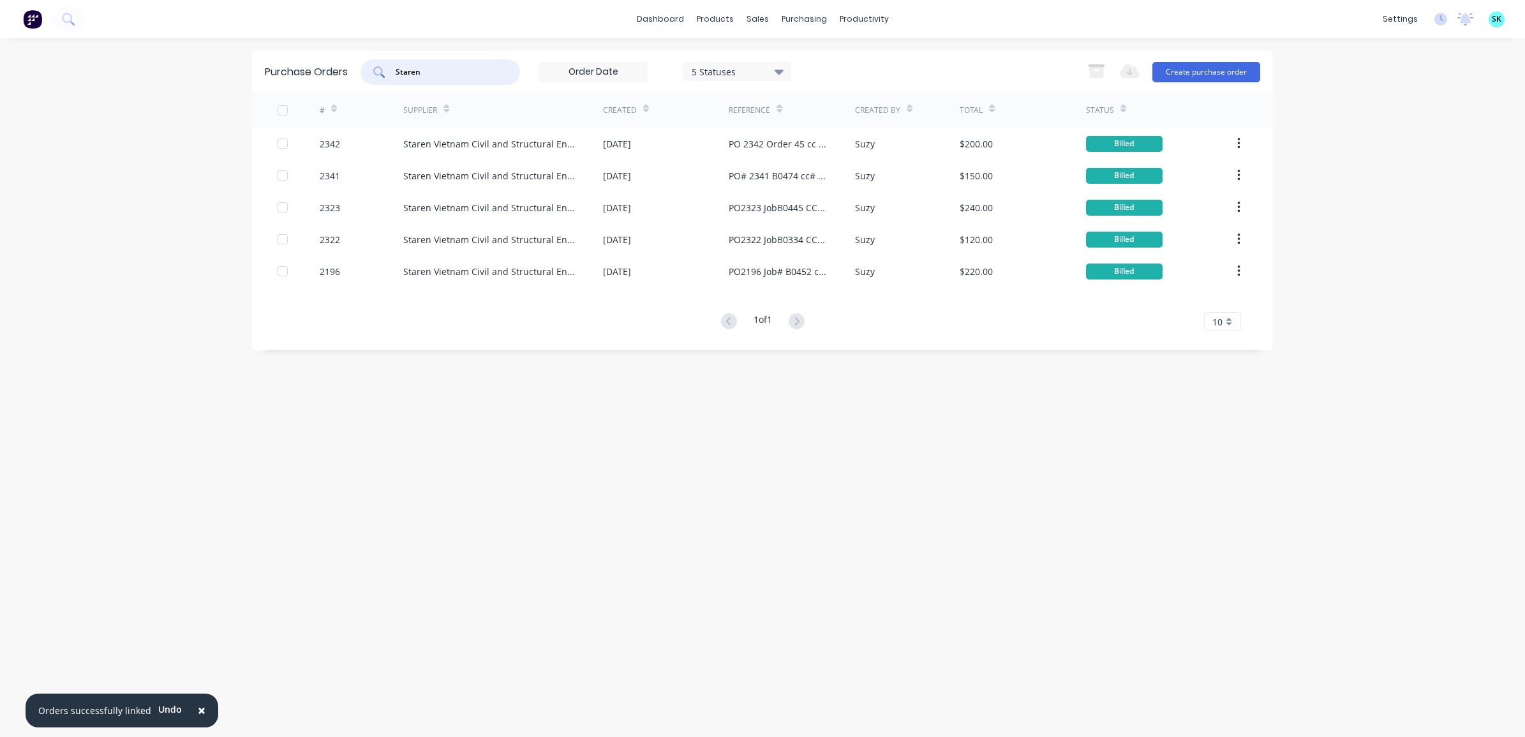
type input "Staren"
